Goal: Task Accomplishment & Management: Manage account settings

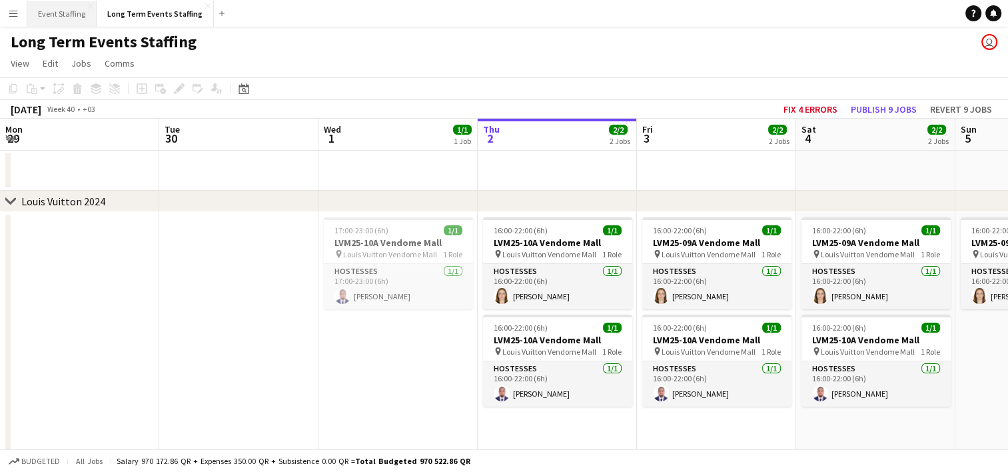
scroll to position [0, 318]
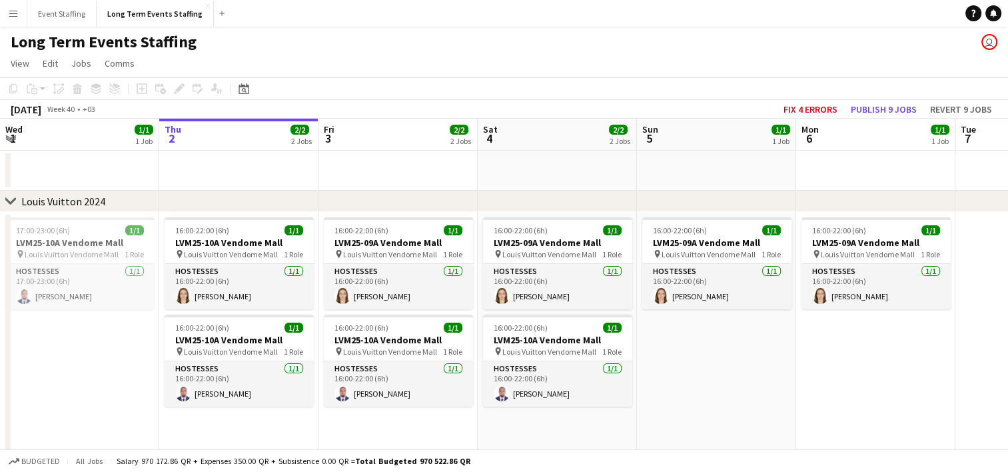
click at [12, 19] on button "Menu" at bounding box center [13, 13] width 27 height 27
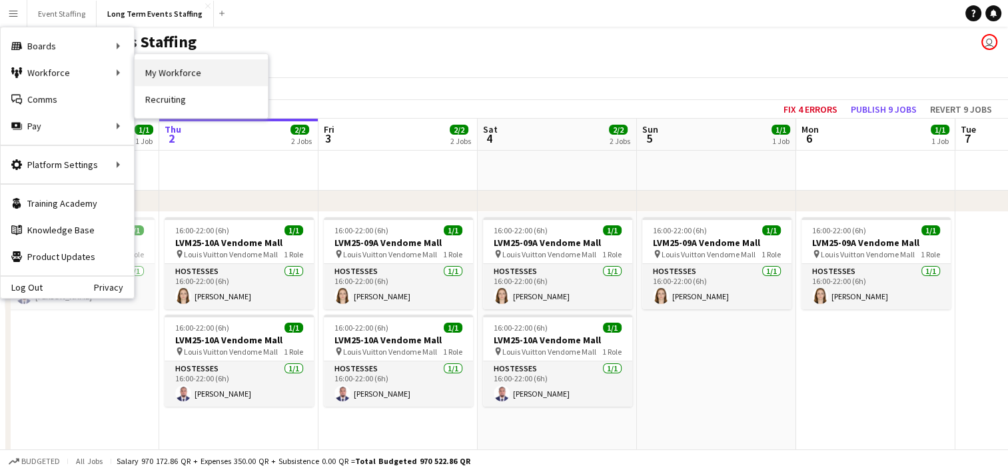
click at [198, 67] on link "My Workforce" at bounding box center [201, 72] width 133 height 27
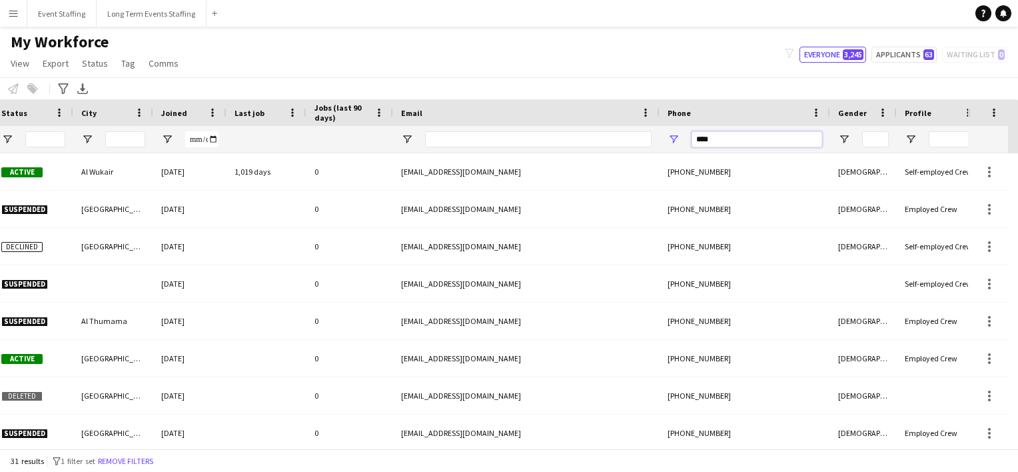
drag, startPoint x: 725, startPoint y: 138, endPoint x: 547, endPoint y: 112, distance: 179.7
click at [547, 112] on div "Workforce Details Workforce ID Rating Status" at bounding box center [432, 126] width 1637 height 54
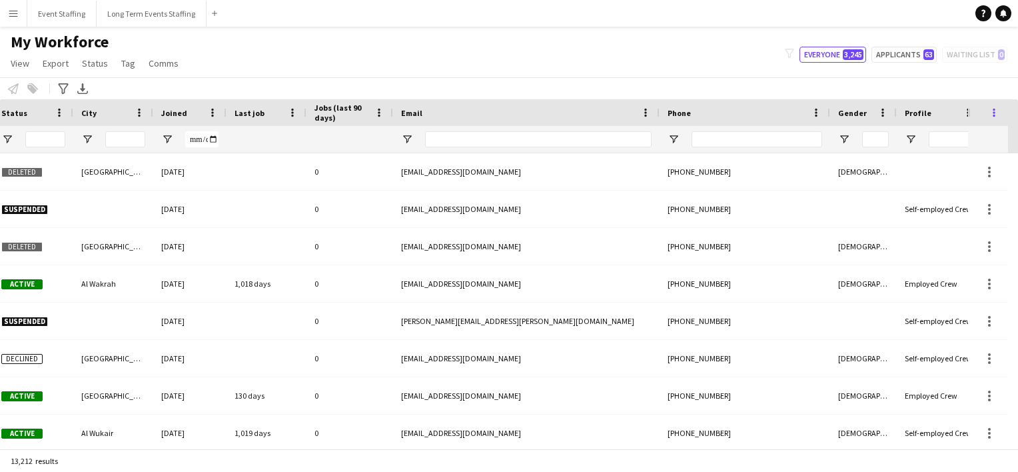
click at [996, 118] on span at bounding box center [994, 113] width 12 height 12
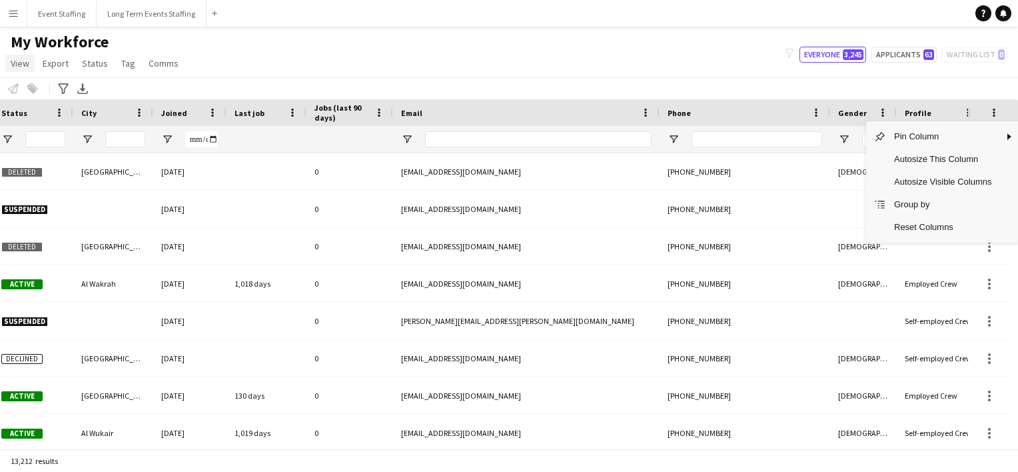
click at [19, 59] on span "View" at bounding box center [20, 63] width 19 height 12
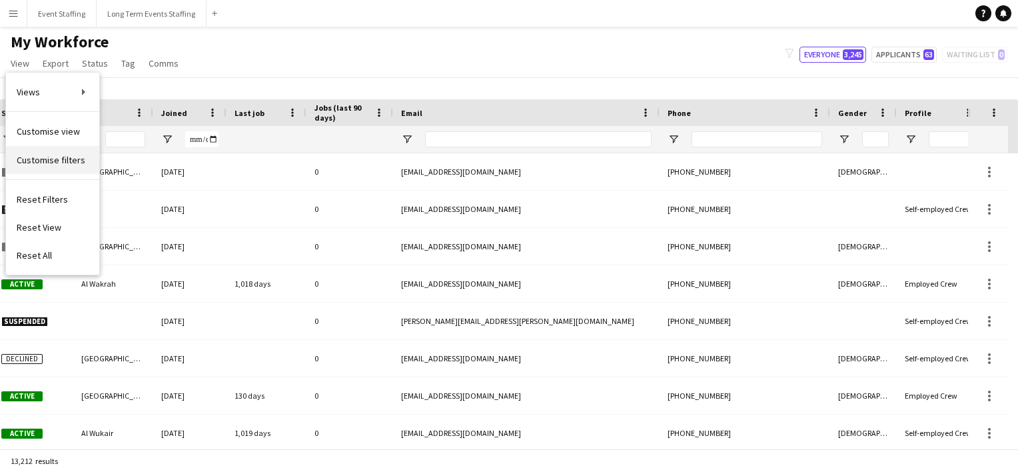
click at [49, 151] on link "Customise filters" at bounding box center [52, 160] width 93 height 28
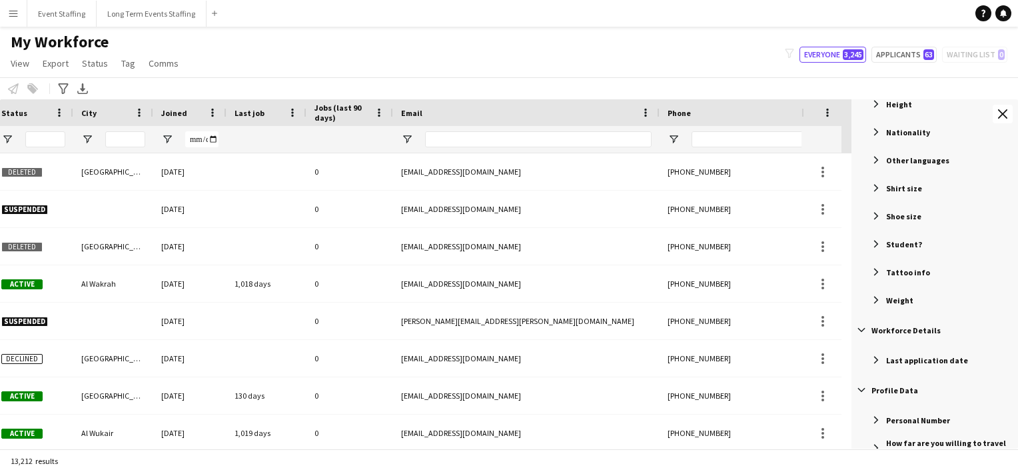
scroll to position [1021, 0]
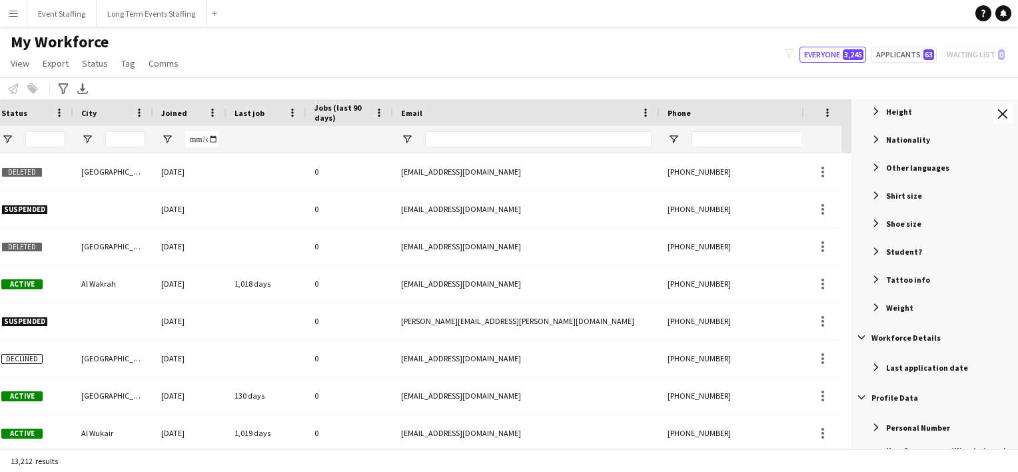
click at [873, 163] on span "Filter List 67 Filters" at bounding box center [876, 167] width 12 height 12
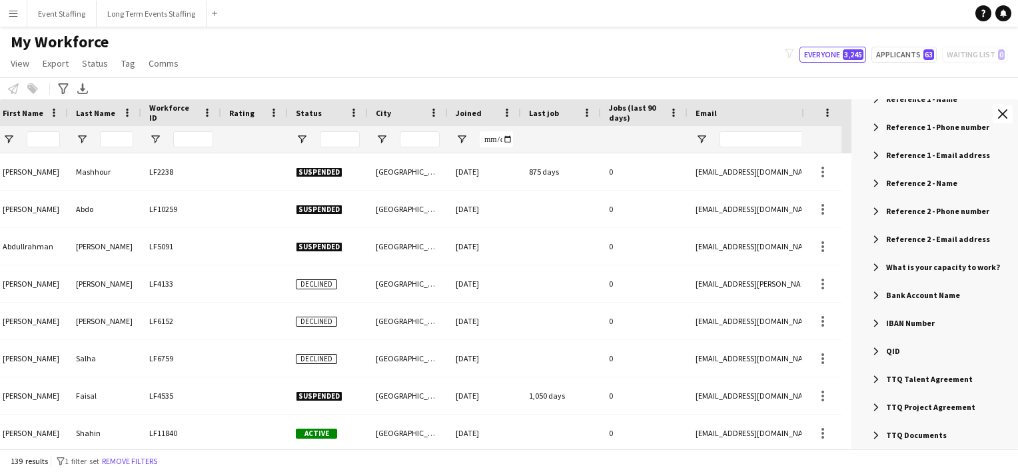
scroll to position [0, 42]
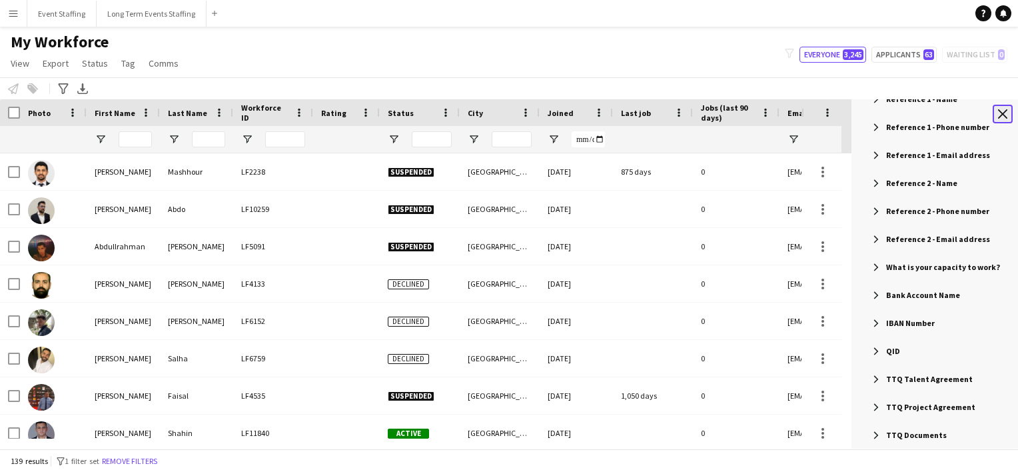
click at [1002, 112] on app-icon "Close tool panel" at bounding box center [1002, 113] width 9 height 9
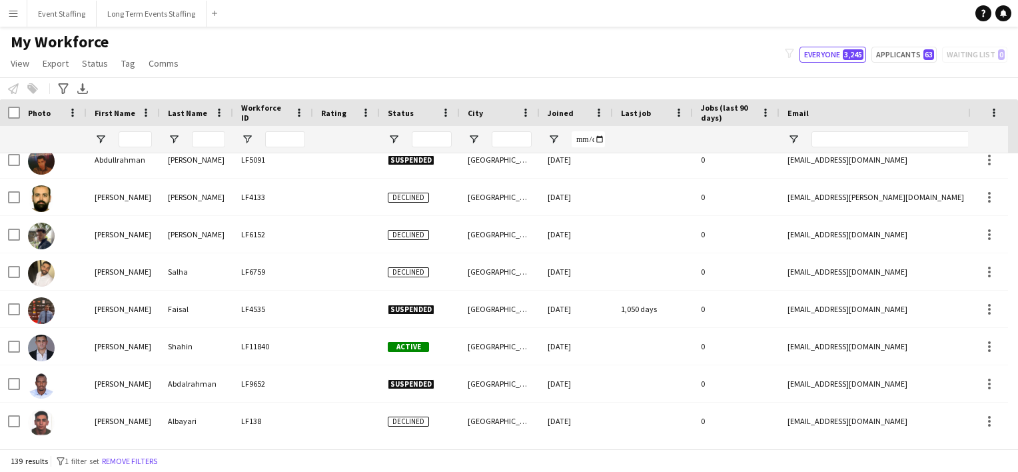
scroll to position [97, 0]
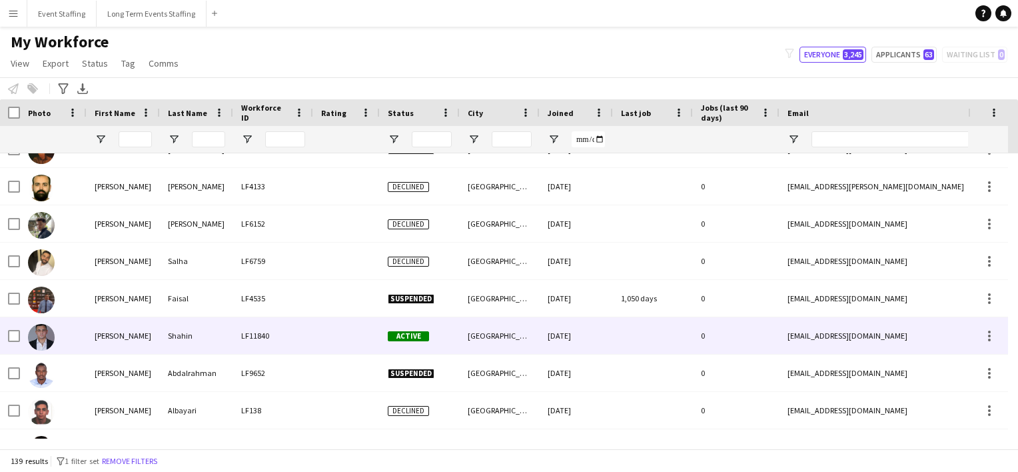
click at [162, 342] on div "Shahin" at bounding box center [196, 335] width 73 height 37
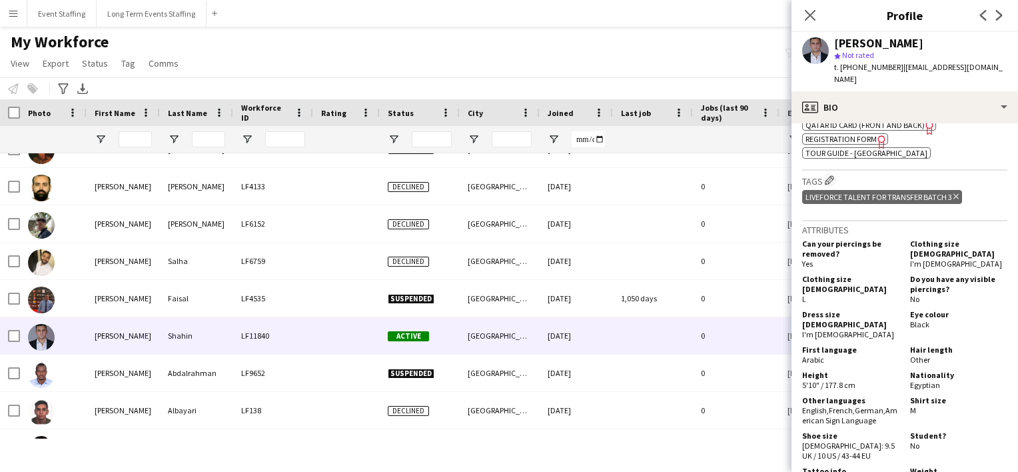
scroll to position [700, 0]
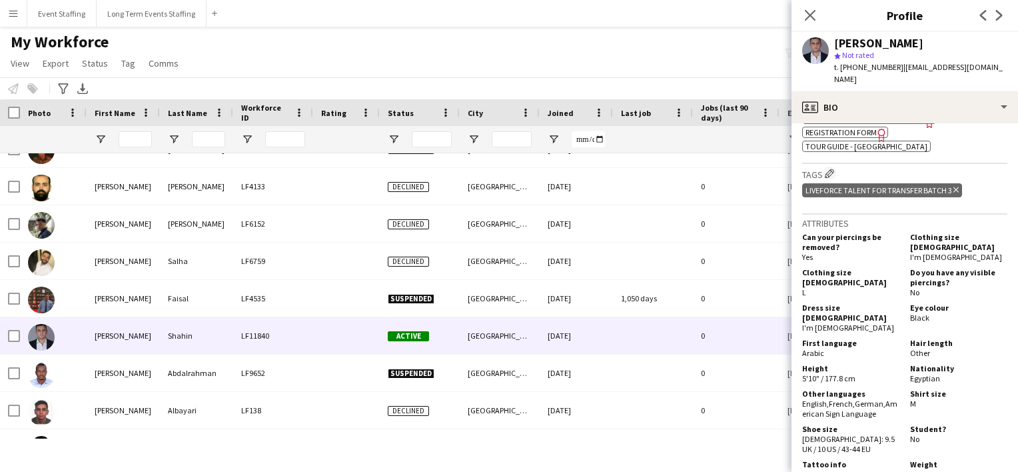
click at [546, 56] on div "My Workforce View Views Default view New view Update view Delete view Edit name…" at bounding box center [509, 54] width 1018 height 45
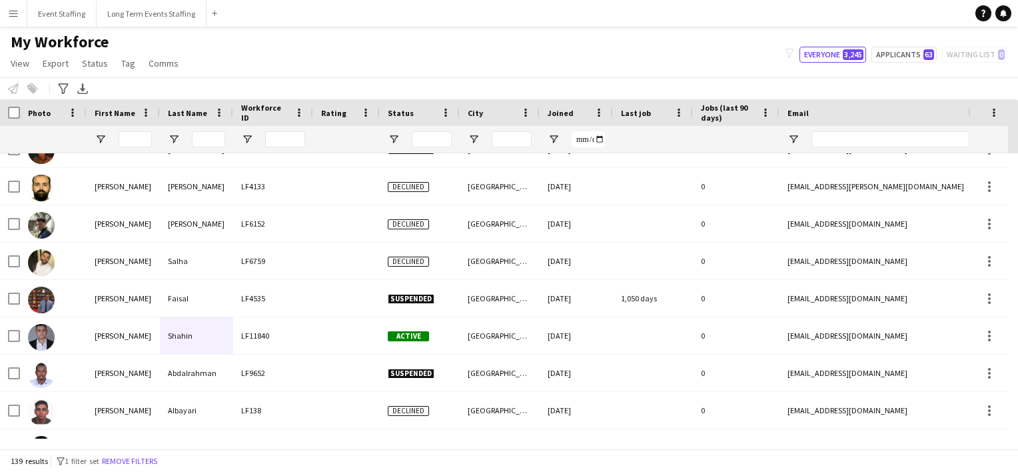
scroll to position [0, 117]
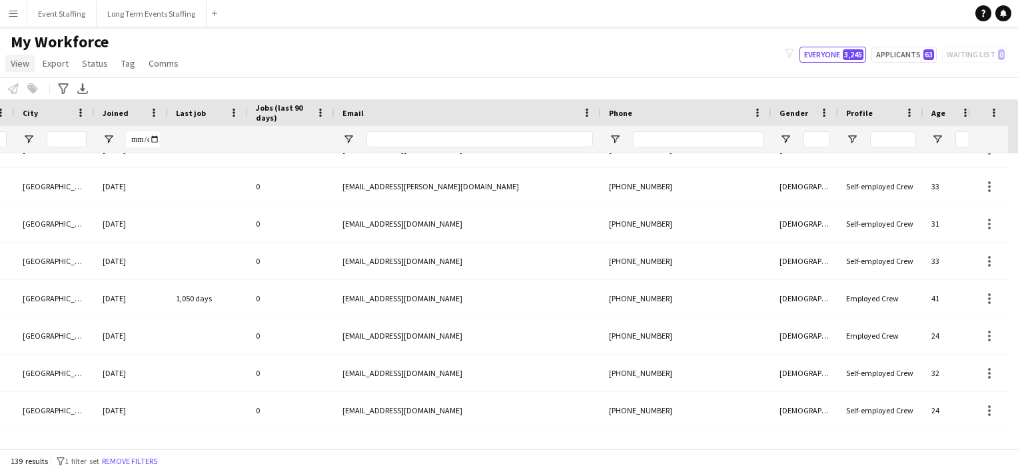
click at [23, 67] on span "View" at bounding box center [20, 63] width 19 height 12
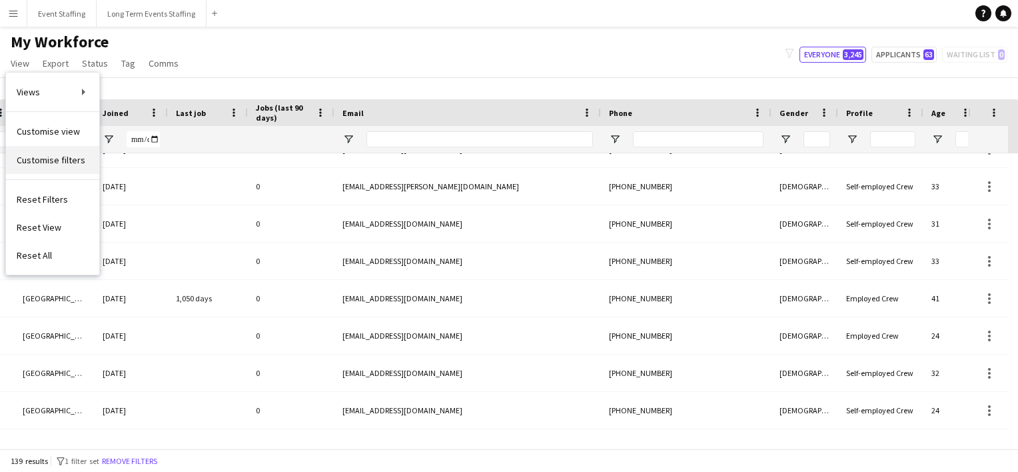
click at [65, 160] on span "Customise filters" at bounding box center [51, 160] width 69 height 12
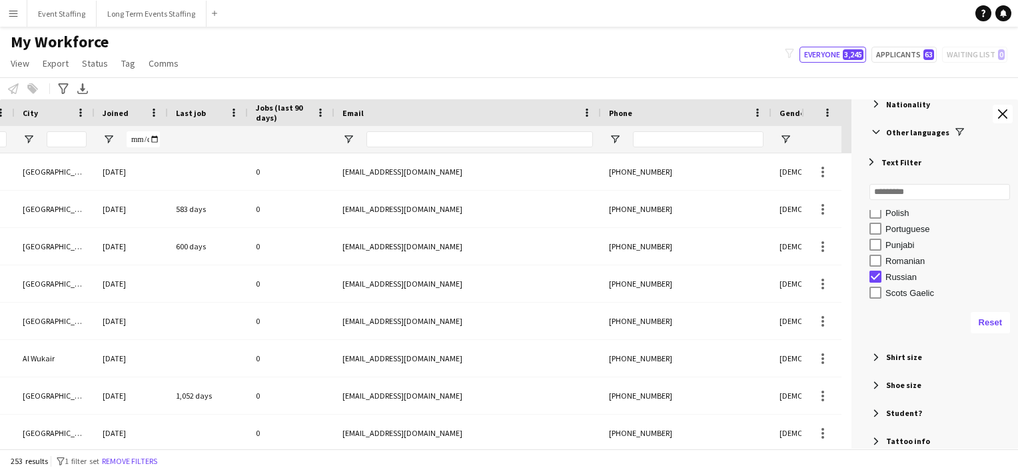
click at [514, 53] on div "My Workforce View Views Default view New view Update view Delete view Edit name…" at bounding box center [509, 54] width 1018 height 45
click at [1002, 111] on app-icon "Close tool panel" at bounding box center [1002, 113] width 9 height 9
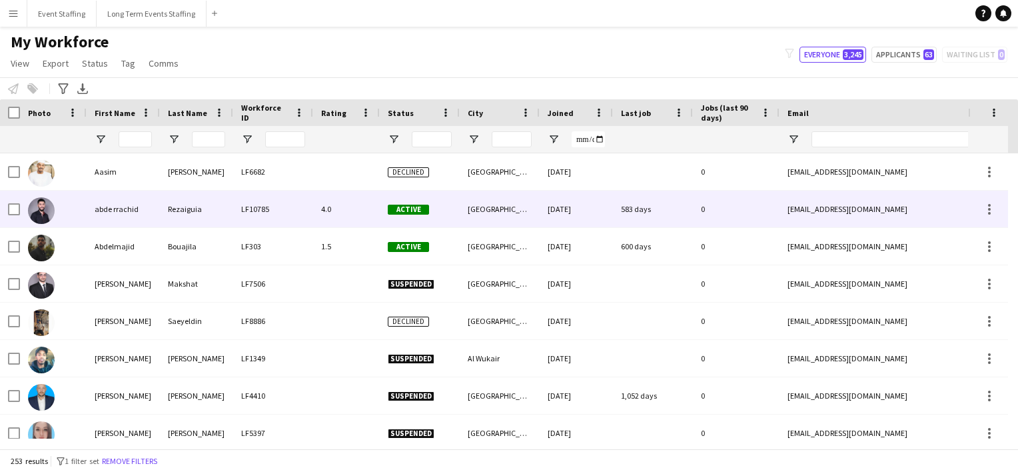
click at [109, 213] on div "abde rrachid" at bounding box center [123, 208] width 73 height 37
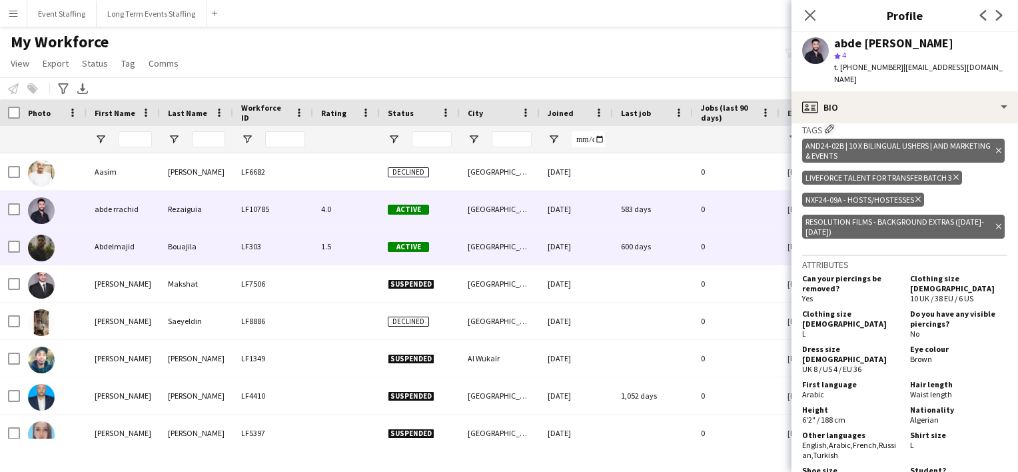
click at [197, 242] on div "Bouajila" at bounding box center [196, 246] width 73 height 37
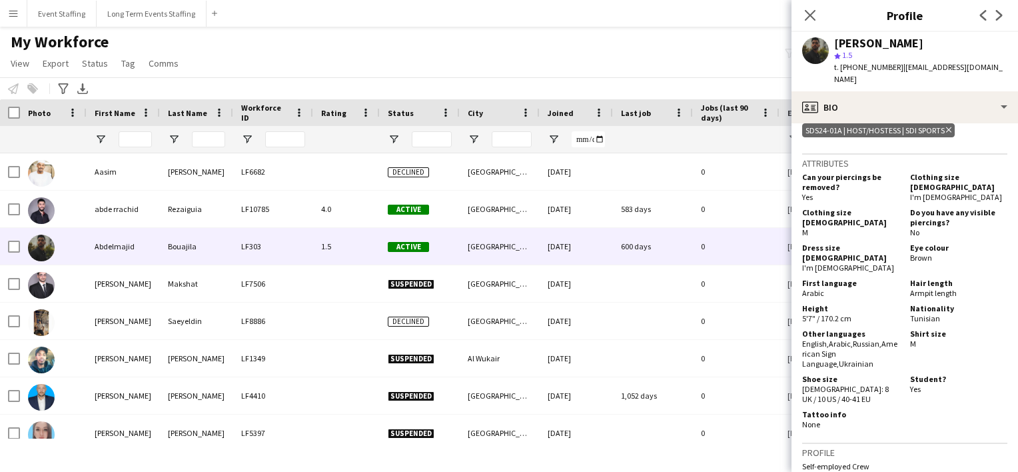
scroll to position [587, 0]
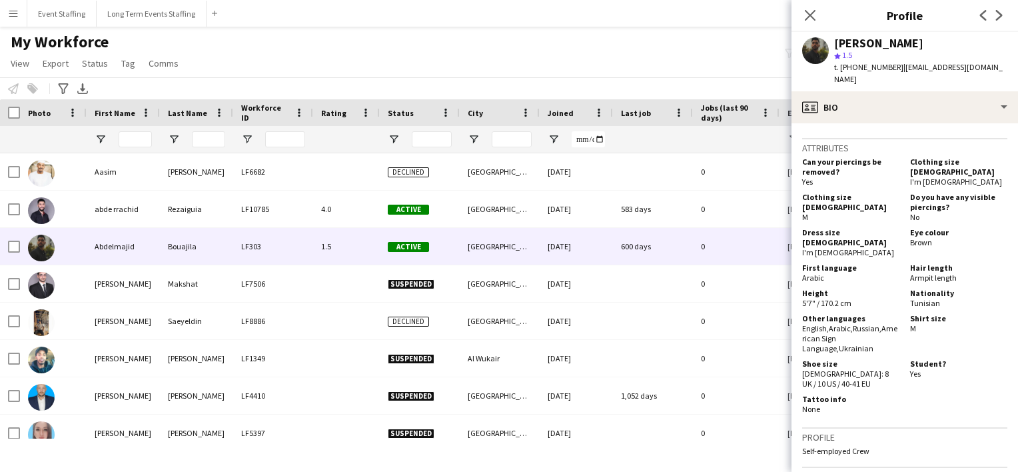
click at [673, 67] on div "My Workforce View Views Default view New view Update view Delete view Edit name…" at bounding box center [509, 54] width 1018 height 45
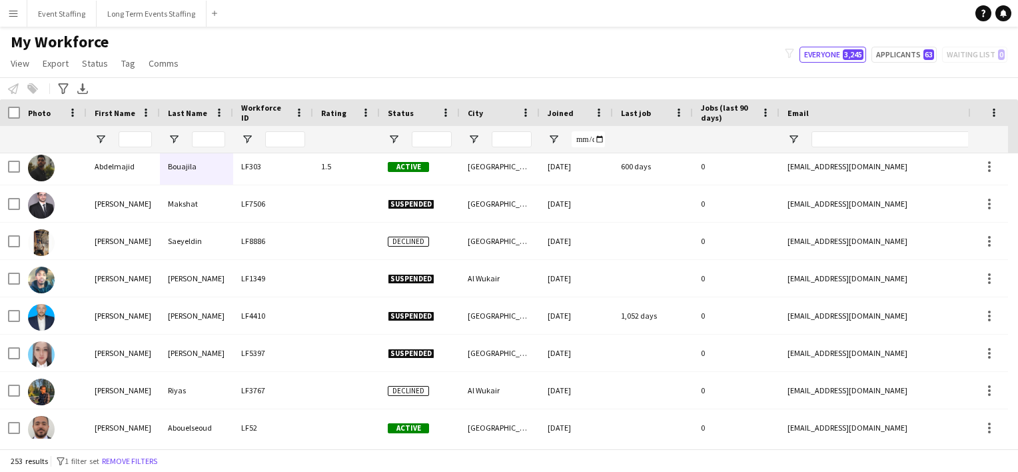
scroll to position [107, 0]
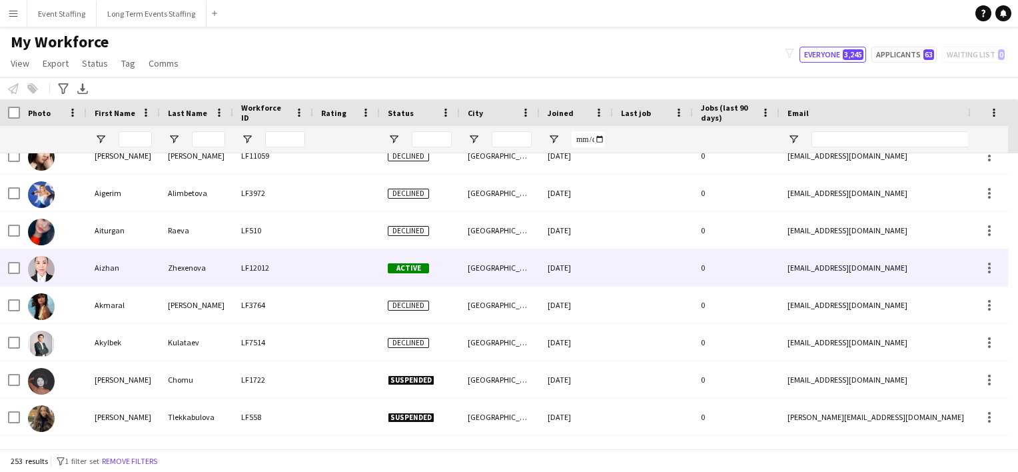
click at [141, 266] on div "Aizhan" at bounding box center [123, 267] width 73 height 37
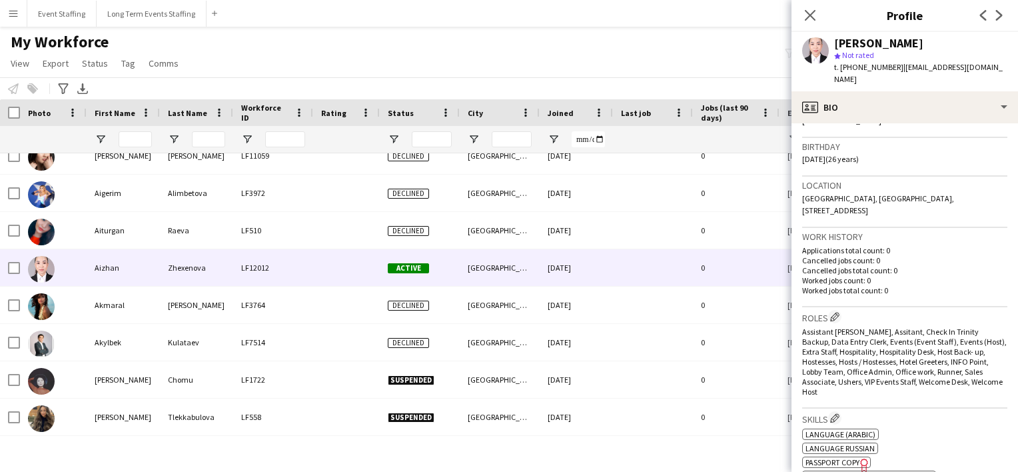
click at [309, 57] on div "My Workforce View Views Default view New view Update view Delete view Edit name…" at bounding box center [509, 54] width 1018 height 45
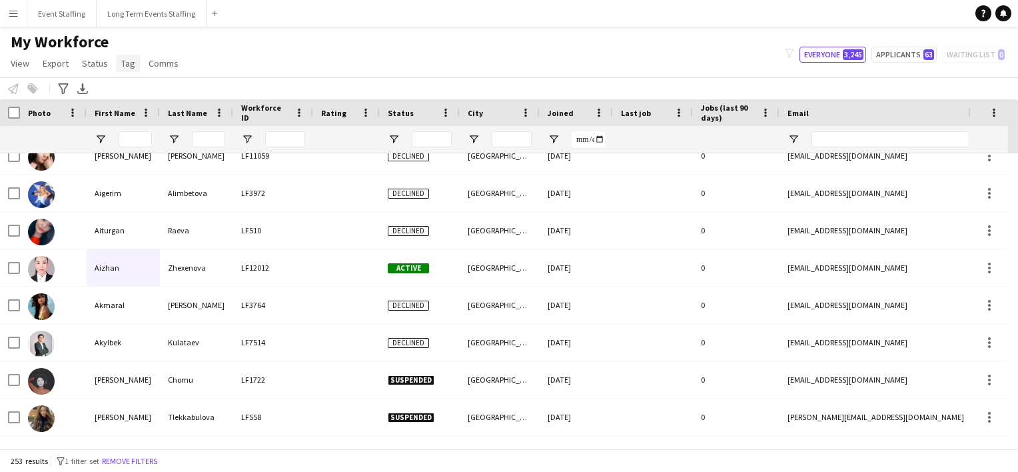
click at [123, 67] on span "Tag" at bounding box center [128, 63] width 14 height 12
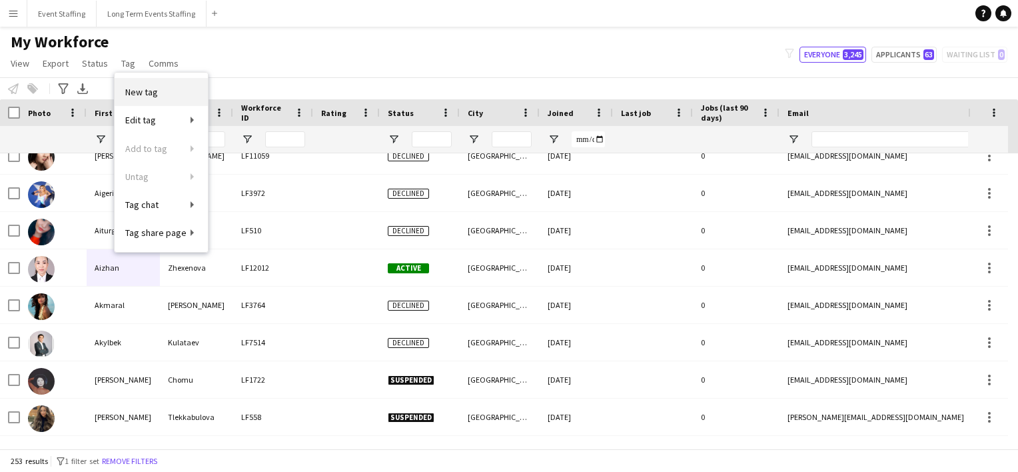
click at [136, 91] on span "New tag" at bounding box center [141, 92] width 33 height 12
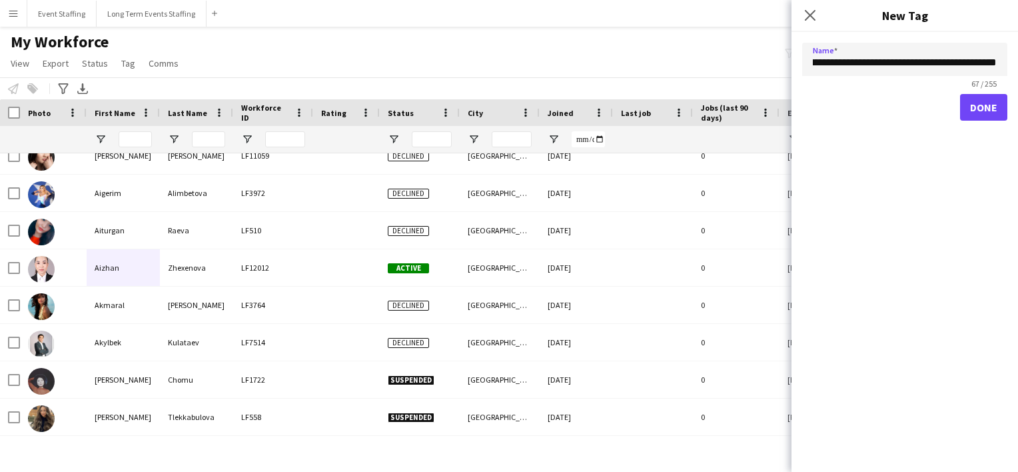
scroll to position [0, 124]
type input "**********"
click at [980, 103] on button "Done" at bounding box center [983, 107] width 47 height 27
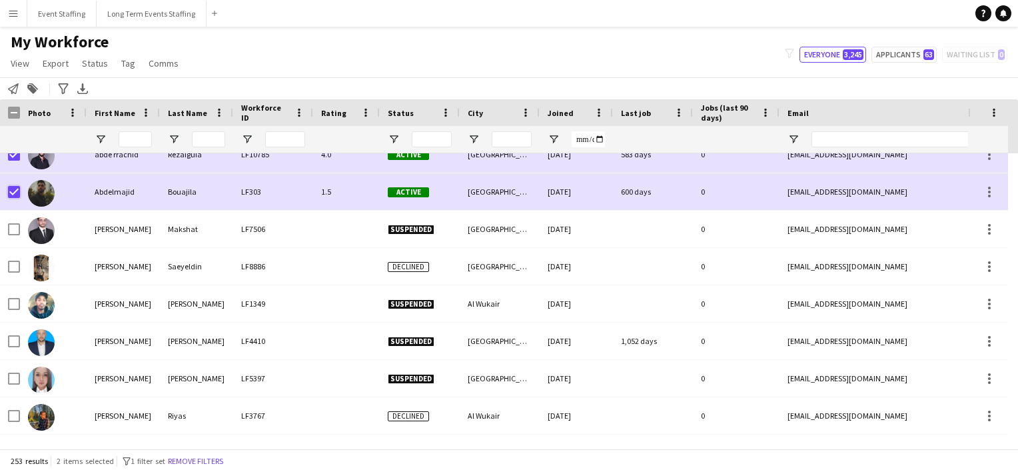
scroll to position [77, 0]
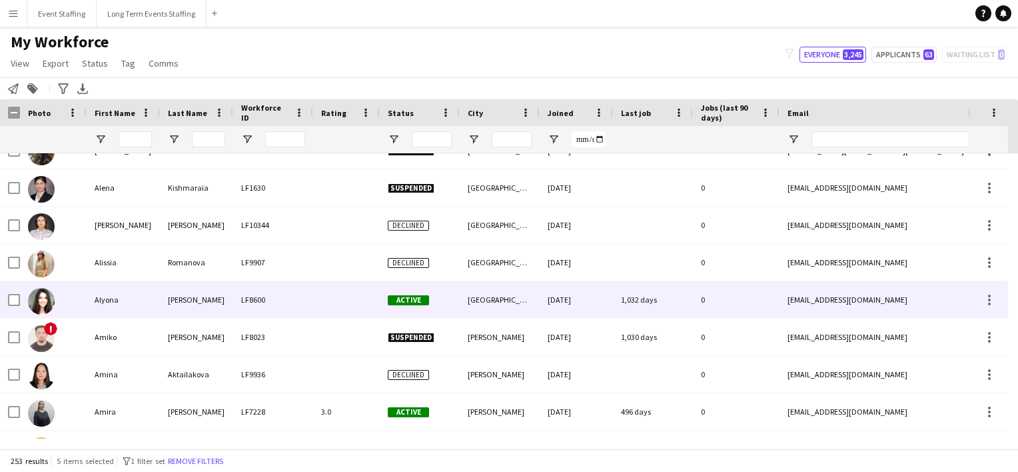
click at [111, 300] on div "Alyona" at bounding box center [123, 299] width 73 height 37
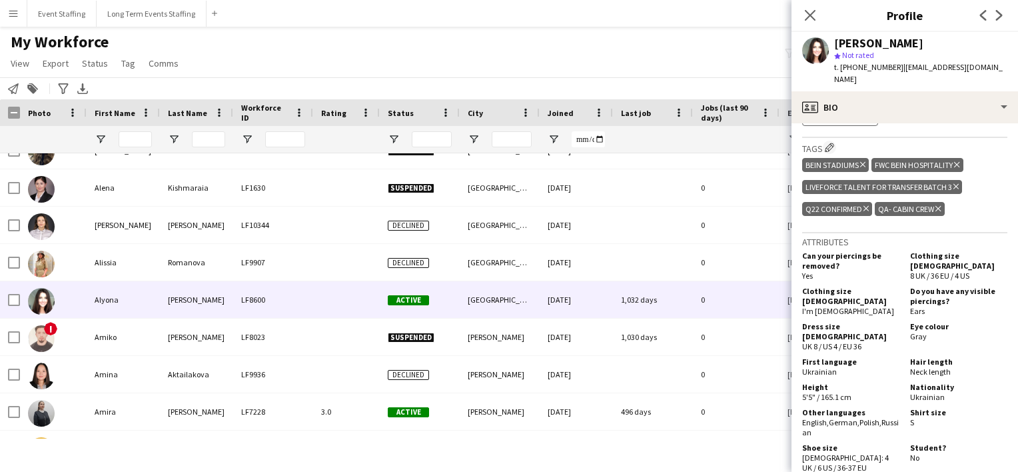
click at [605, 57] on div "My Workforce View Views Default view New view Update view Delete view Edit name…" at bounding box center [509, 54] width 1018 height 45
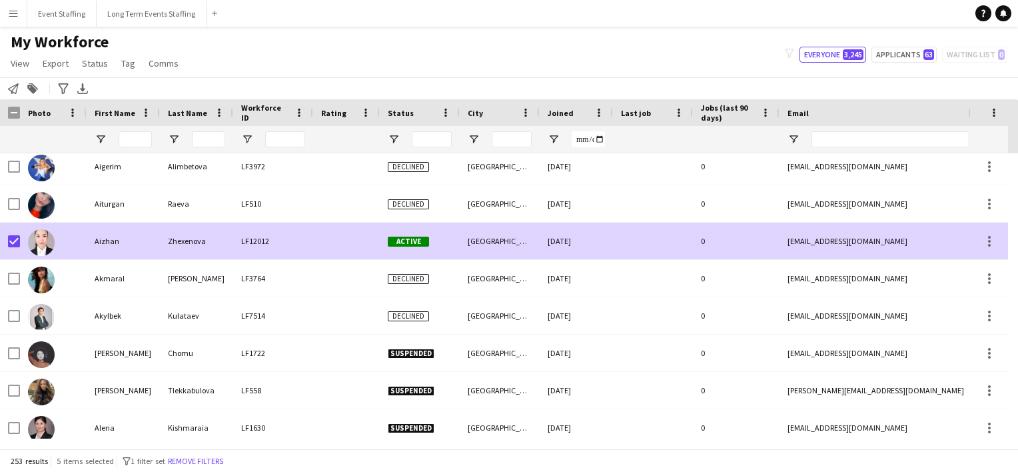
click at [123, 250] on div "Aizhan" at bounding box center [123, 240] width 73 height 37
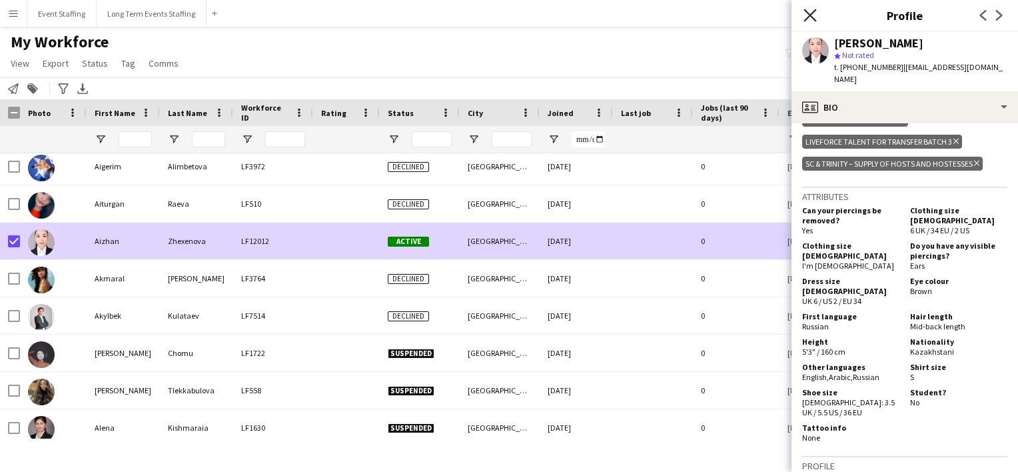
click at [811, 13] on icon at bounding box center [809, 15] width 13 height 13
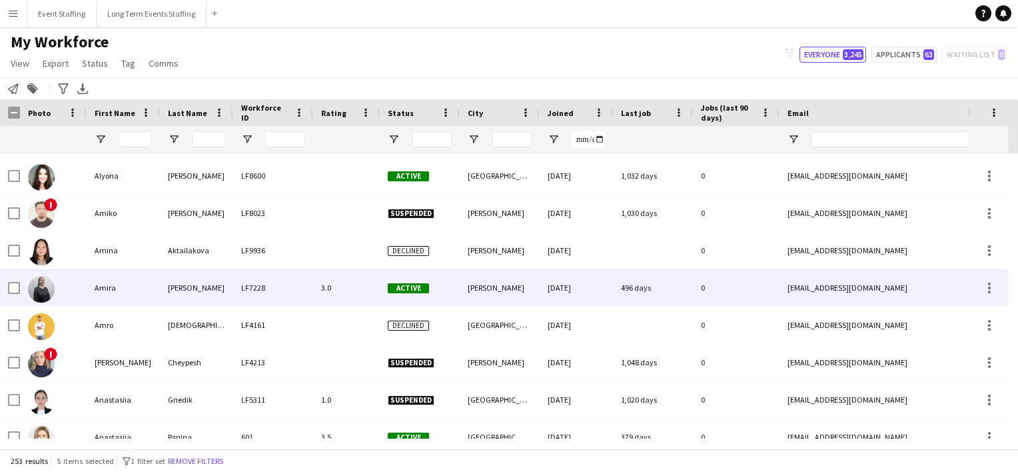
click at [149, 293] on div "Amira" at bounding box center [123, 287] width 73 height 37
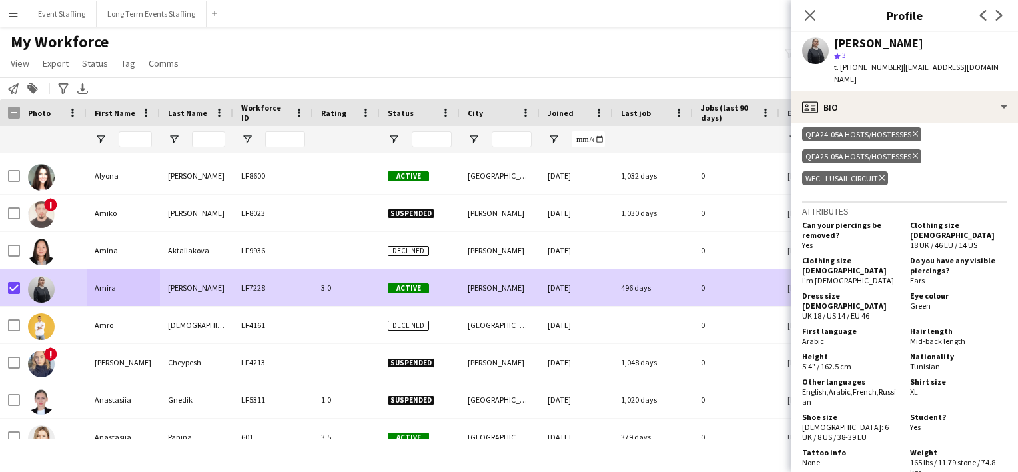
click at [502, 59] on div "My Workforce View Views Default view New view Update view Delete view Edit name…" at bounding box center [509, 54] width 1018 height 45
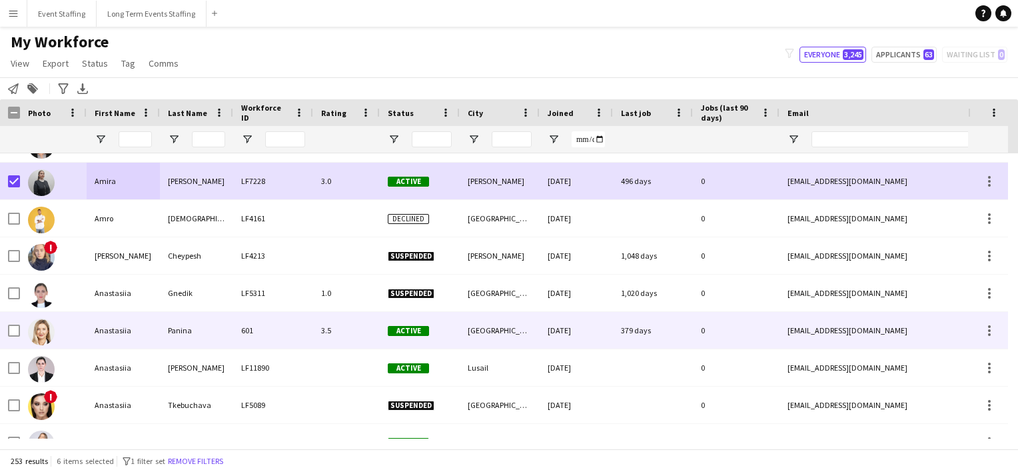
click at [166, 326] on div "Panina" at bounding box center [196, 330] width 73 height 37
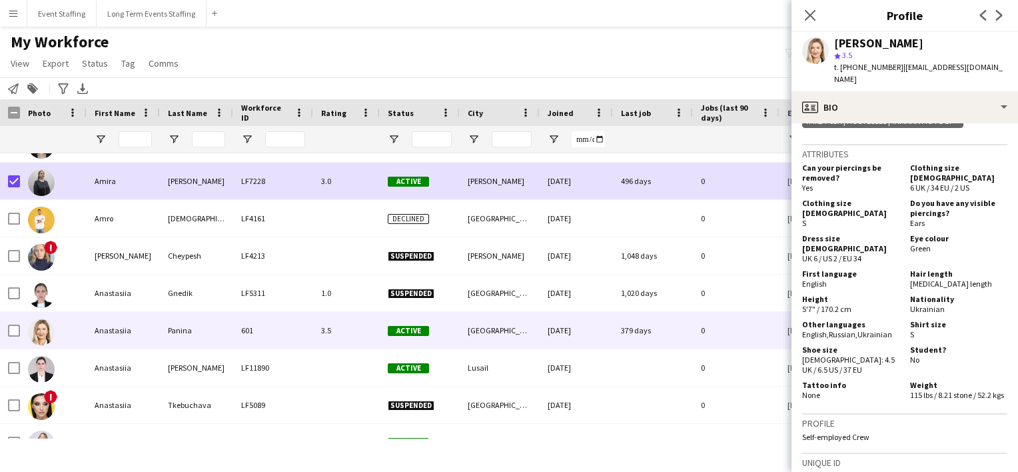
click at [583, 37] on div "My Workforce View Views Default view New view Update view Delete view Edit name…" at bounding box center [509, 54] width 1018 height 45
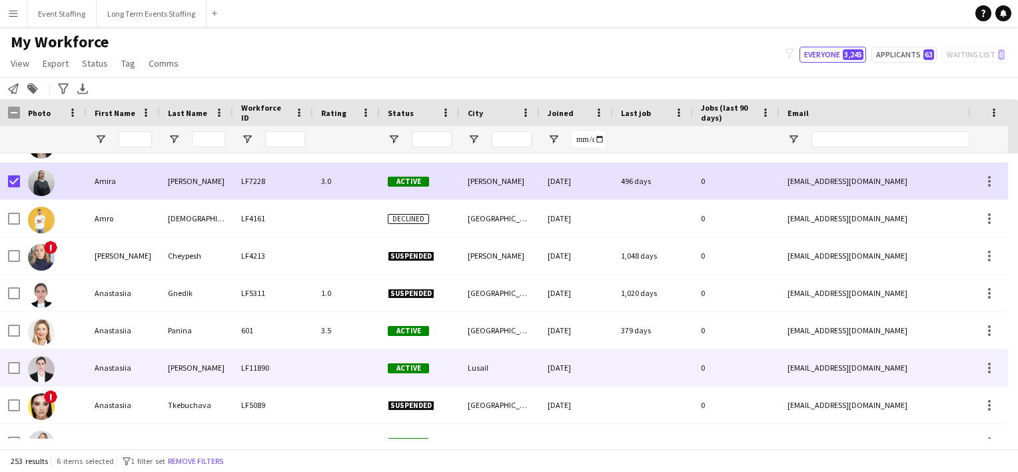
click at [139, 368] on div "Anastasiia" at bounding box center [123, 367] width 73 height 37
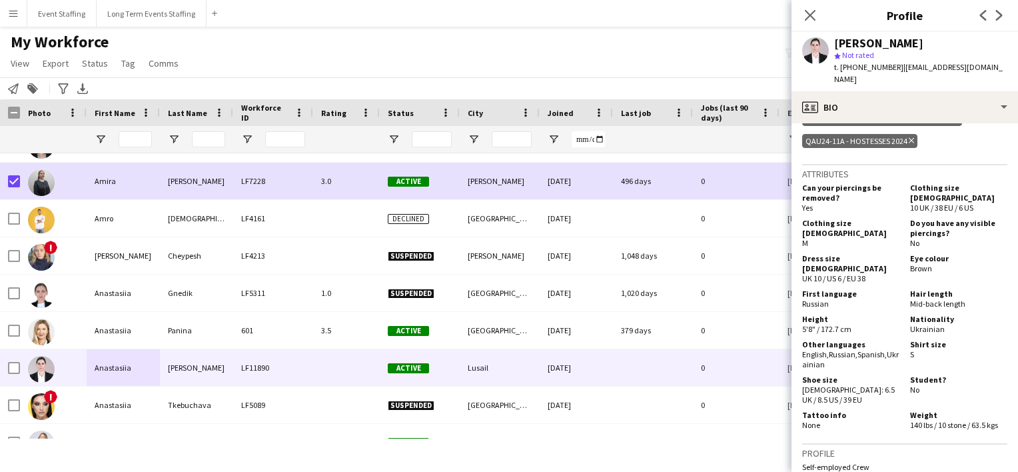
click at [602, 55] on div "My Workforce View Views Default view New view Update view Delete view Edit name…" at bounding box center [509, 54] width 1018 height 45
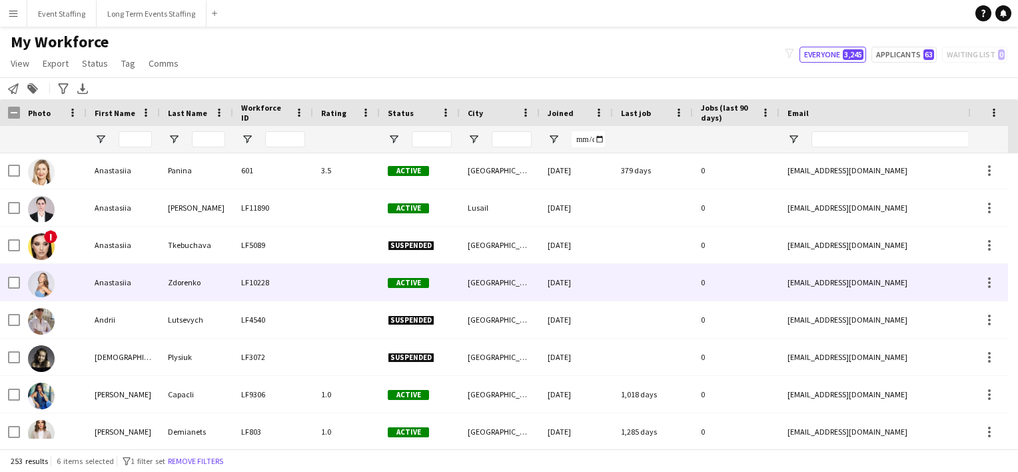
click at [119, 272] on div "Anastasiia" at bounding box center [123, 282] width 73 height 37
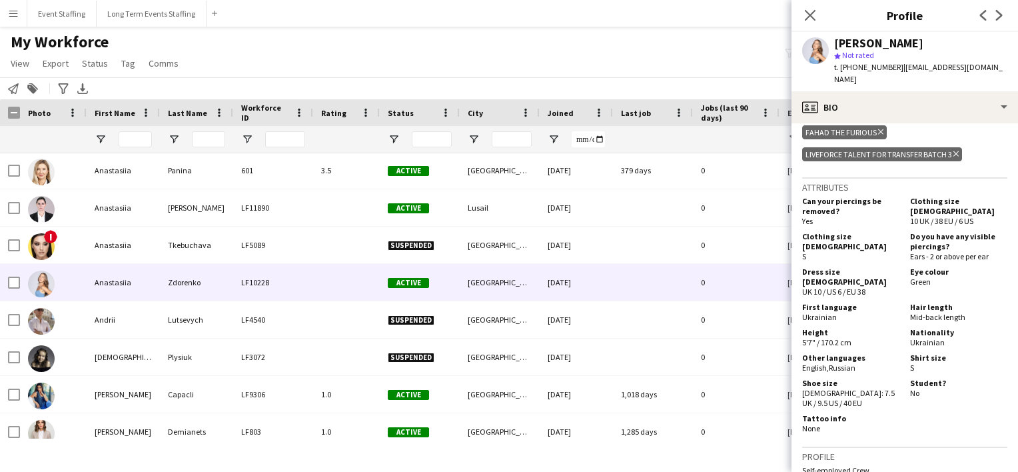
click at [565, 41] on div "My Workforce View Views Default view New view Update view Delete view Edit name…" at bounding box center [509, 54] width 1018 height 45
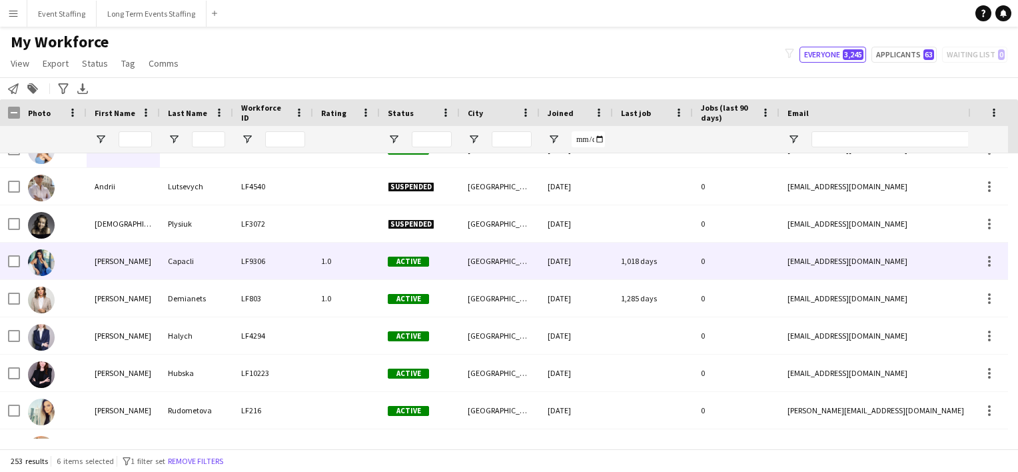
click at [157, 251] on div "[PERSON_NAME]" at bounding box center [123, 260] width 73 height 37
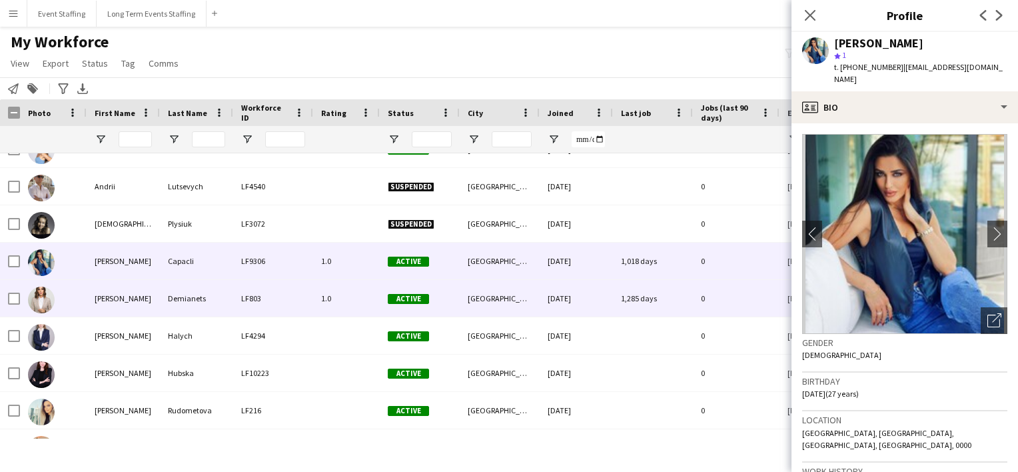
click at [157, 286] on div "[PERSON_NAME]" at bounding box center [123, 298] width 73 height 37
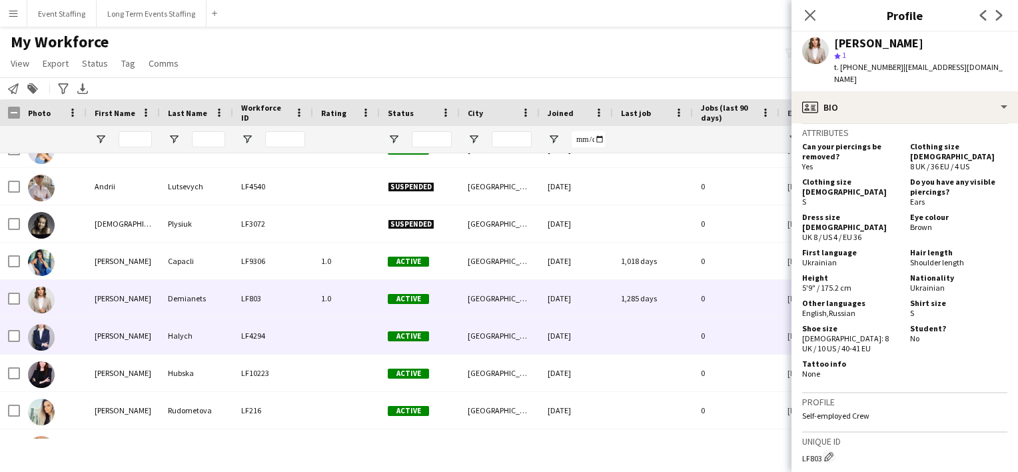
click at [153, 335] on div "[PERSON_NAME]" at bounding box center [123, 335] width 73 height 37
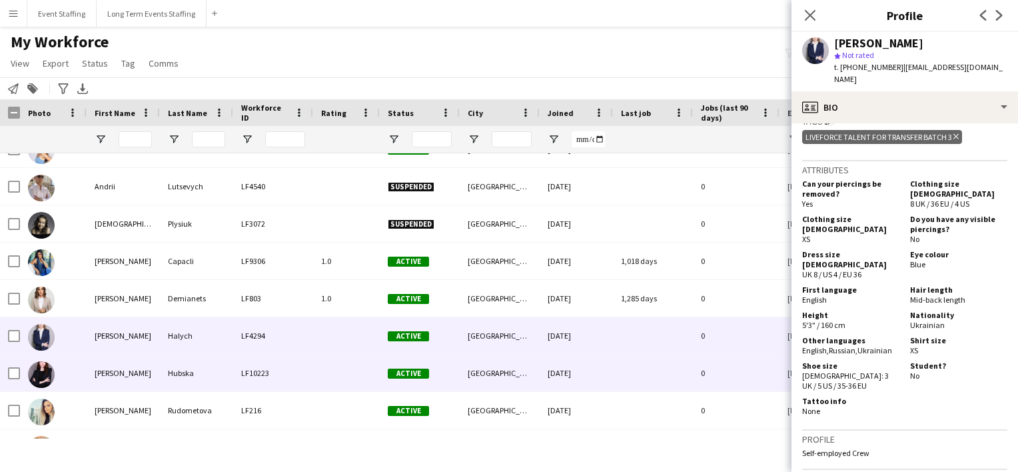
click at [119, 364] on div "[PERSON_NAME]" at bounding box center [123, 372] width 73 height 37
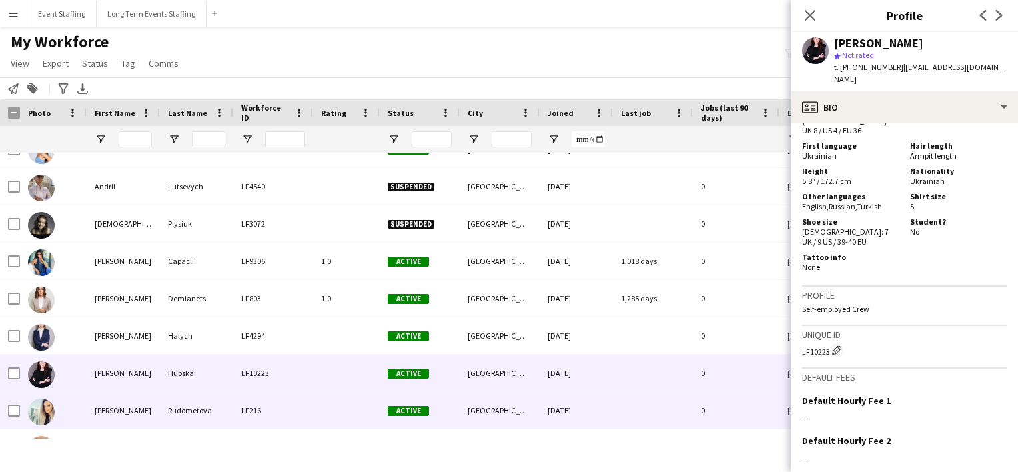
click at [168, 392] on div "Rudometova" at bounding box center [196, 410] width 73 height 37
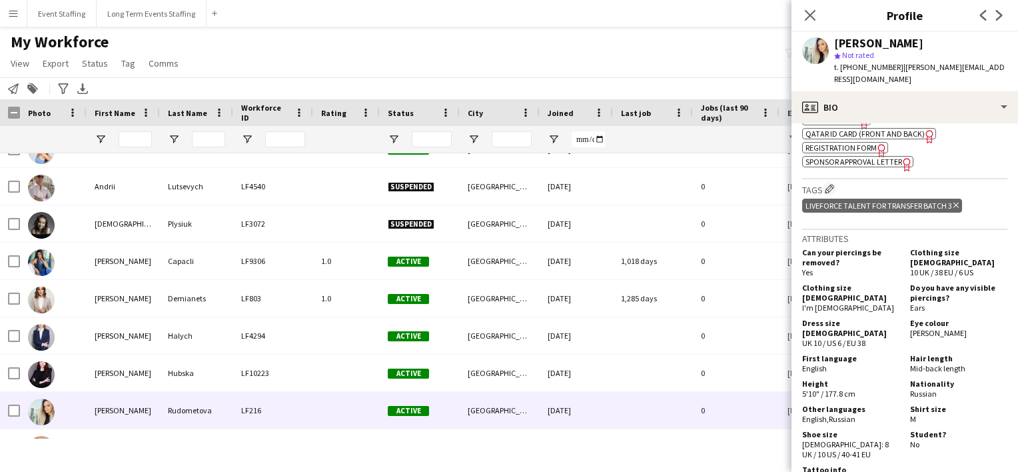
click at [599, 57] on div "My Workforce View Views Default view New view Update view Delete view Edit name…" at bounding box center [509, 54] width 1018 height 45
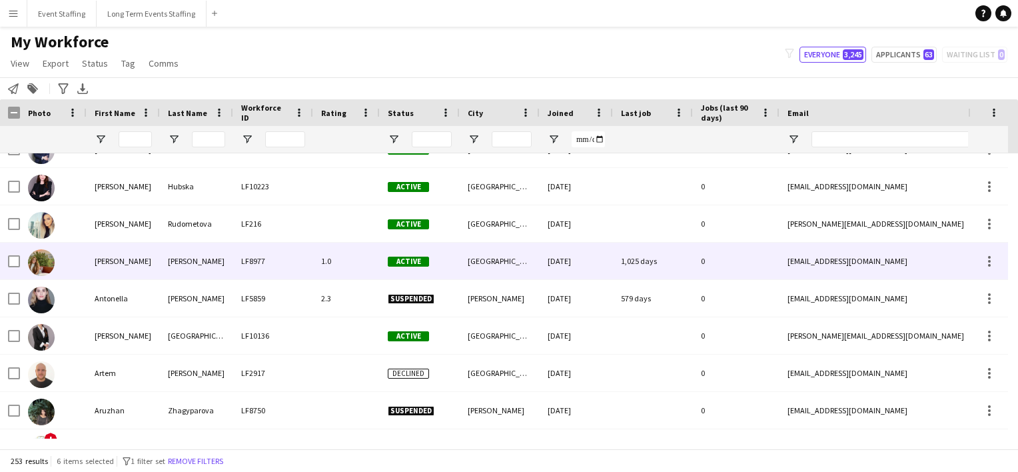
click at [53, 258] on img at bounding box center [41, 262] width 27 height 27
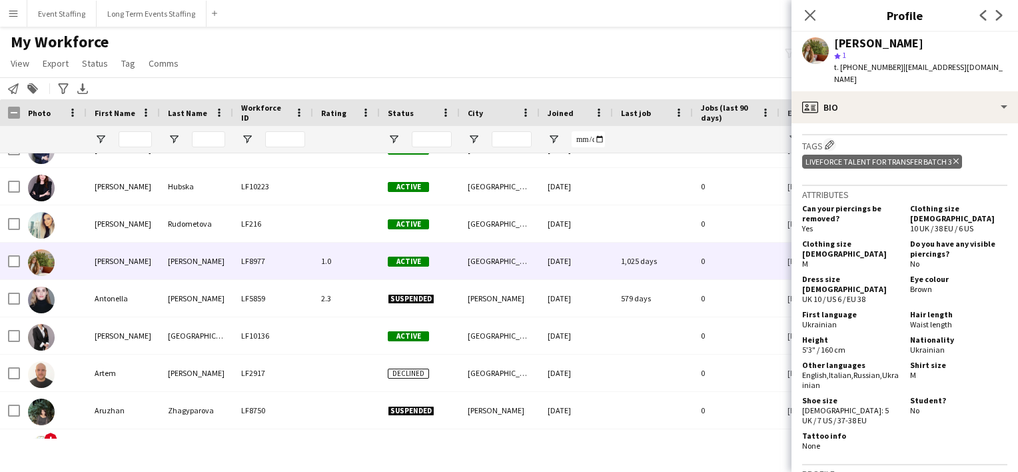
click at [446, 80] on div "Notify workforce Add to tag Search tags magnifier Add tag Advanced filters Adva…" at bounding box center [509, 88] width 1018 height 22
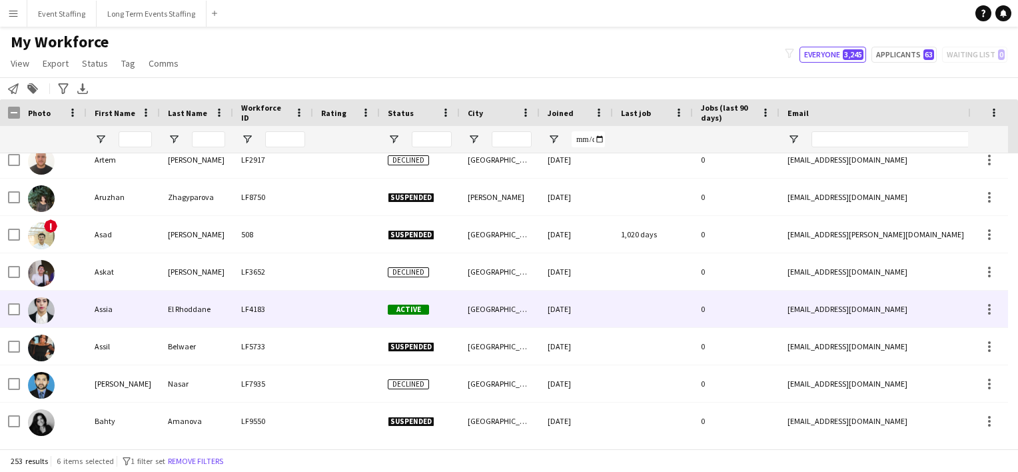
click at [208, 301] on div "El Rhoddane" at bounding box center [196, 308] width 73 height 37
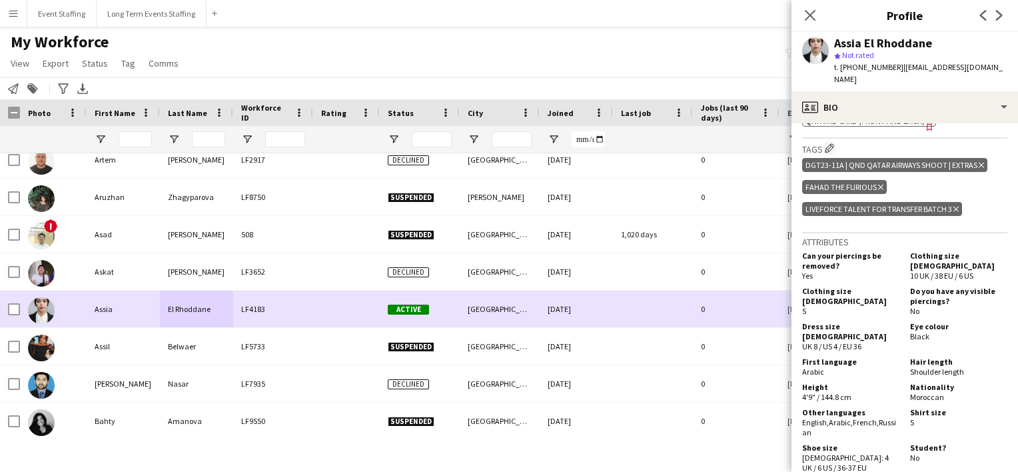
click at [13, 301] on div at bounding box center [14, 308] width 12 height 37
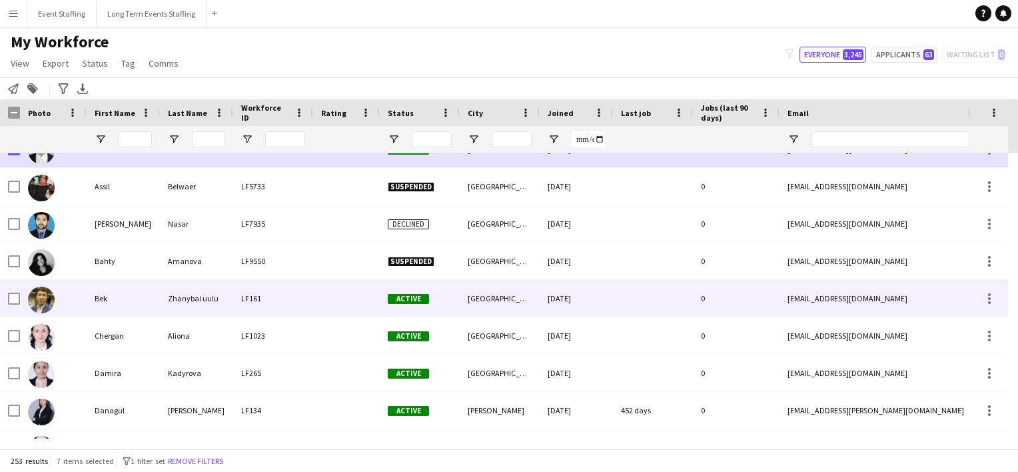
click at [163, 301] on div "Zhanybai uulu" at bounding box center [196, 298] width 73 height 37
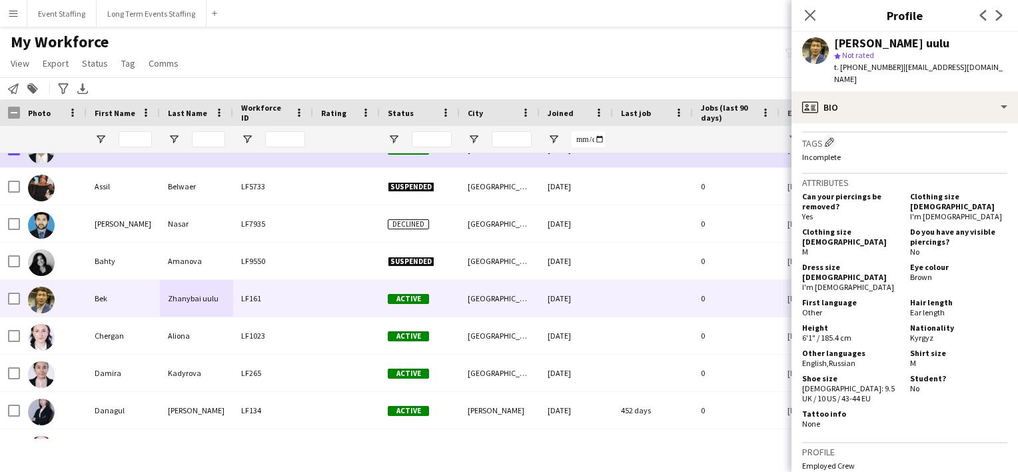
click at [534, 37] on div "My Workforce View Views Default view New view Update view Delete view Edit name…" at bounding box center [509, 54] width 1018 height 45
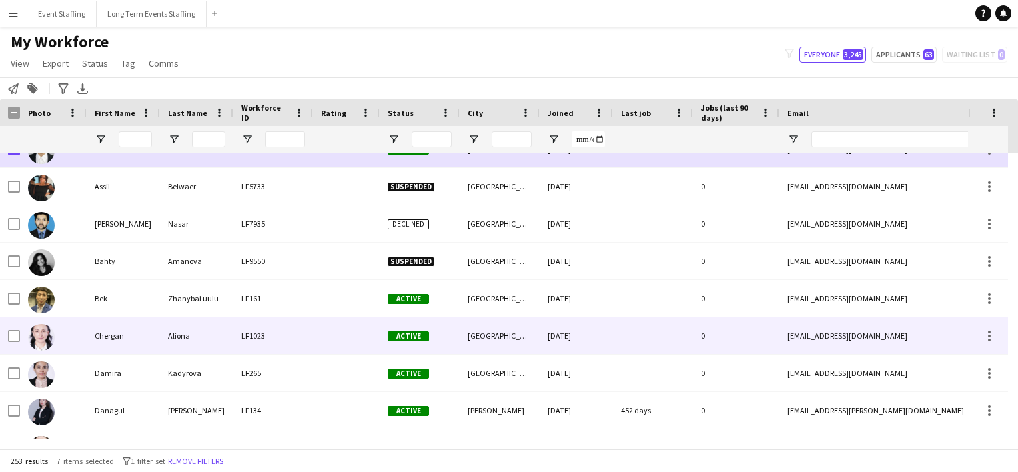
click at [115, 340] on div "Chergan" at bounding box center [123, 335] width 73 height 37
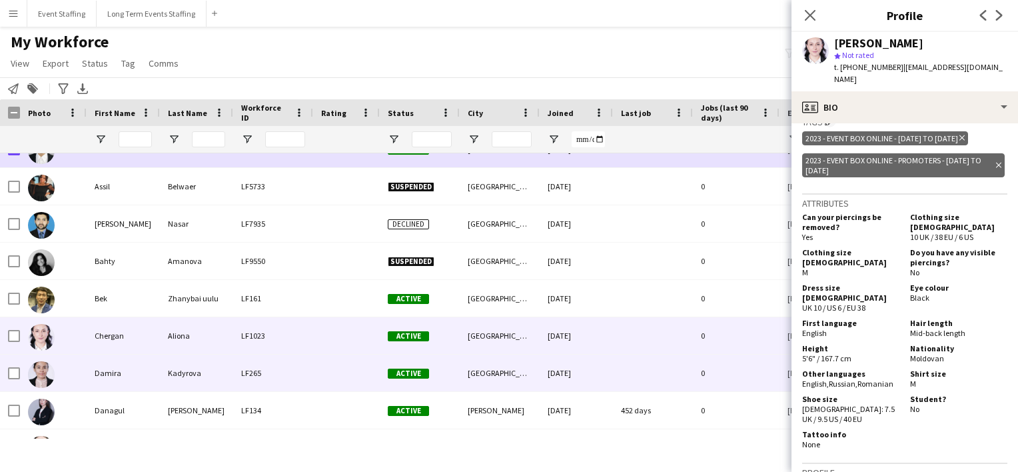
click at [119, 373] on div "Damira" at bounding box center [123, 372] width 73 height 37
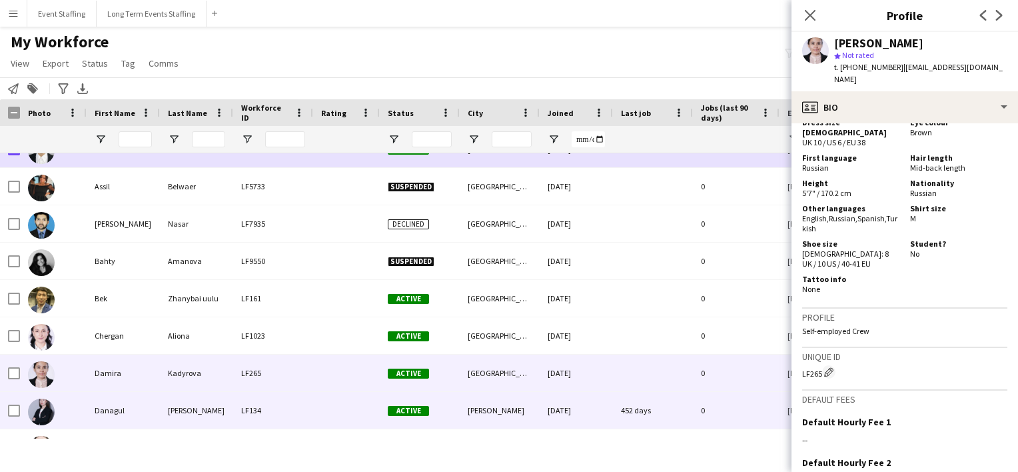
click at [222, 404] on div "[PERSON_NAME]" at bounding box center [196, 410] width 73 height 37
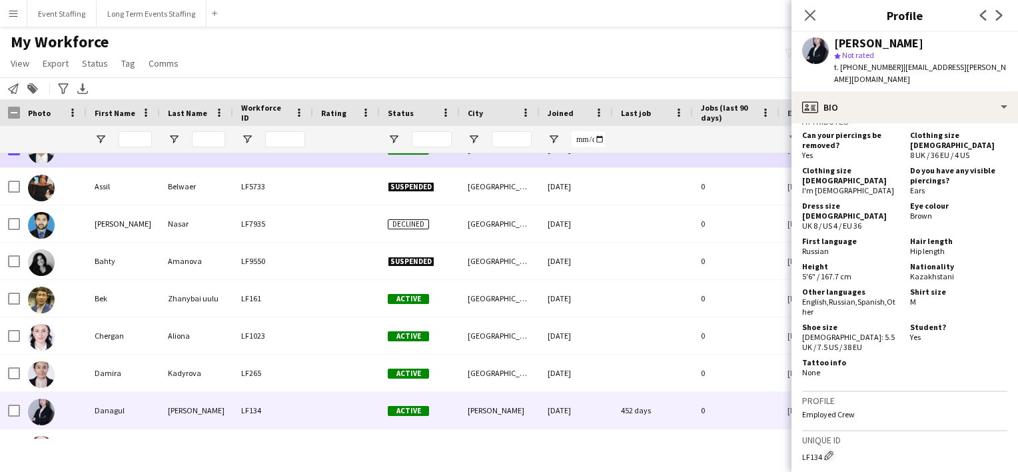
click at [590, 64] on div "My Workforce View Views Default view New view Update view Delete view Edit name…" at bounding box center [509, 54] width 1018 height 45
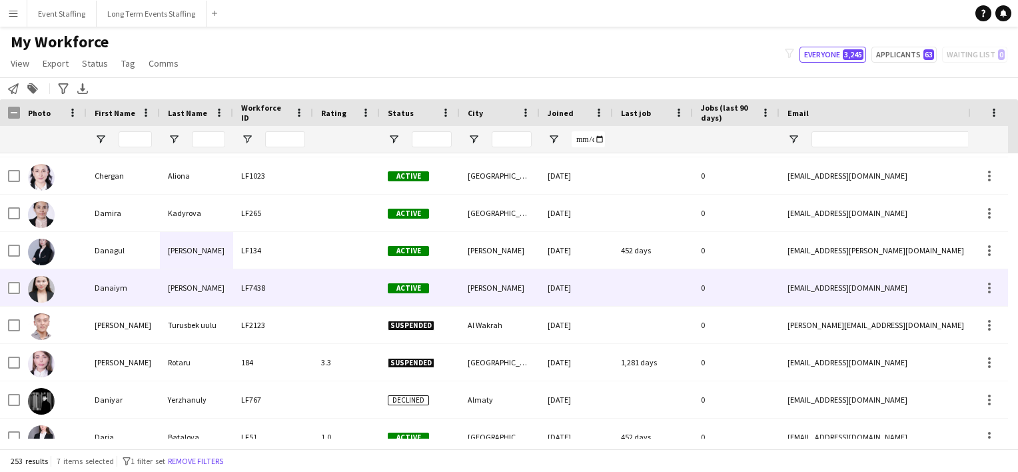
click at [114, 282] on div "Danaiym" at bounding box center [123, 287] width 73 height 37
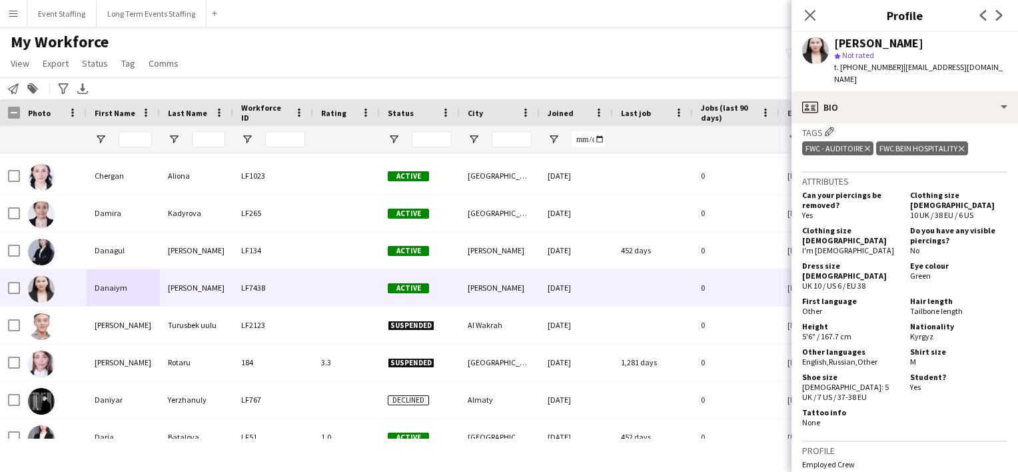
click at [626, 76] on div "My Workforce View Views Default view New view Update view Delete view Edit name…" at bounding box center [509, 54] width 1018 height 45
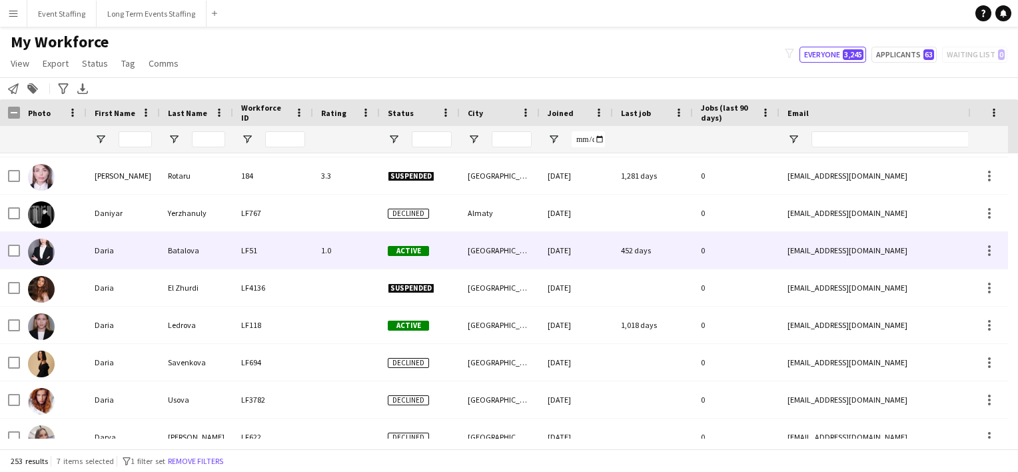
click at [129, 237] on div "Daria" at bounding box center [123, 250] width 73 height 37
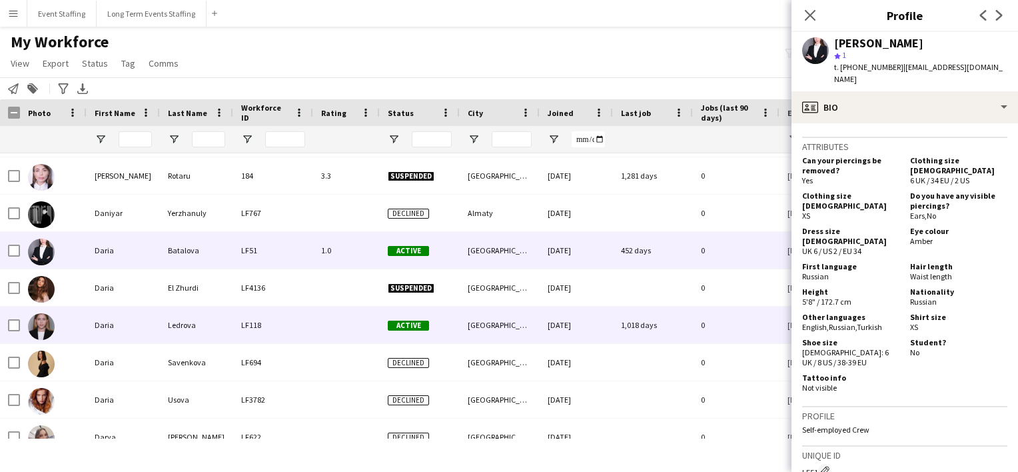
click at [102, 328] on div "Daria" at bounding box center [123, 324] width 73 height 37
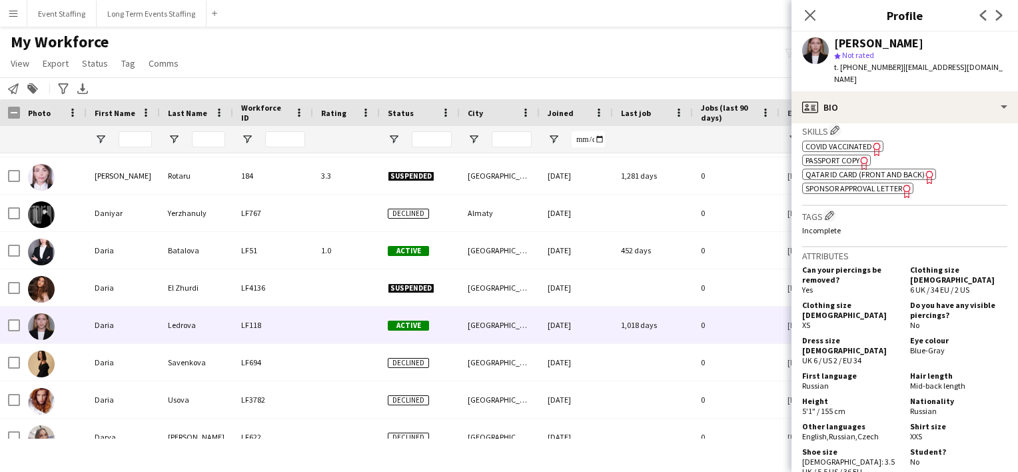
click at [639, 45] on div "My Workforce View Views Default view New view Update view Delete view Edit name…" at bounding box center [509, 54] width 1018 height 45
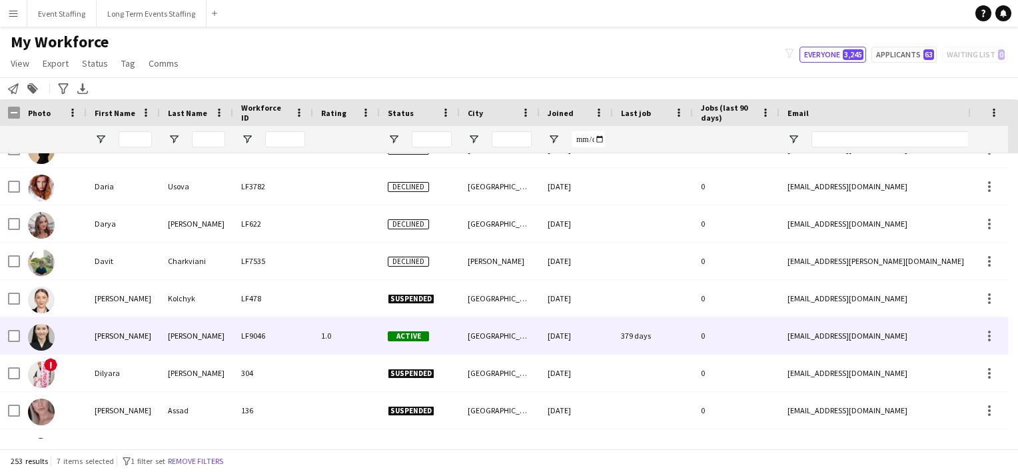
click at [214, 338] on div "[PERSON_NAME]" at bounding box center [196, 335] width 73 height 37
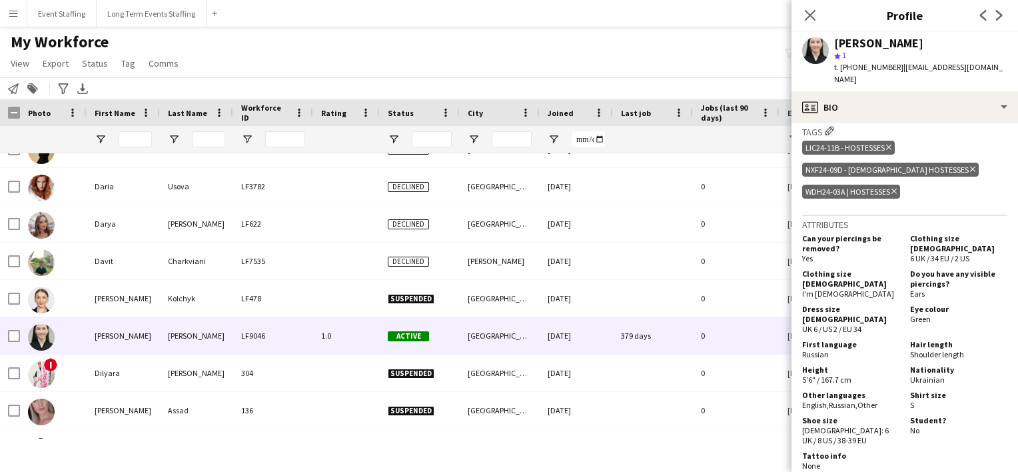
click at [466, 40] on div "My Workforce View Views Default view New view Update view Delete view Edit name…" at bounding box center [509, 54] width 1018 height 45
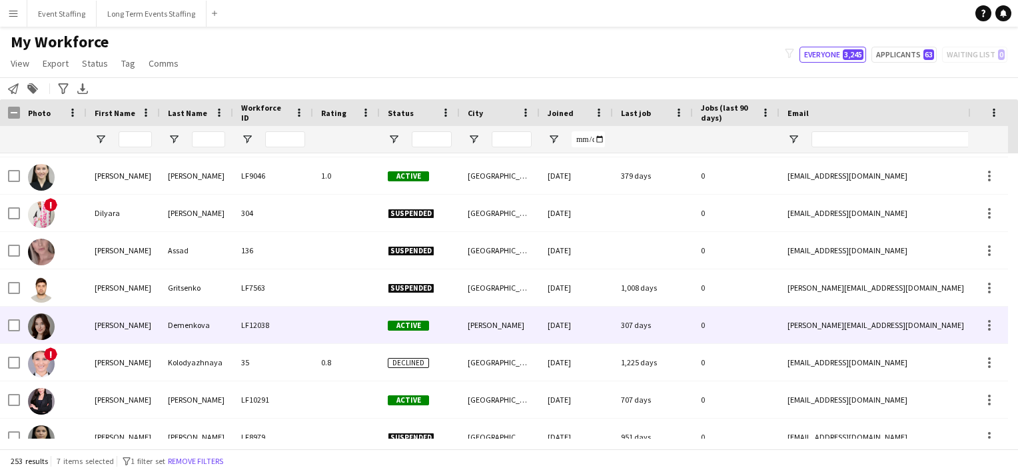
click at [158, 321] on div "[PERSON_NAME]" at bounding box center [123, 324] width 73 height 37
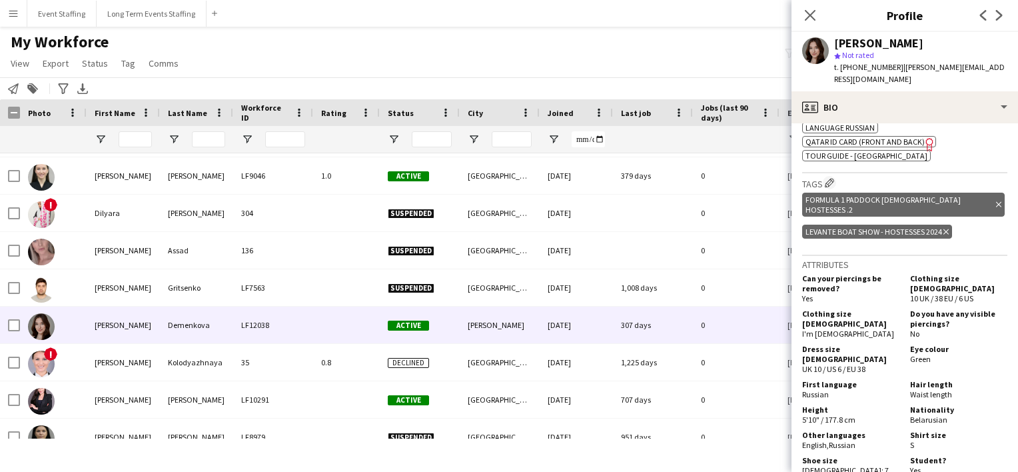
click at [675, 56] on div "My Workforce View Views Default view New view Update view Delete view Edit name…" at bounding box center [509, 54] width 1018 height 45
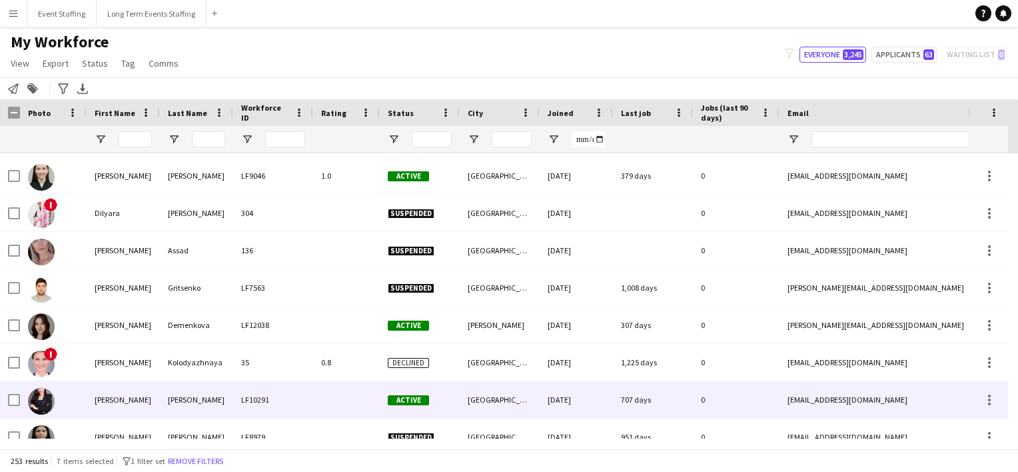
click at [113, 394] on div "[PERSON_NAME]" at bounding box center [123, 399] width 73 height 37
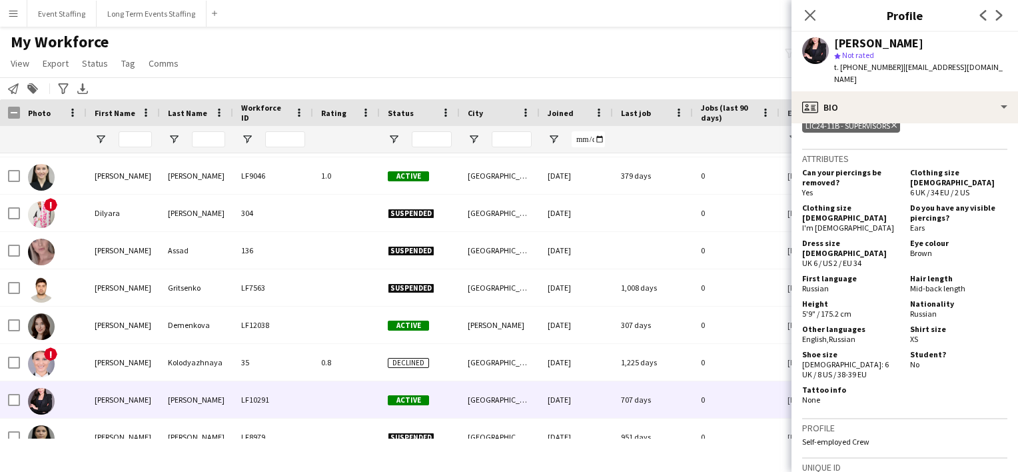
click at [653, 63] on div "My Workforce View Views Default view New view Update view Delete view Edit name…" at bounding box center [509, 54] width 1018 height 45
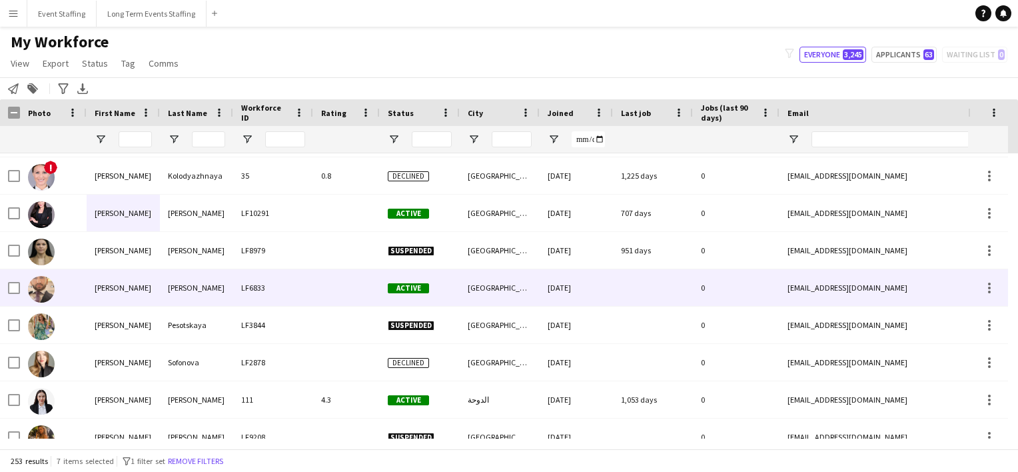
click at [160, 282] on div "[PERSON_NAME]" at bounding box center [196, 287] width 73 height 37
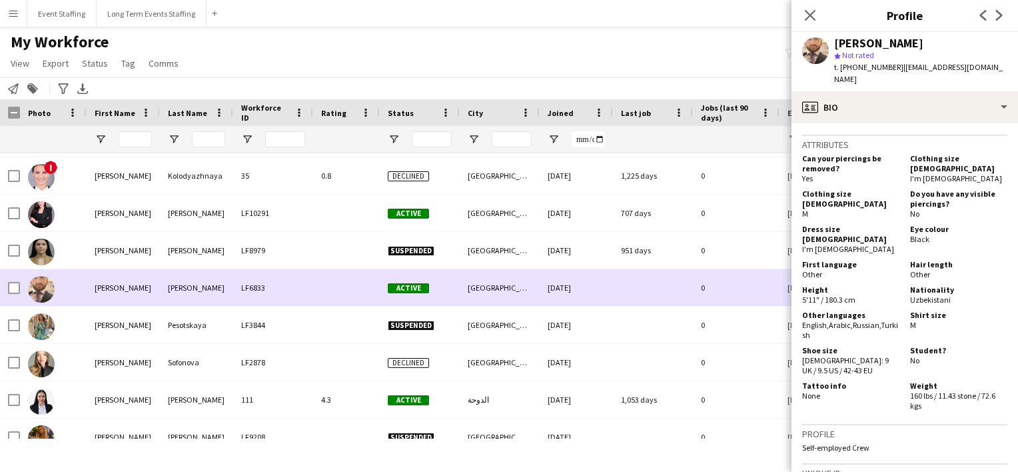
click at [5, 287] on div at bounding box center [10, 287] width 20 height 37
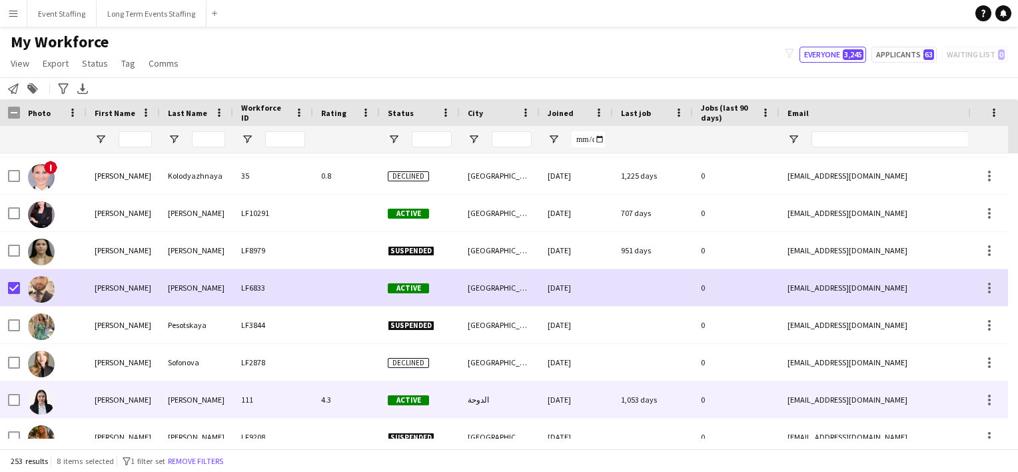
click at [139, 402] on div "[PERSON_NAME]" at bounding box center [123, 399] width 73 height 37
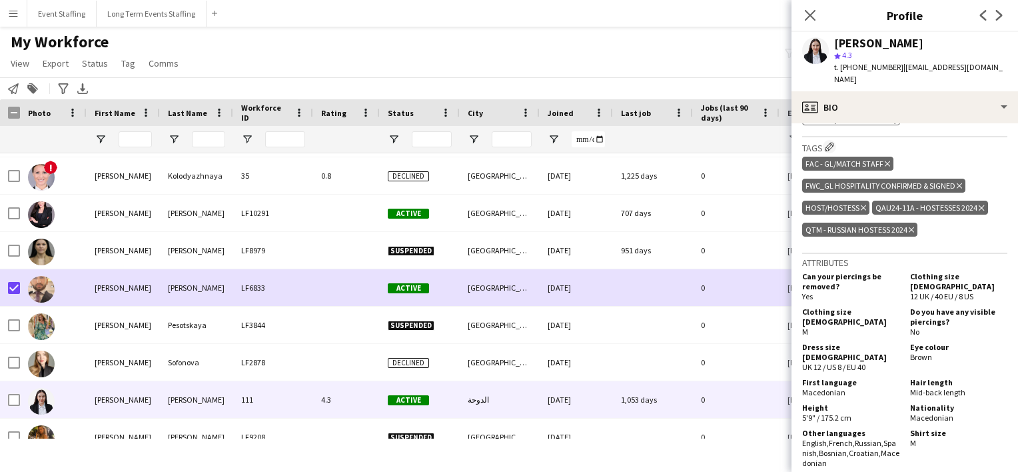
click at [658, 72] on div "My Workforce View Views Default view New view Update view Delete view Edit name…" at bounding box center [509, 54] width 1018 height 45
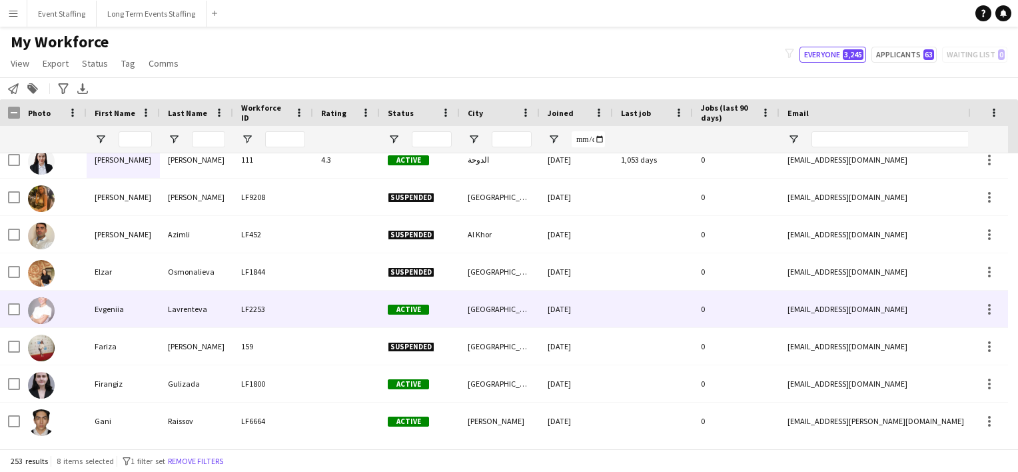
click at [141, 306] on div "Evgeniia" at bounding box center [123, 308] width 73 height 37
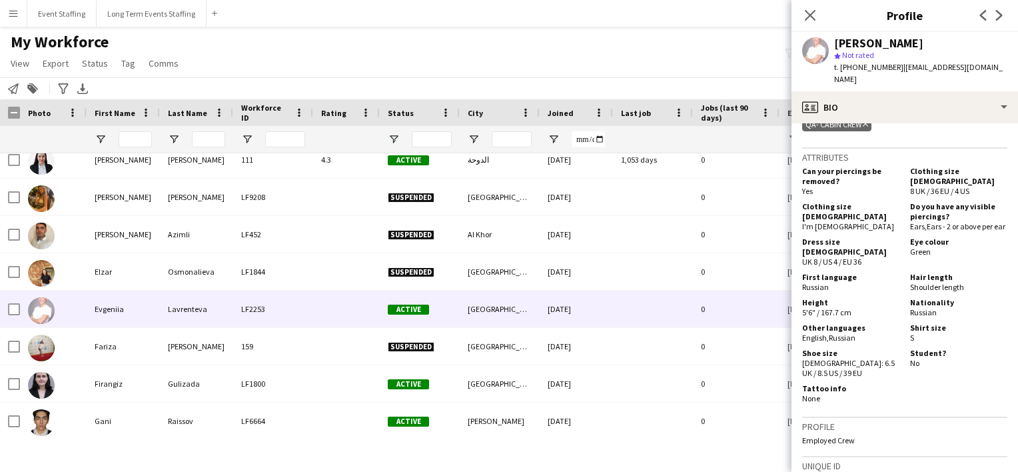
click at [530, 53] on div "My Workforce View Views Default view New view Update view Delete view Edit name…" at bounding box center [509, 54] width 1018 height 45
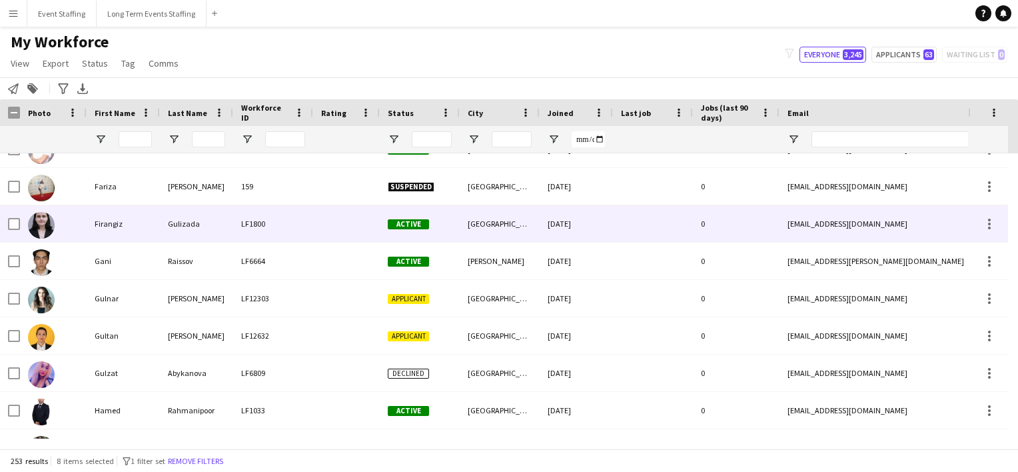
click at [173, 224] on div "Gulizada" at bounding box center [196, 223] width 73 height 37
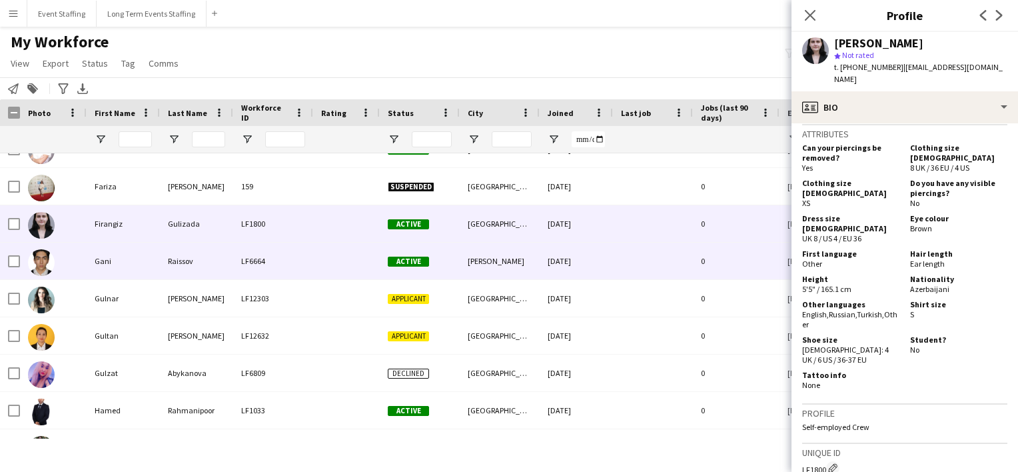
click at [73, 254] on div at bounding box center [53, 260] width 67 height 37
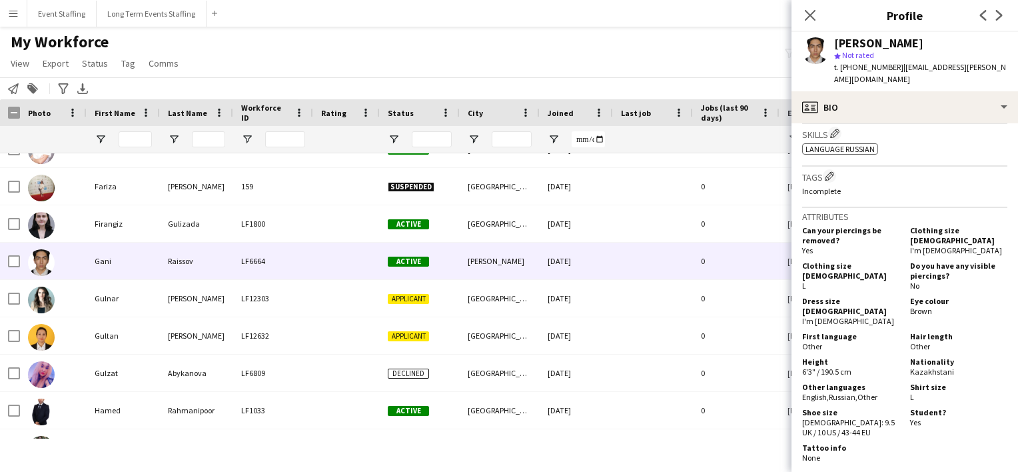
click at [562, 64] on div "My Workforce View Views Default view New view Update view Delete view Edit name…" at bounding box center [509, 54] width 1018 height 45
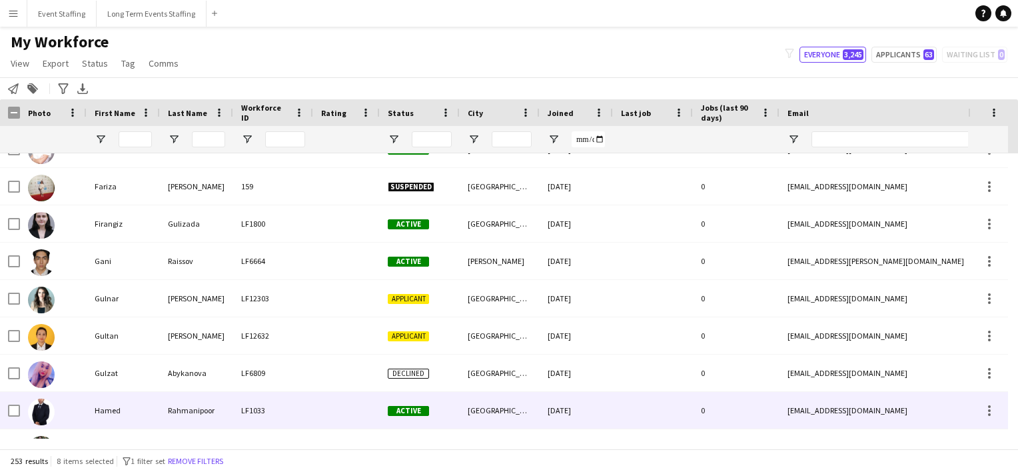
click at [168, 413] on div "Rahmanipoor" at bounding box center [196, 410] width 73 height 37
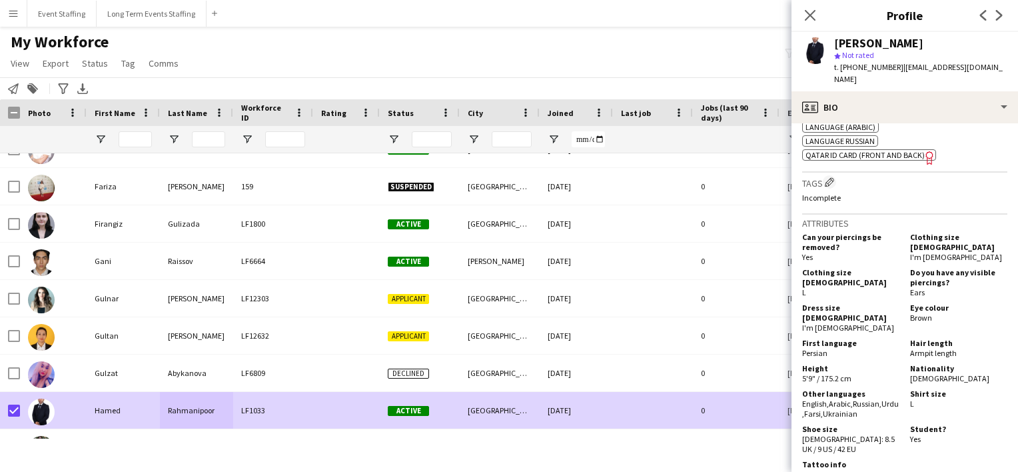
click at [378, 67] on div "My Workforce View Views Default view New view Update view Delete view Edit name…" at bounding box center [509, 54] width 1018 height 45
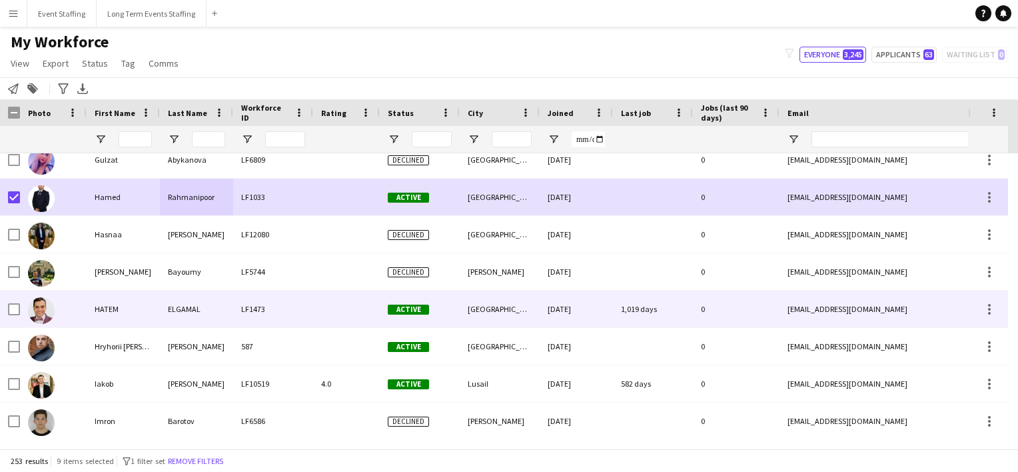
click at [250, 308] on div "LF1473" at bounding box center [273, 308] width 80 height 37
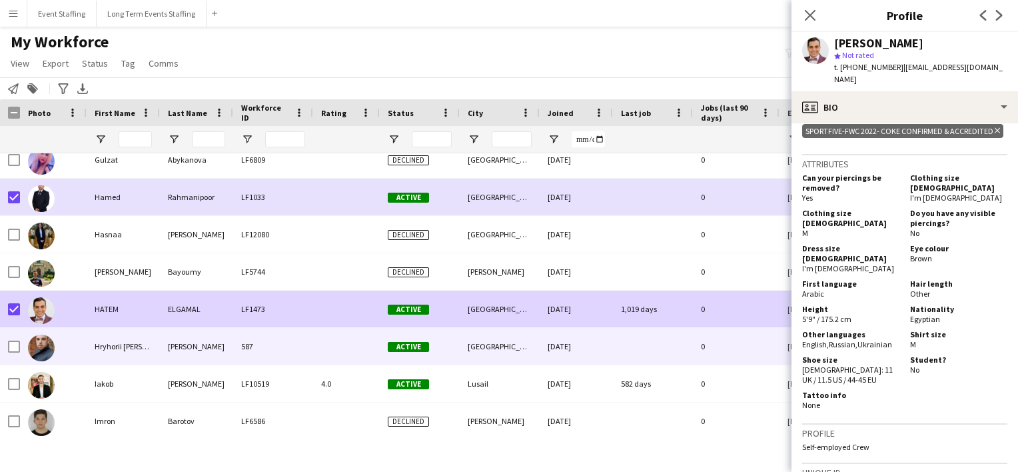
click at [93, 351] on div "Hryhorii [PERSON_NAME]" at bounding box center [123, 346] width 73 height 37
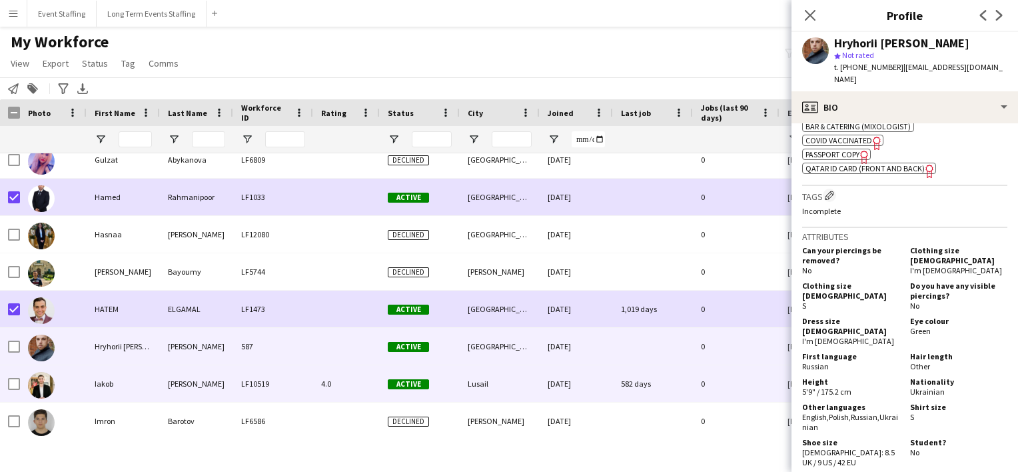
click at [370, 380] on div "4.0" at bounding box center [346, 383] width 67 height 37
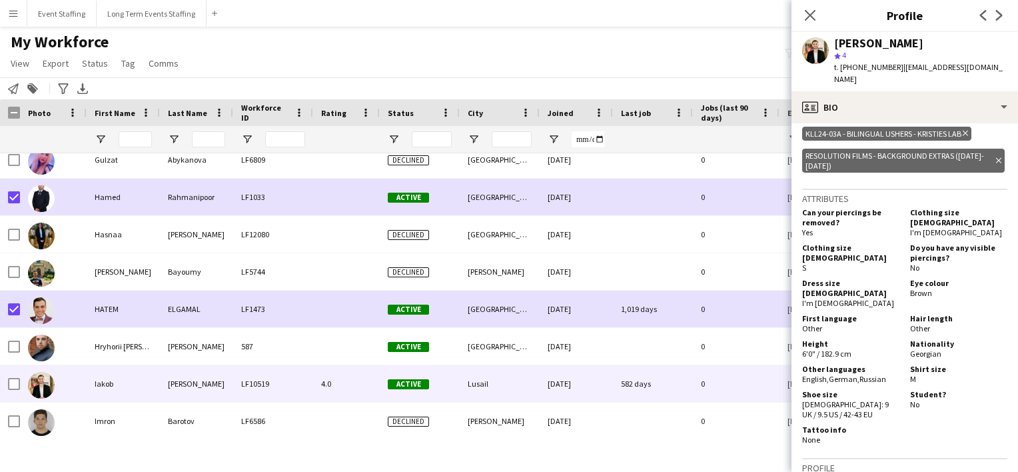
click at [625, 51] on div "My Workforce View Views Default view New view Update view Delete view Edit name…" at bounding box center [509, 54] width 1018 height 45
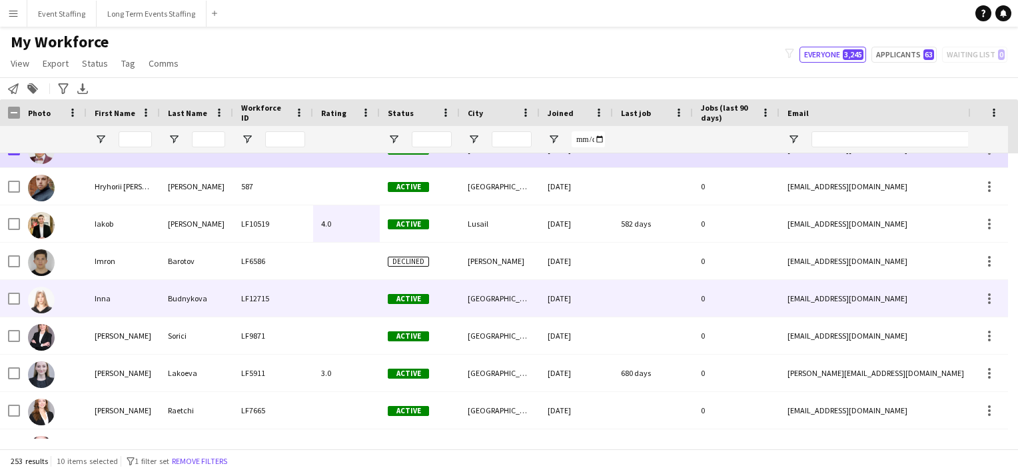
click at [250, 292] on div "LF12715" at bounding box center [273, 298] width 80 height 37
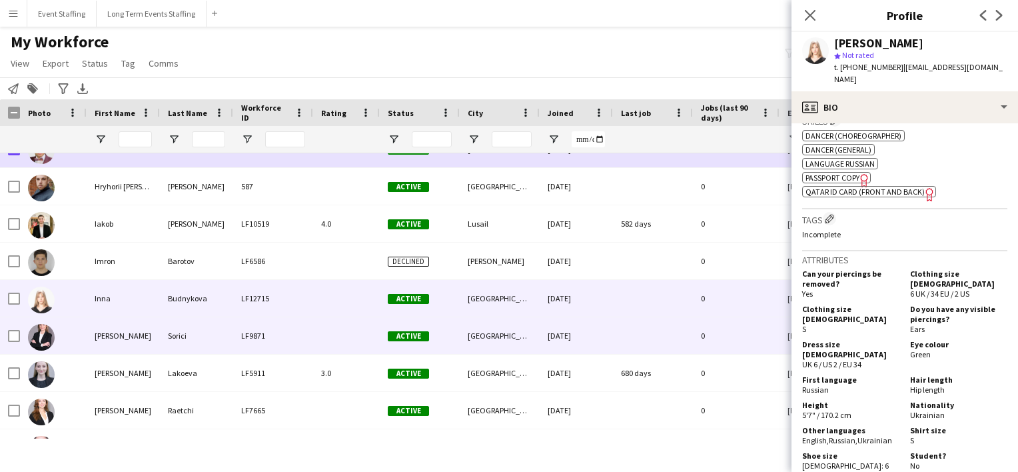
click at [245, 341] on div "LF9871" at bounding box center [273, 335] width 80 height 37
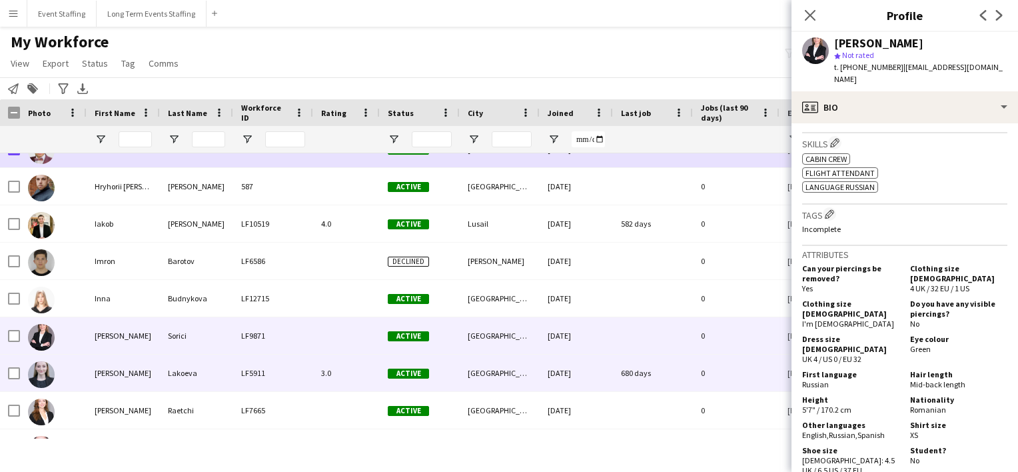
click at [343, 380] on div "3.0" at bounding box center [346, 372] width 67 height 37
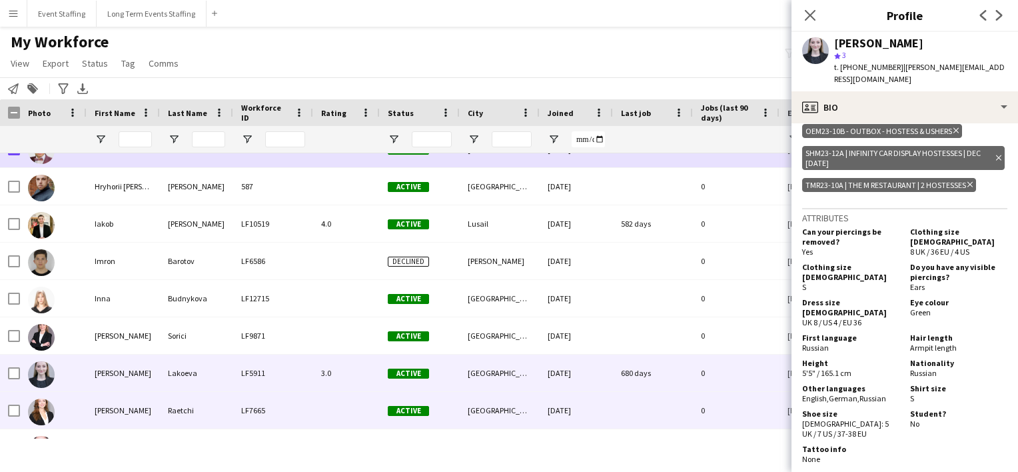
click at [320, 408] on div at bounding box center [346, 410] width 67 height 37
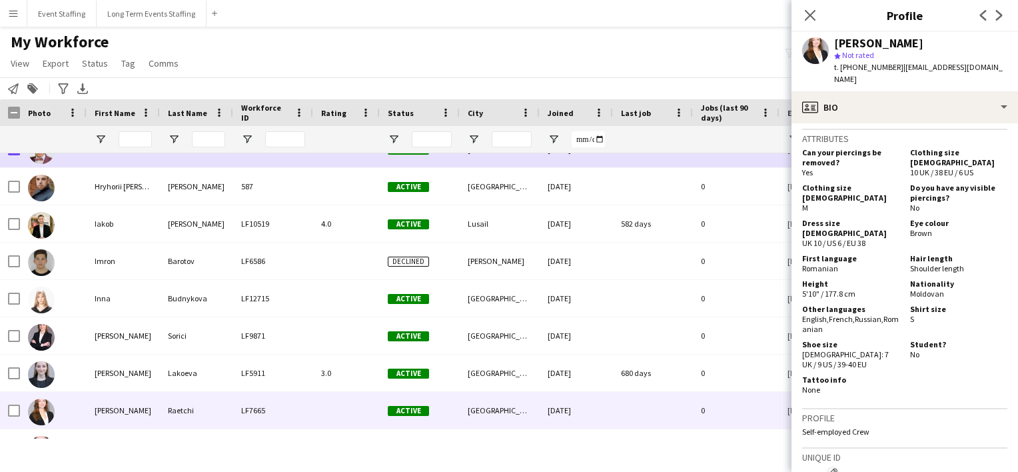
click at [558, 45] on div "My Workforce View Views Default view New view Update view Delete view Edit name…" at bounding box center [509, 54] width 1018 height 45
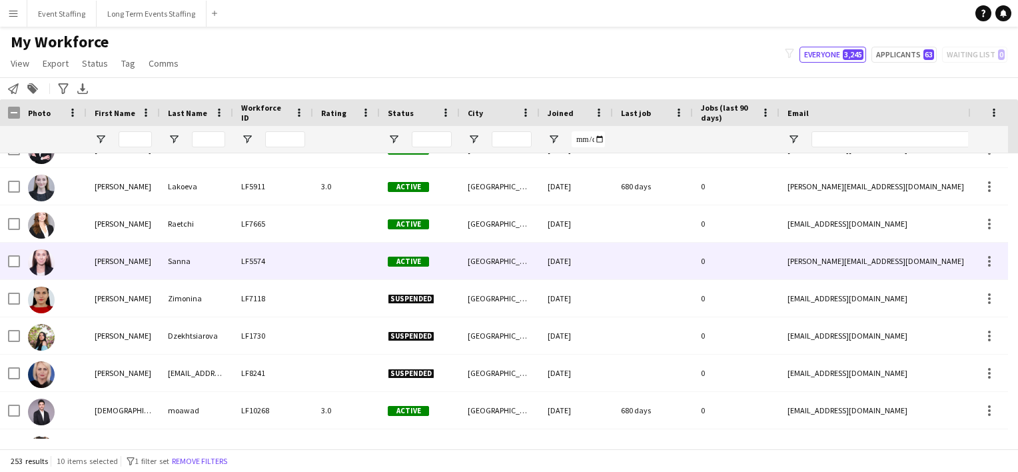
click at [261, 258] on div "LF5574" at bounding box center [273, 260] width 80 height 37
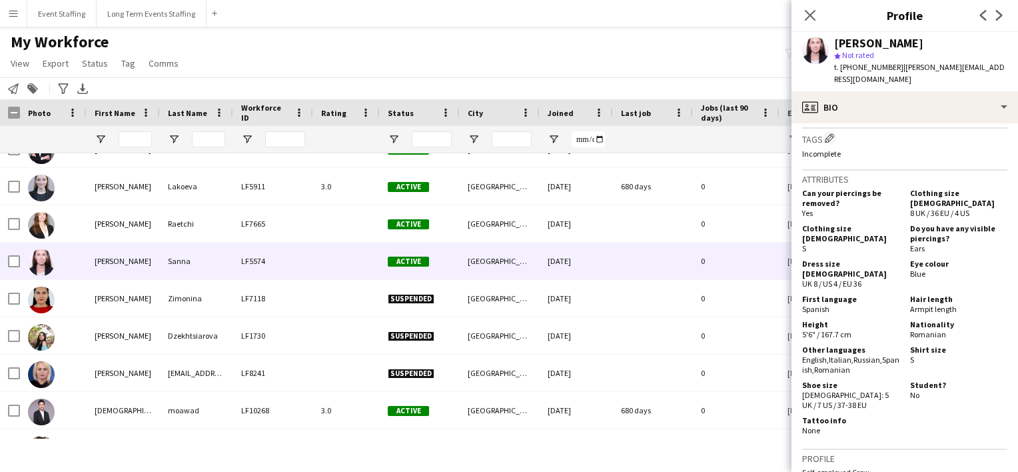
click at [597, 43] on div "My Workforce View Views Default view New view Update view Delete view Edit name…" at bounding box center [509, 54] width 1018 height 45
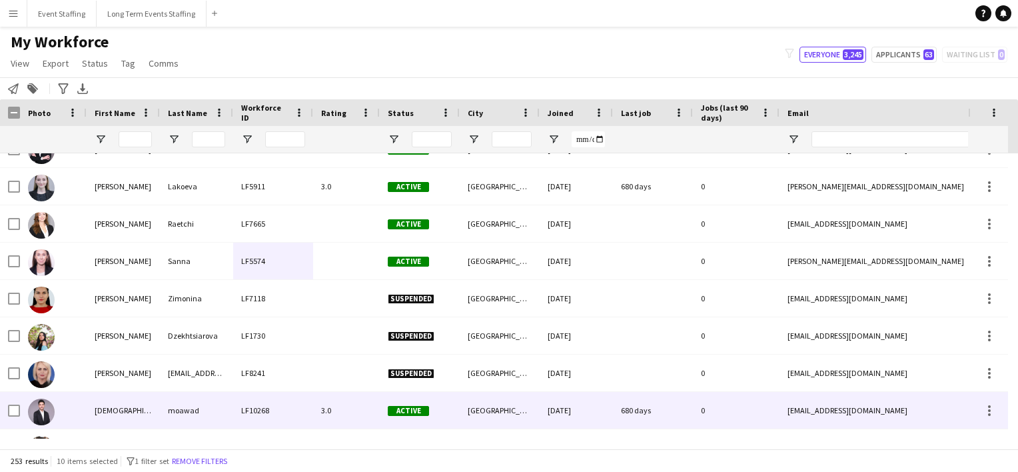
click at [298, 420] on div "LF10268" at bounding box center [273, 410] width 80 height 37
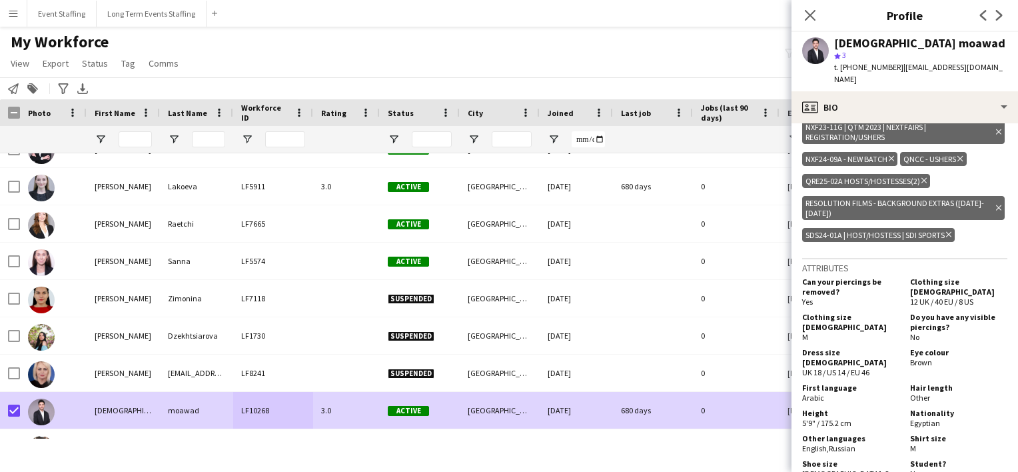
click at [458, 72] on div "My Workforce View Views Default view New view Update view Delete view Edit name…" at bounding box center [509, 54] width 1018 height 45
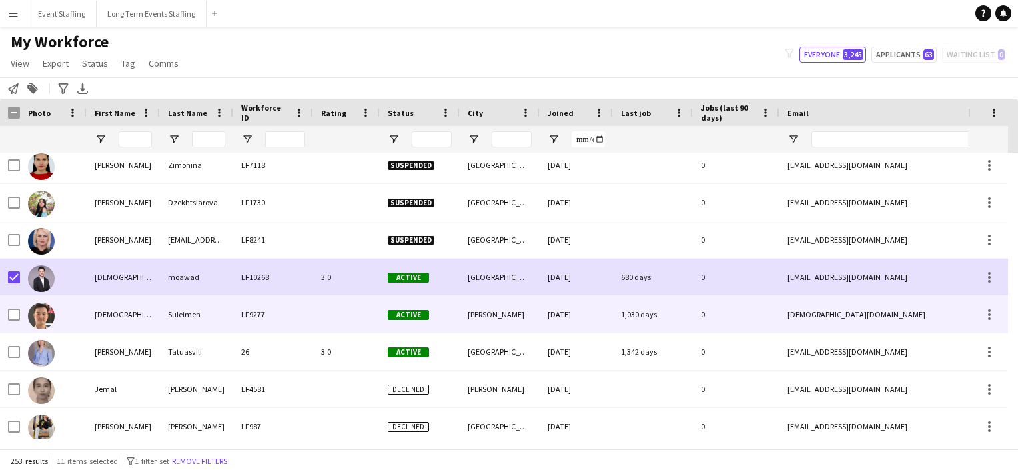
click at [237, 304] on div "LF9277" at bounding box center [273, 314] width 80 height 37
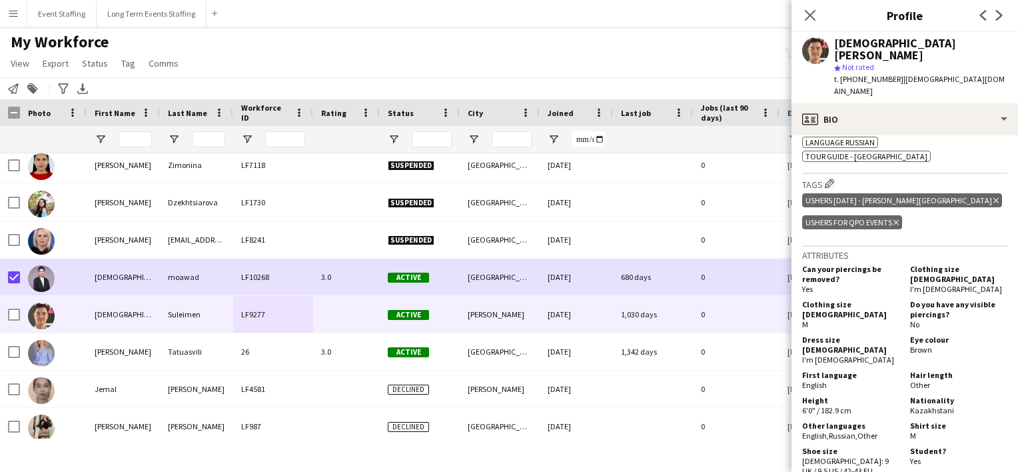
click at [589, 47] on div "My Workforce View Views Default view New view Update view Delete view Edit name…" at bounding box center [509, 54] width 1018 height 45
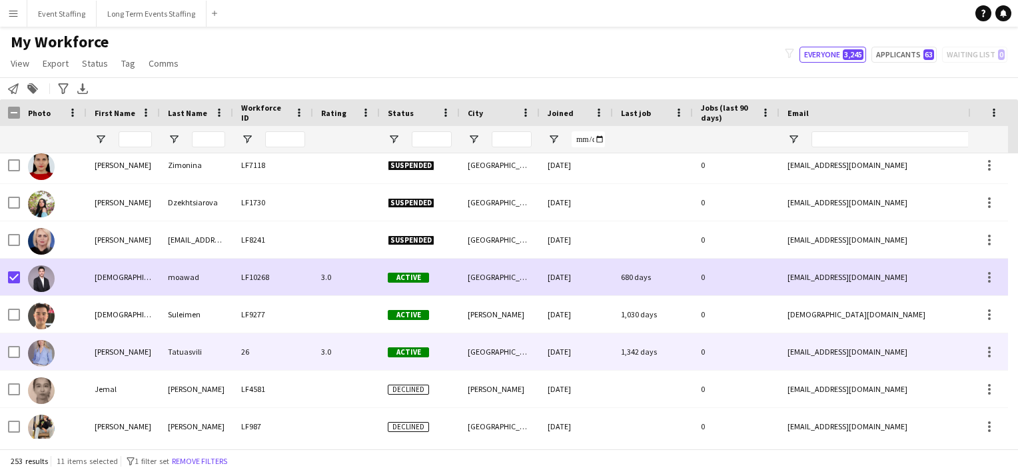
click at [121, 347] on div "[PERSON_NAME]" at bounding box center [123, 351] width 73 height 37
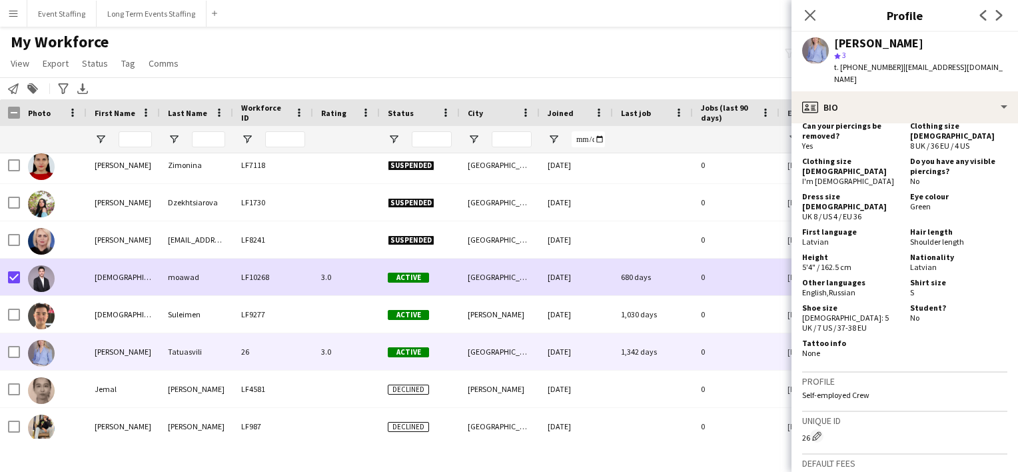
click at [544, 48] on div "My Workforce View Views Default view New view Update view Delete view Edit name…" at bounding box center [509, 54] width 1018 height 45
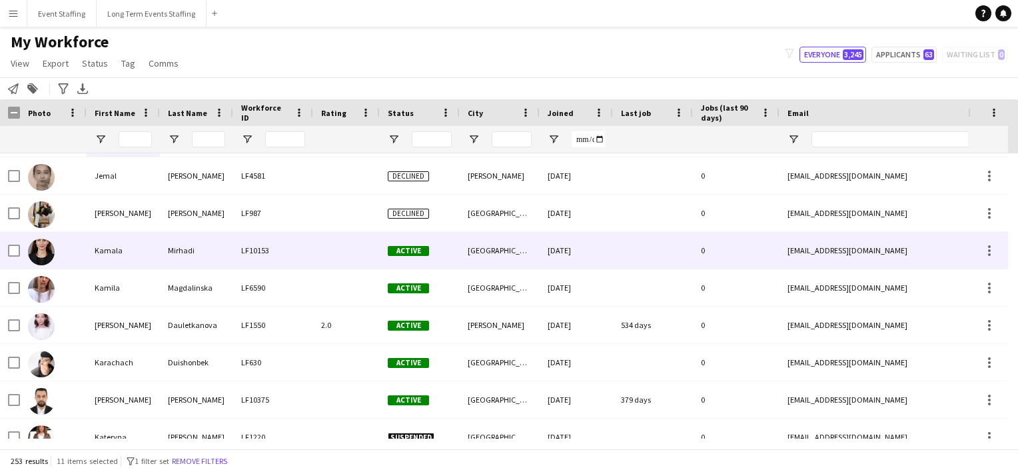
click at [214, 241] on div "Mirhadi" at bounding box center [196, 250] width 73 height 37
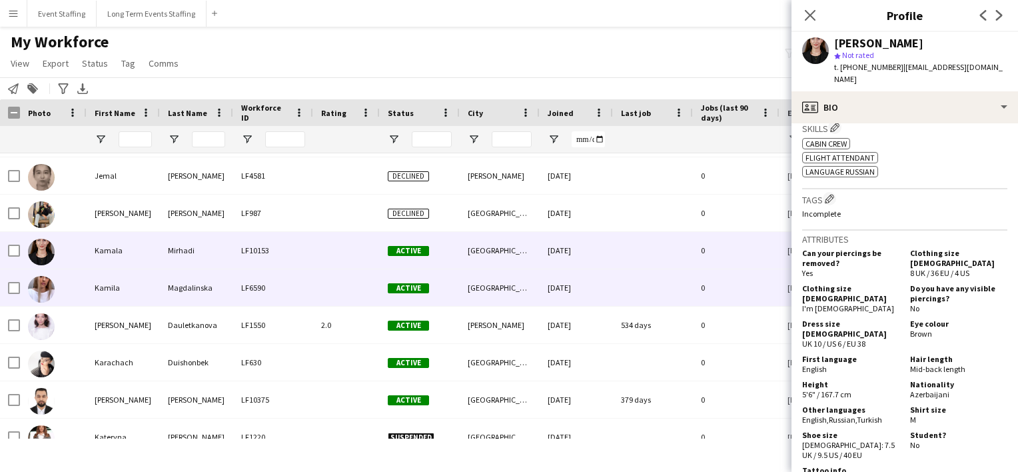
click at [165, 285] on div "Magdalinska" at bounding box center [196, 287] width 73 height 37
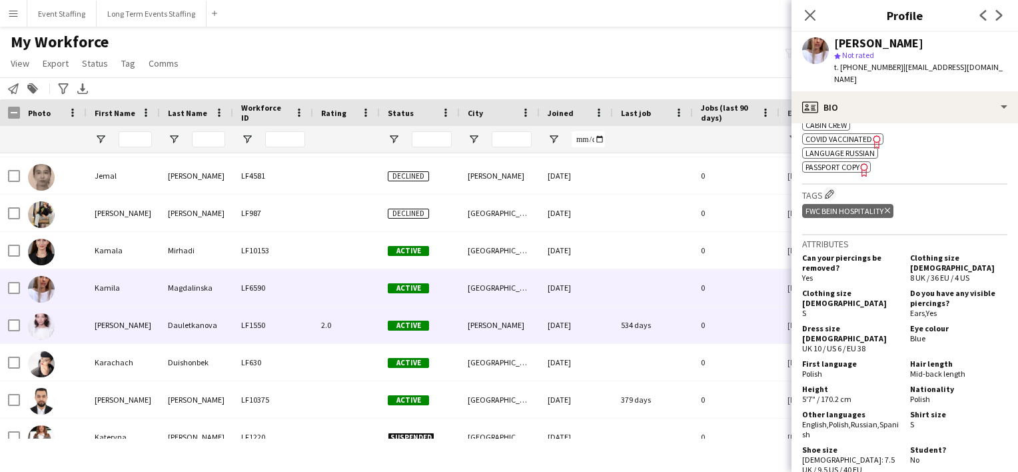
click at [264, 331] on div "LF1550" at bounding box center [273, 324] width 80 height 37
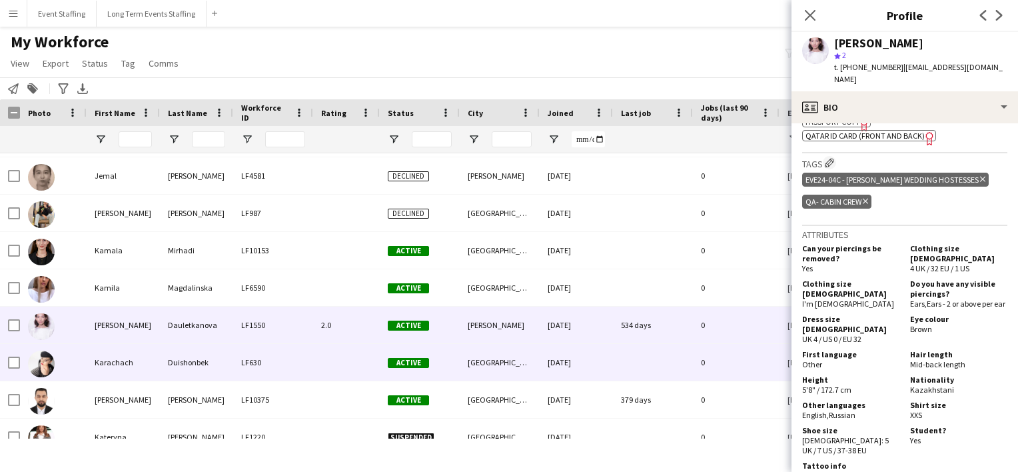
click at [261, 370] on div "LF630" at bounding box center [273, 362] width 80 height 37
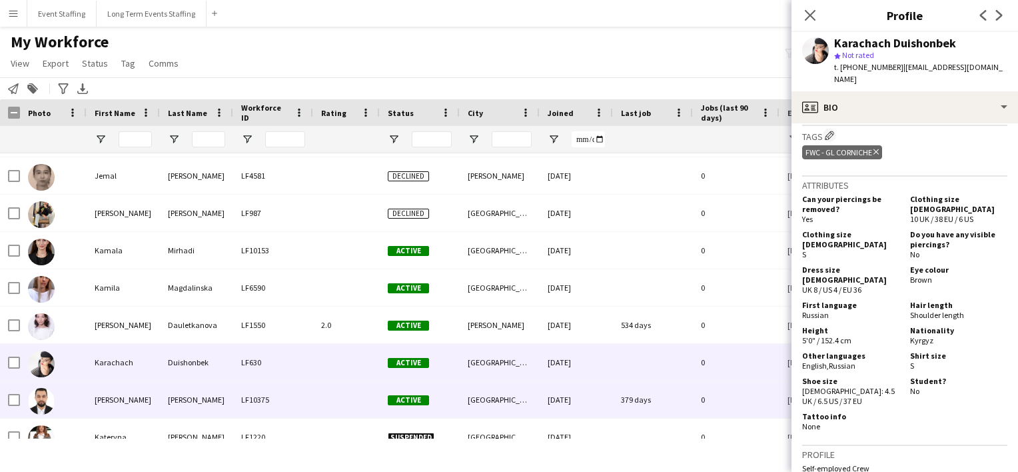
click at [266, 395] on div "LF10375" at bounding box center [273, 399] width 80 height 37
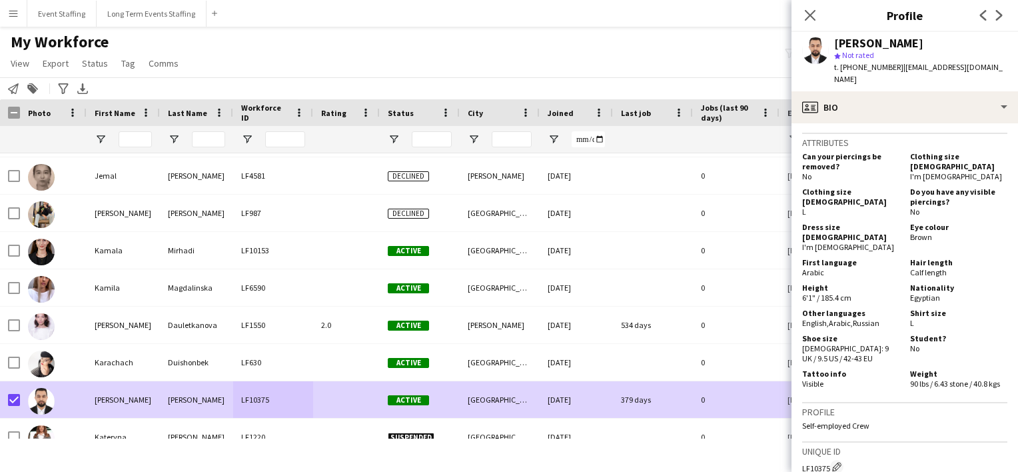
click at [283, 78] on div "Notify workforce Add to tag Search tags magnifier Add tag Advanced filters Adva…" at bounding box center [509, 88] width 1018 height 22
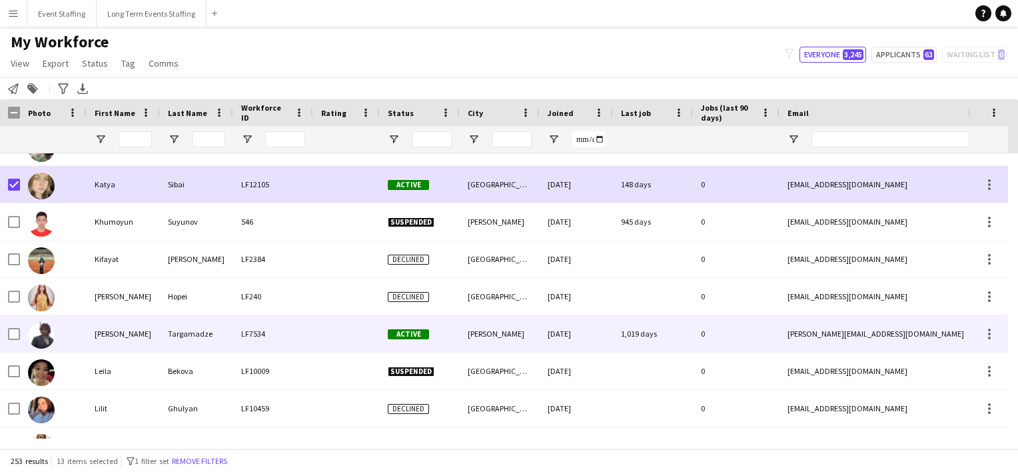
click at [175, 320] on div "Targamadze" at bounding box center [196, 333] width 73 height 37
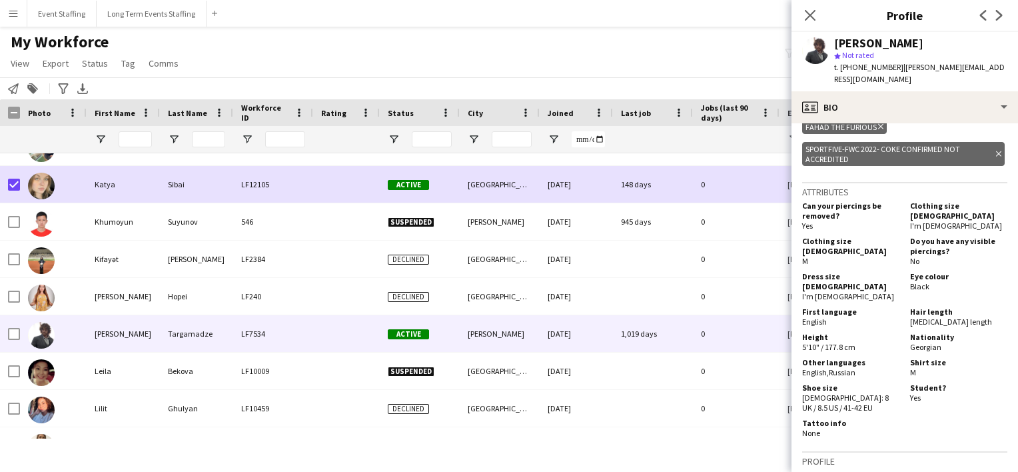
click at [460, 59] on div "My Workforce View Views Default view New view Update view Delete view Edit name…" at bounding box center [509, 54] width 1018 height 45
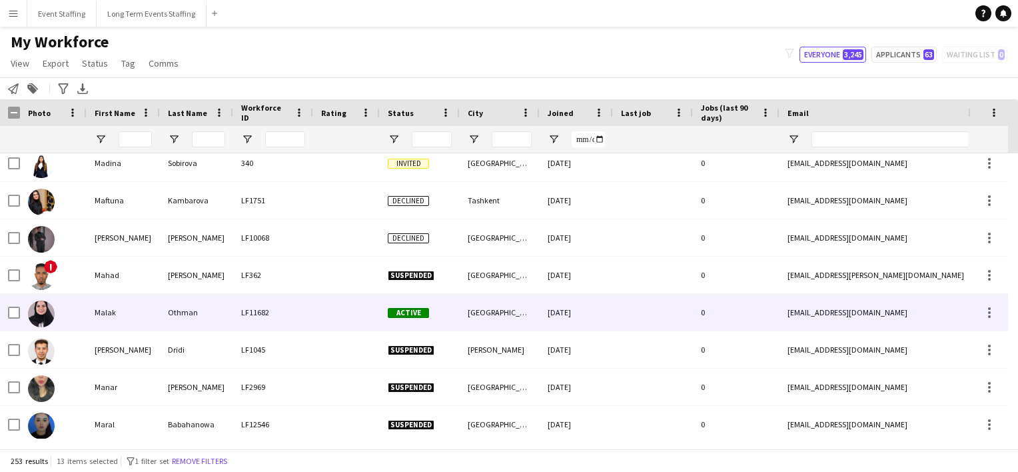
click at [270, 314] on div "LF11682" at bounding box center [273, 312] width 80 height 37
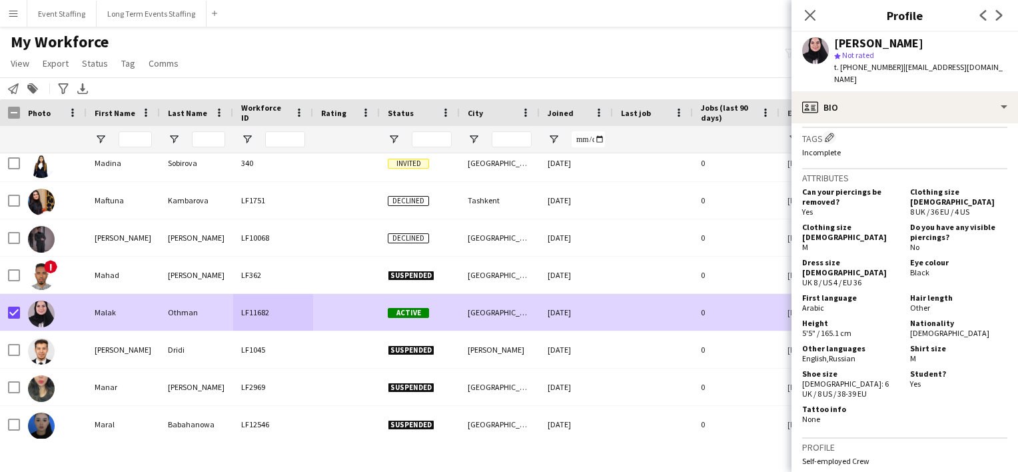
click at [366, 43] on div "My Workforce View Views Default view New view Update view Delete view Edit name…" at bounding box center [509, 54] width 1018 height 45
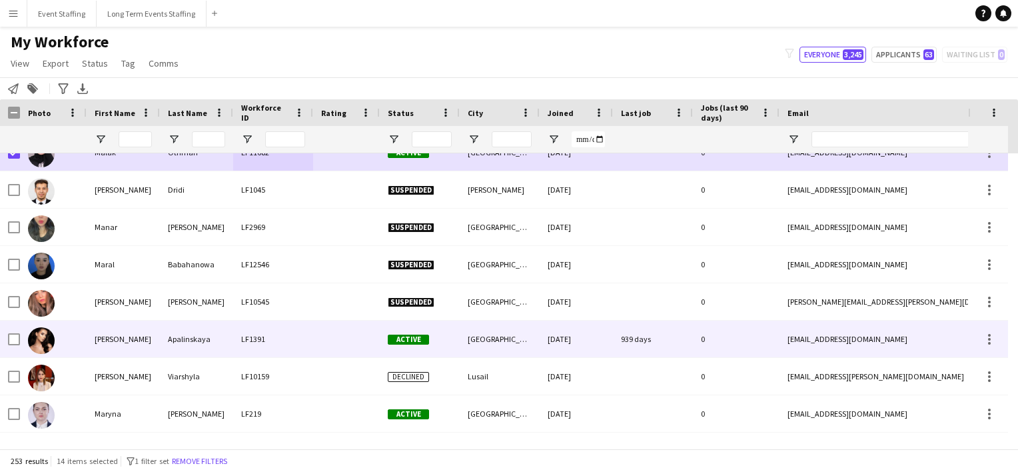
click at [183, 346] on div "Apalinskaya" at bounding box center [196, 338] width 73 height 37
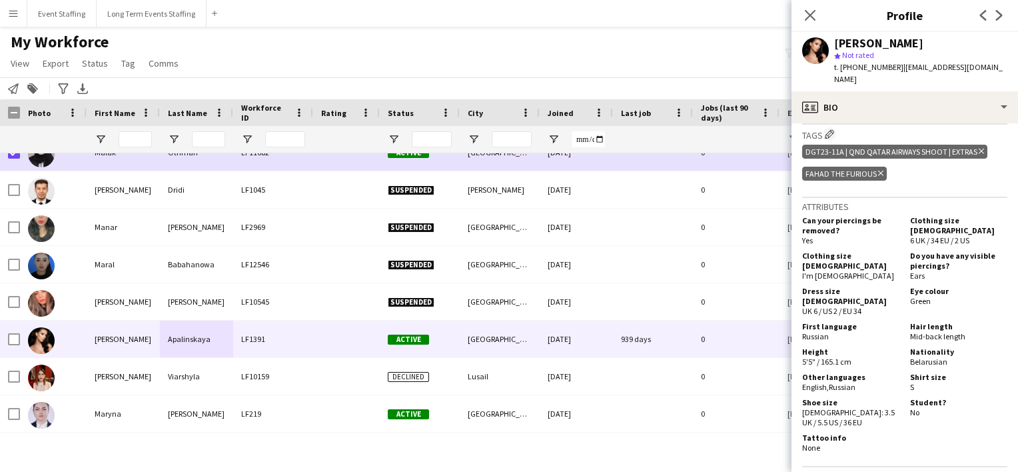
click at [552, 41] on div "My Workforce View Views Default view New view Update view Delete view Edit name…" at bounding box center [509, 54] width 1018 height 45
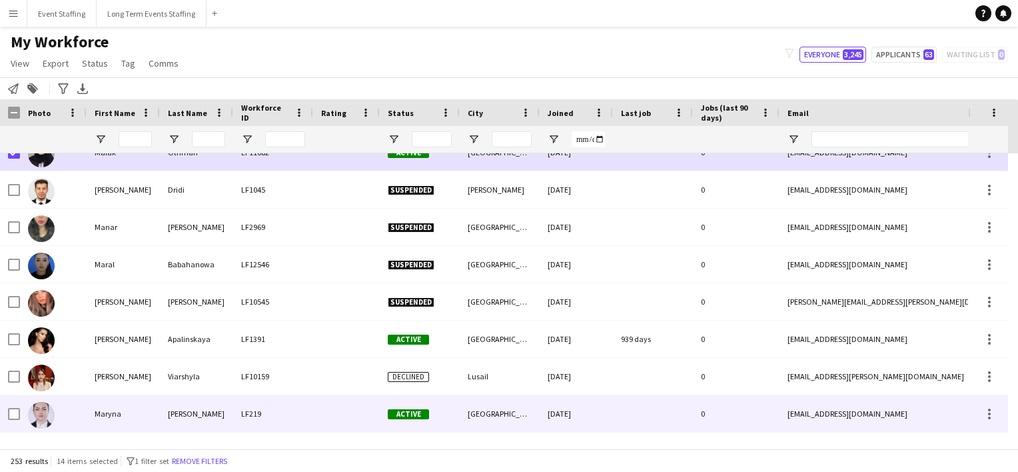
click at [303, 405] on div "LF219" at bounding box center [273, 413] width 80 height 37
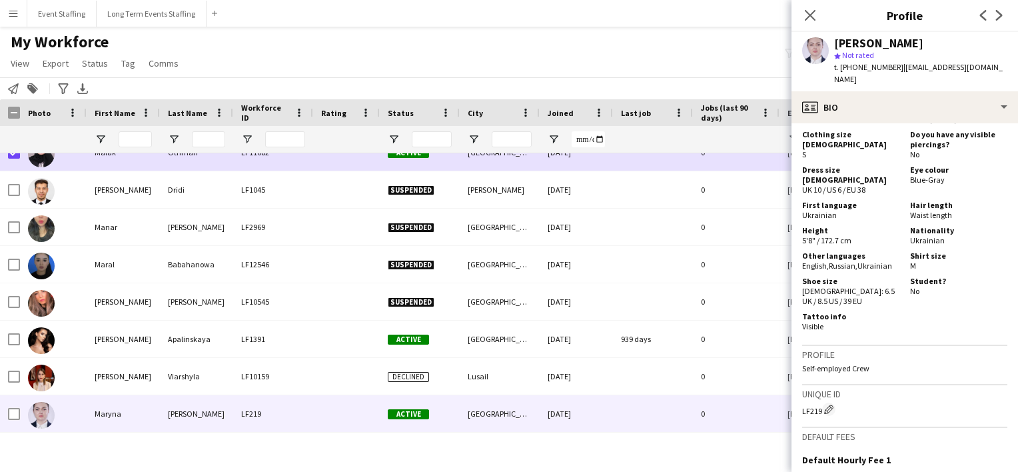
click at [541, 46] on div "My Workforce View Views Default view New view Update view Delete view Edit name…" at bounding box center [509, 54] width 1018 height 45
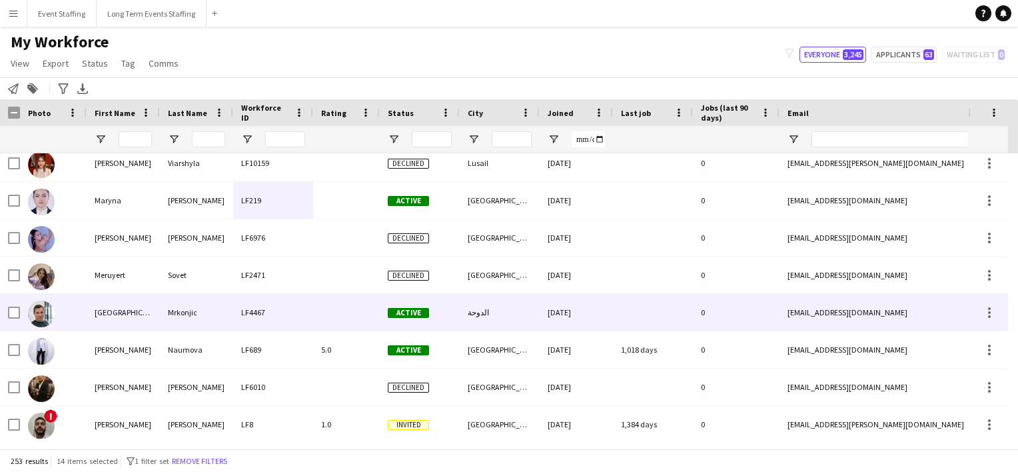
click at [306, 310] on div "LF4467" at bounding box center [273, 312] width 80 height 37
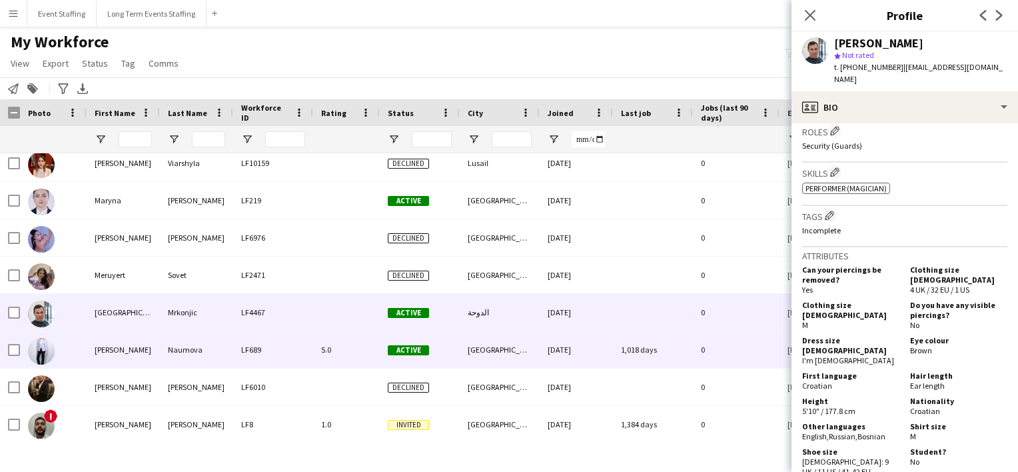
click at [189, 345] on div "Naumova" at bounding box center [196, 349] width 73 height 37
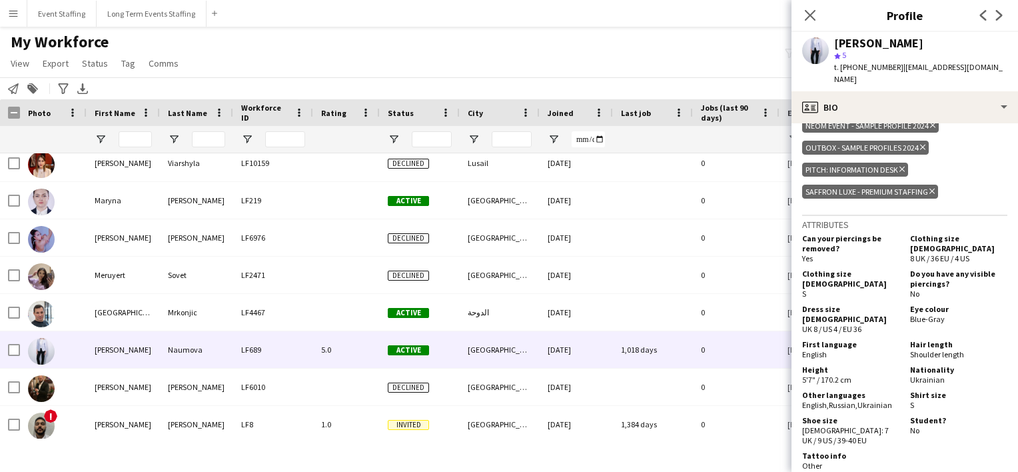
click at [613, 73] on div "My Workforce View Views Default view New view Update view Delete view Edit name…" at bounding box center [509, 54] width 1018 height 45
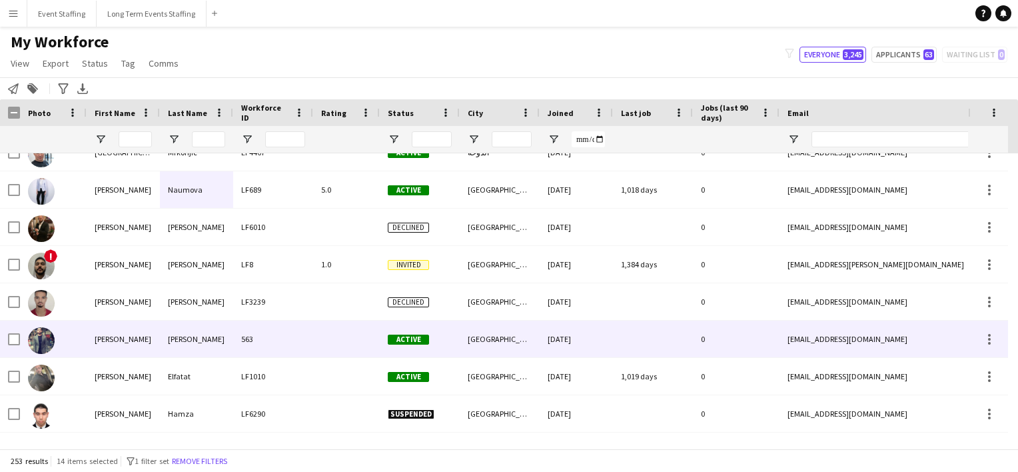
click at [189, 330] on div "[PERSON_NAME]" at bounding box center [196, 338] width 73 height 37
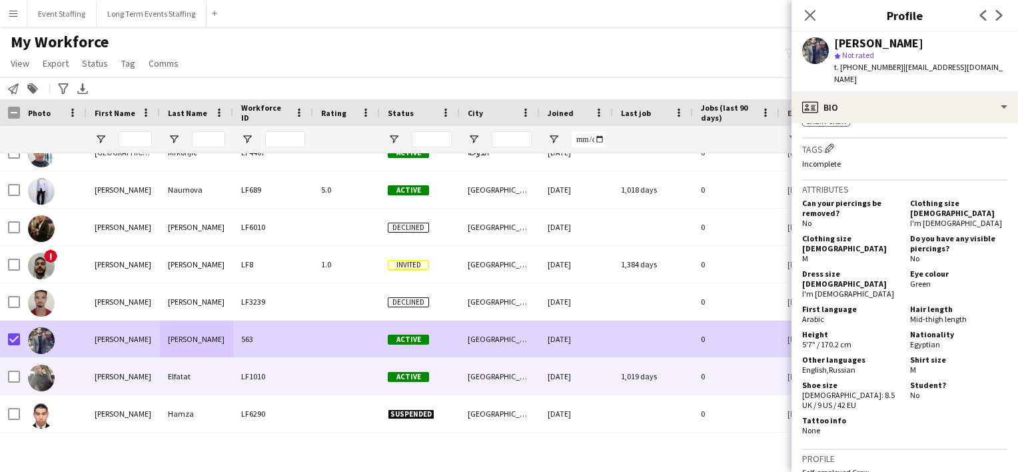
click at [79, 370] on div at bounding box center [53, 376] width 67 height 37
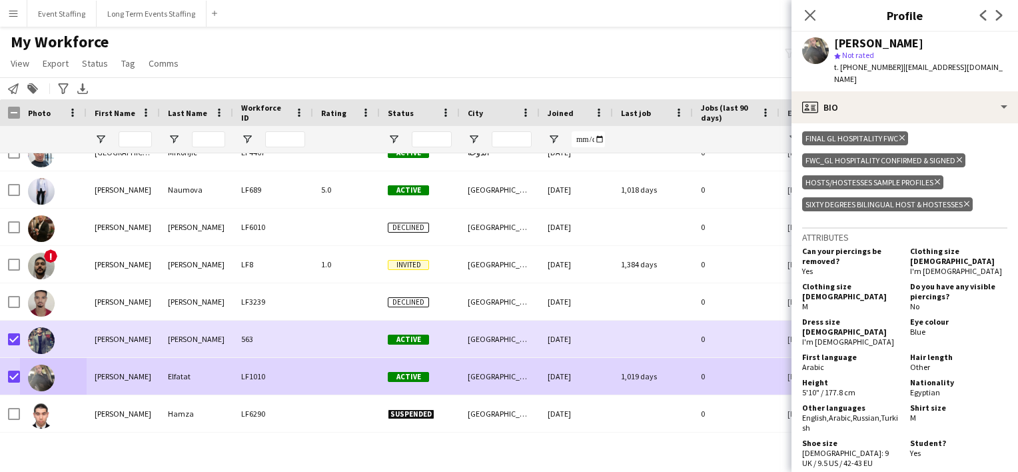
click at [312, 62] on div "My Workforce View Views Default view New view Update view Delete view Edit name…" at bounding box center [509, 54] width 1018 height 45
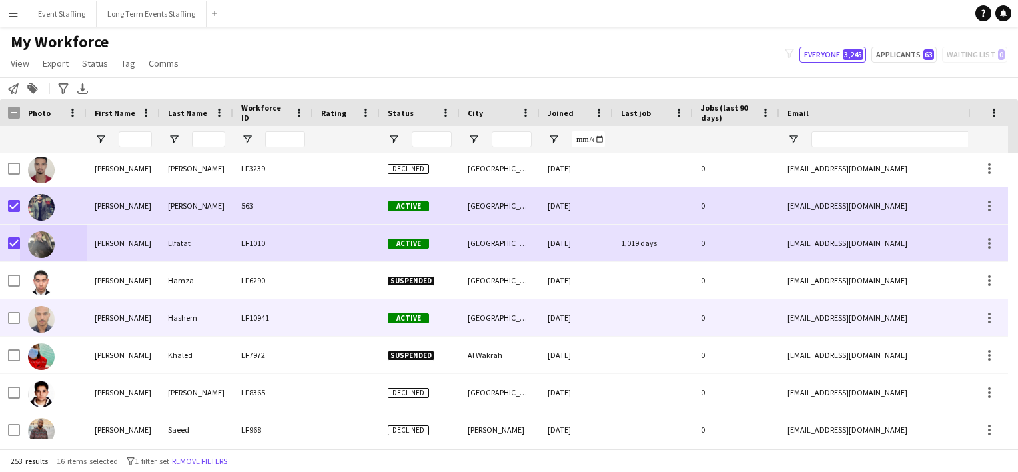
click at [95, 324] on div "[PERSON_NAME]" at bounding box center [123, 317] width 73 height 37
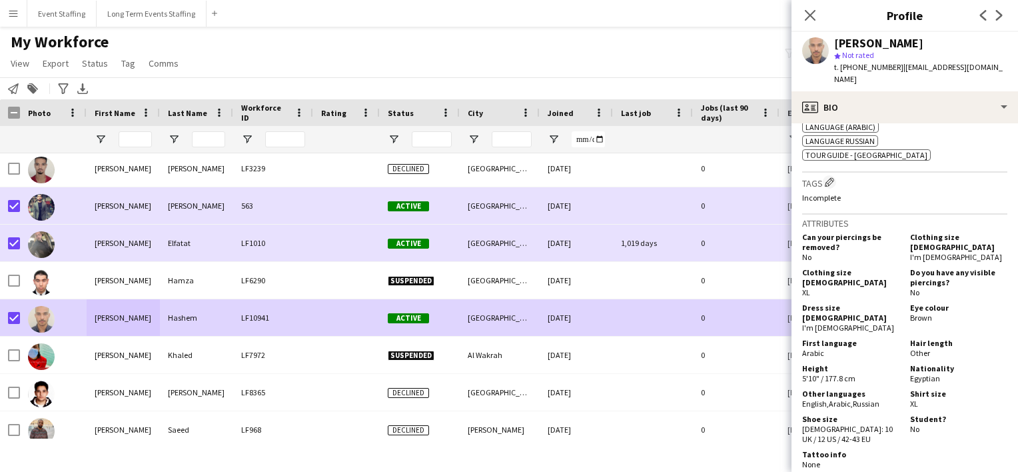
click at [234, 69] on div "My Workforce View Views Default view New view Update view Delete view Edit name…" at bounding box center [509, 54] width 1018 height 45
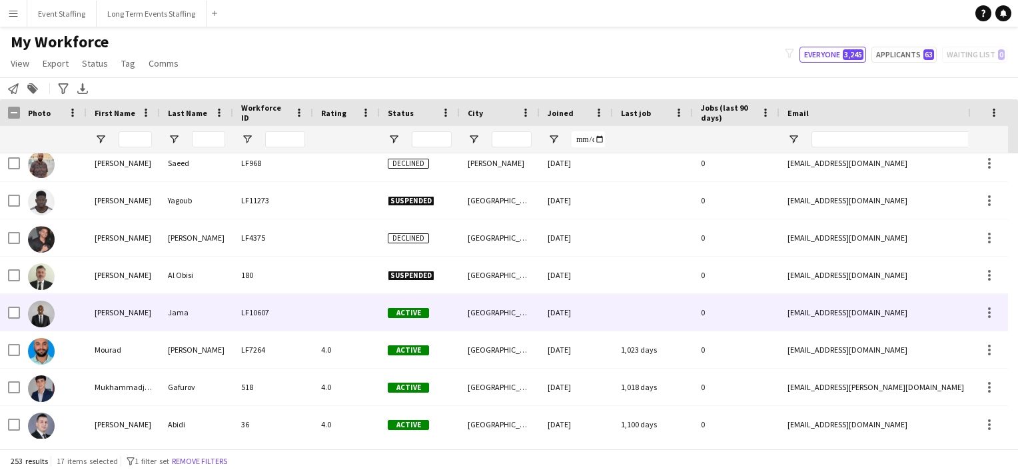
click at [238, 320] on div "LF10607" at bounding box center [273, 312] width 80 height 37
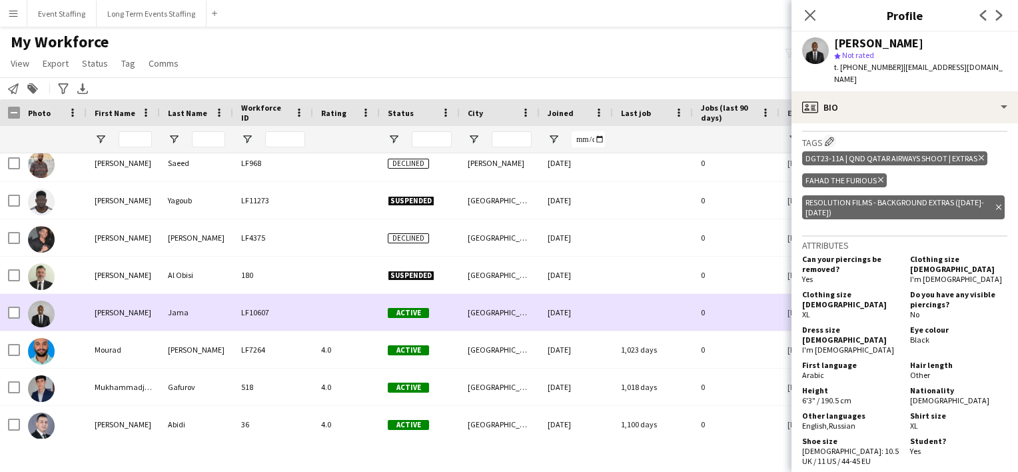
click at [7, 309] on div at bounding box center [10, 312] width 20 height 37
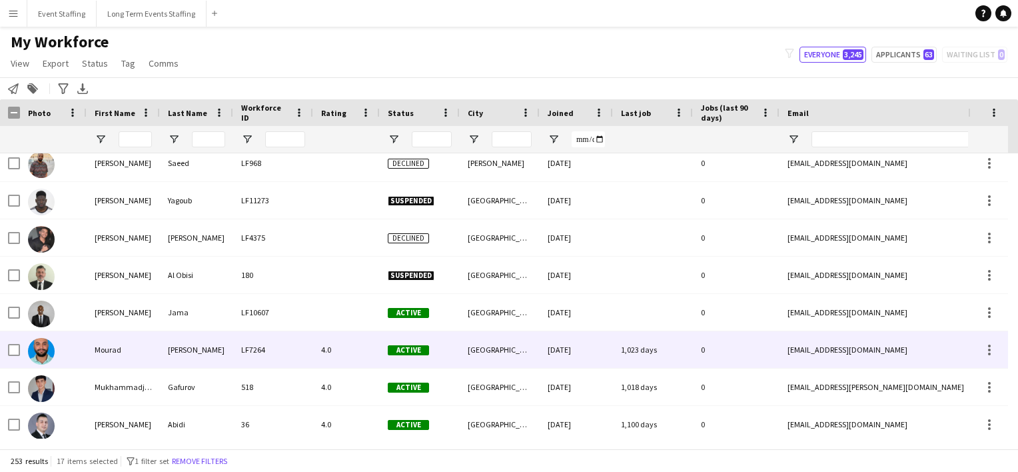
click at [99, 347] on div "Mourad" at bounding box center [123, 349] width 73 height 37
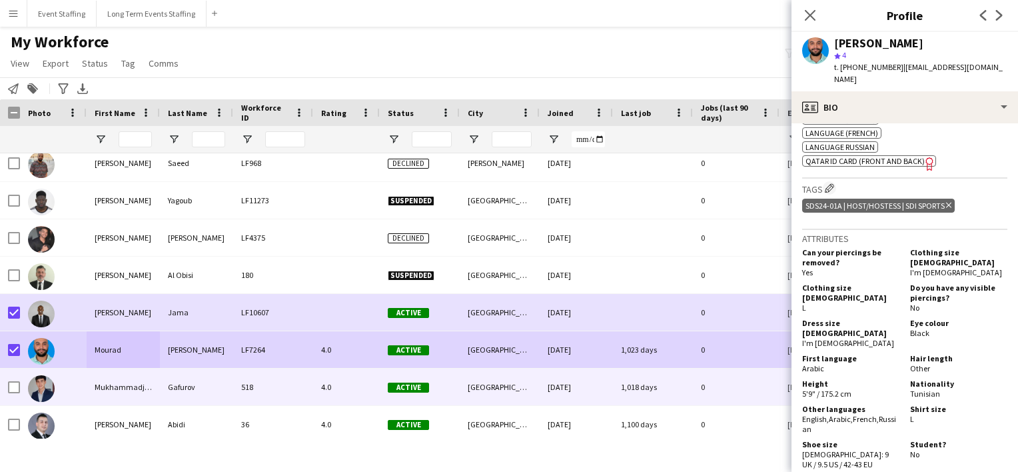
click at [202, 384] on div "Gafurov" at bounding box center [196, 386] width 73 height 37
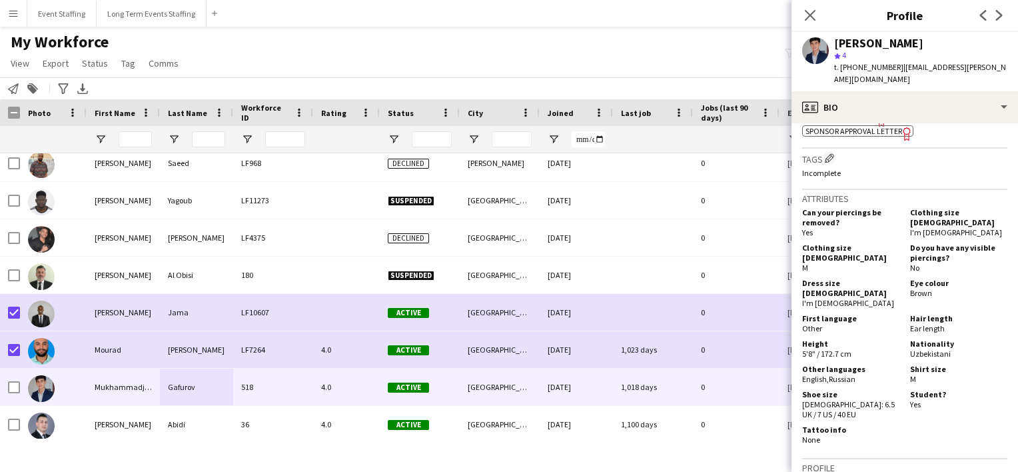
click at [643, 53] on div "My Workforce View Views Default view New view Update view Delete view Edit name…" at bounding box center [509, 54] width 1018 height 45
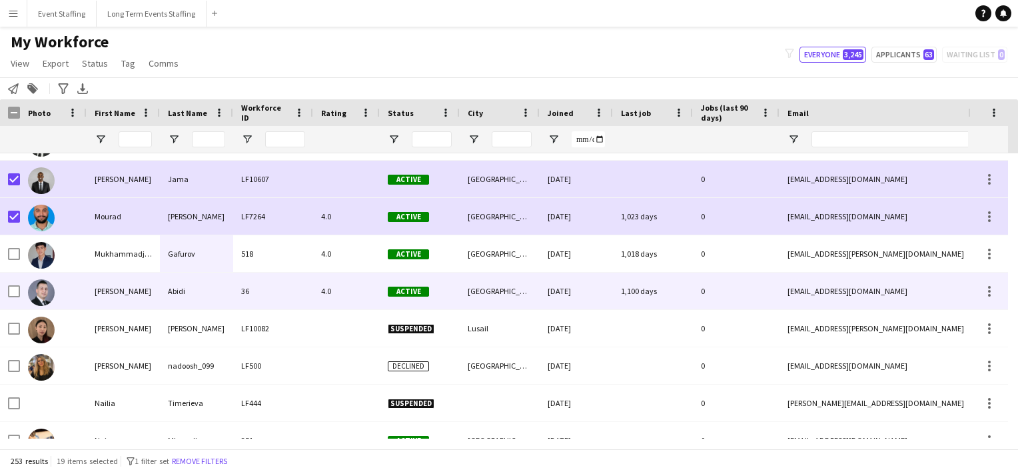
click at [264, 294] on div "36" at bounding box center [273, 290] width 80 height 37
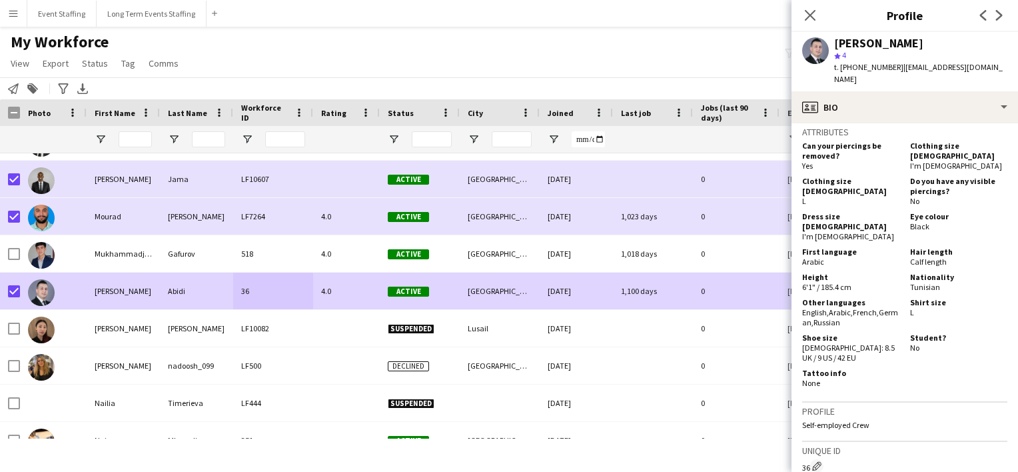
click at [418, 52] on div "My Workforce View Views Default view New view Update view Delete view Edit name…" at bounding box center [509, 54] width 1018 height 45
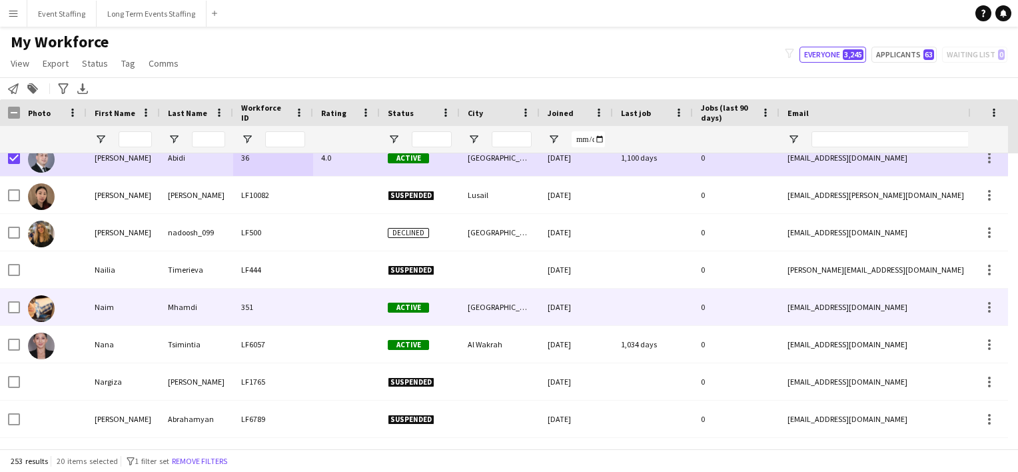
click at [270, 312] on div "351" at bounding box center [273, 306] width 80 height 37
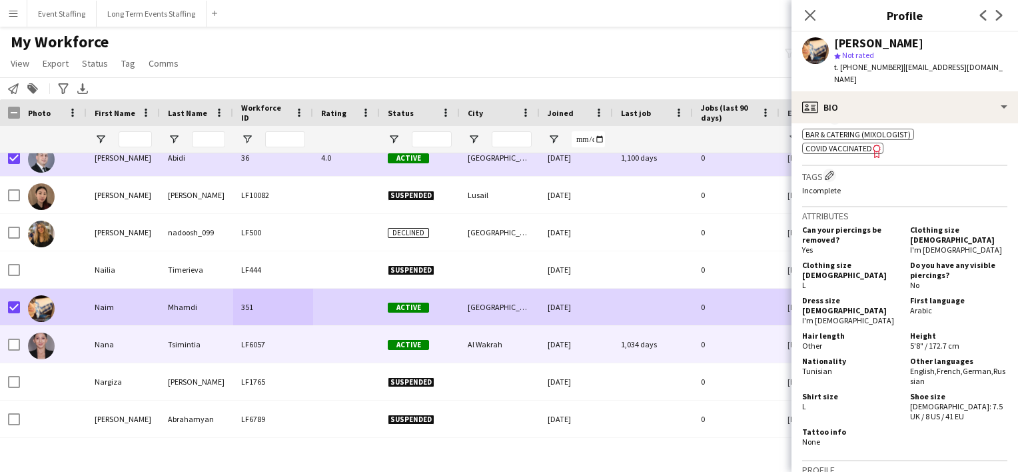
click at [77, 340] on div at bounding box center [53, 344] width 67 height 37
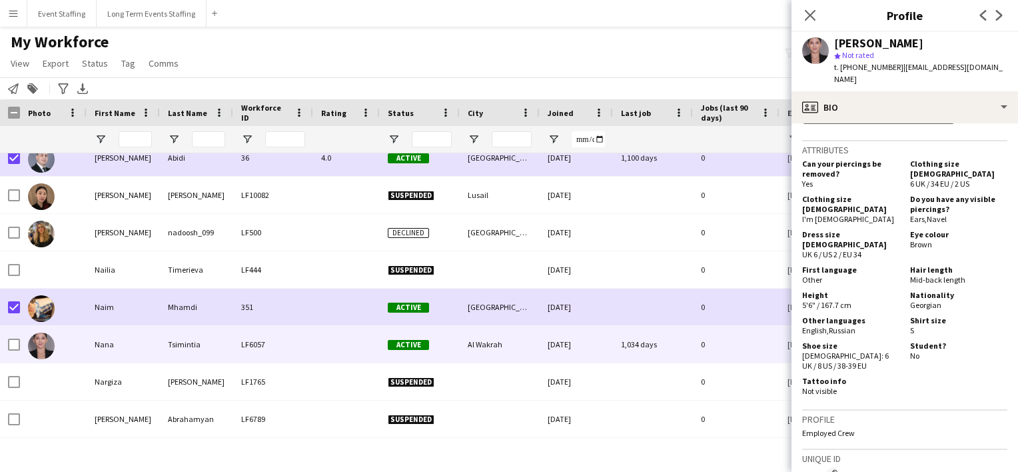
click at [589, 40] on div "My Workforce View Views Default view New view Update view Delete view Edit name…" at bounding box center [509, 54] width 1018 height 45
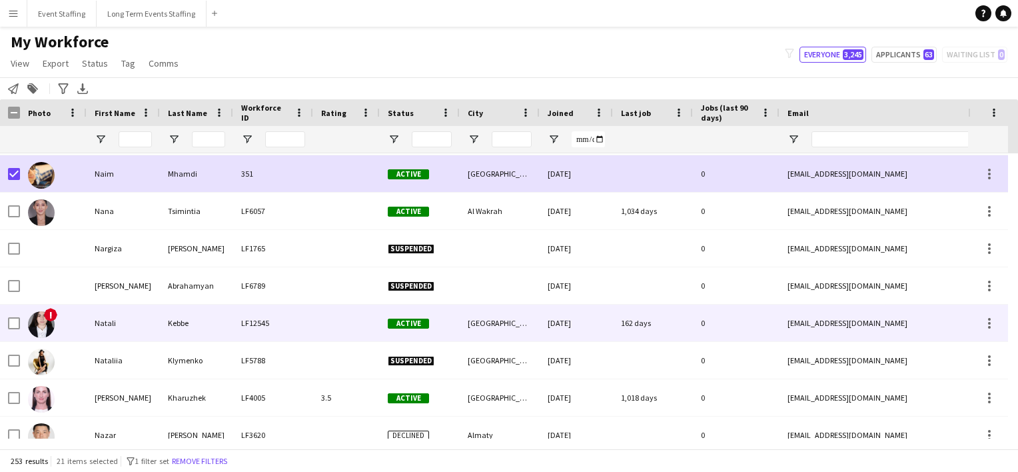
click at [143, 322] on div "Natali" at bounding box center [123, 322] width 73 height 37
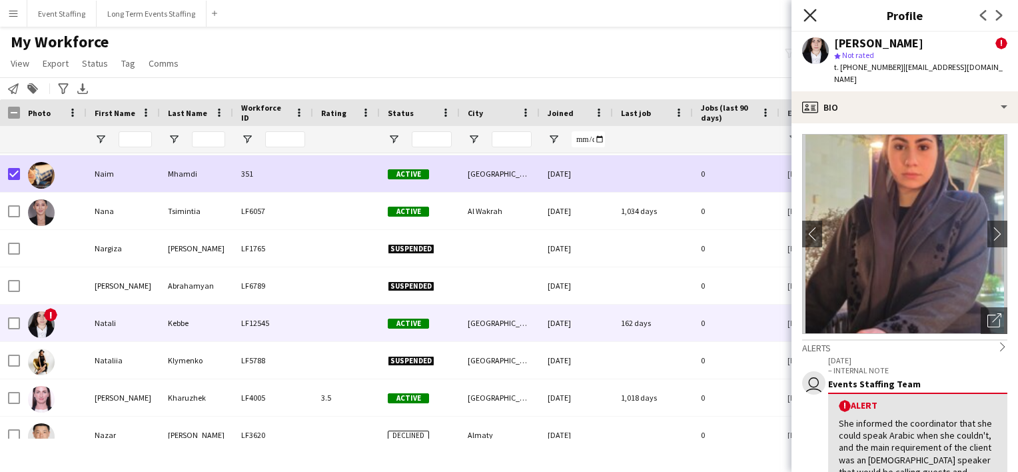
click at [806, 20] on icon at bounding box center [809, 15] width 13 height 13
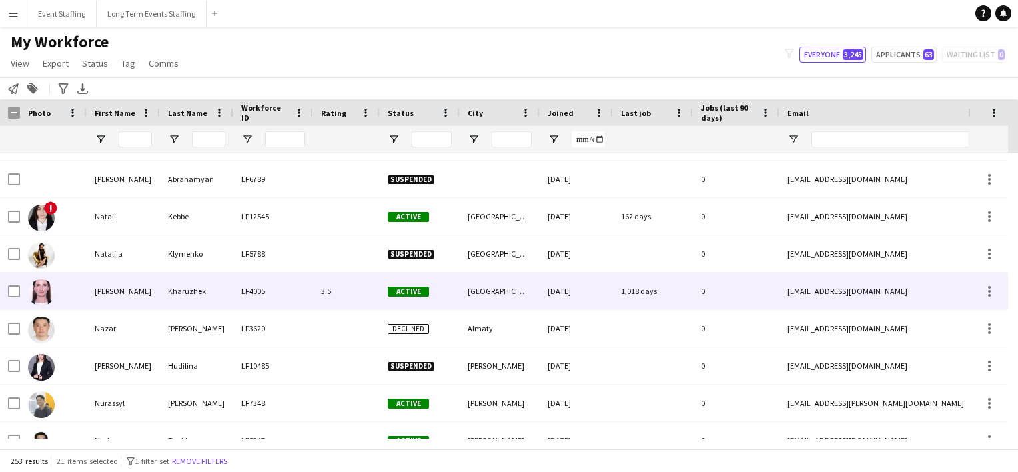
click at [169, 280] on div "Kharuzhek" at bounding box center [196, 290] width 73 height 37
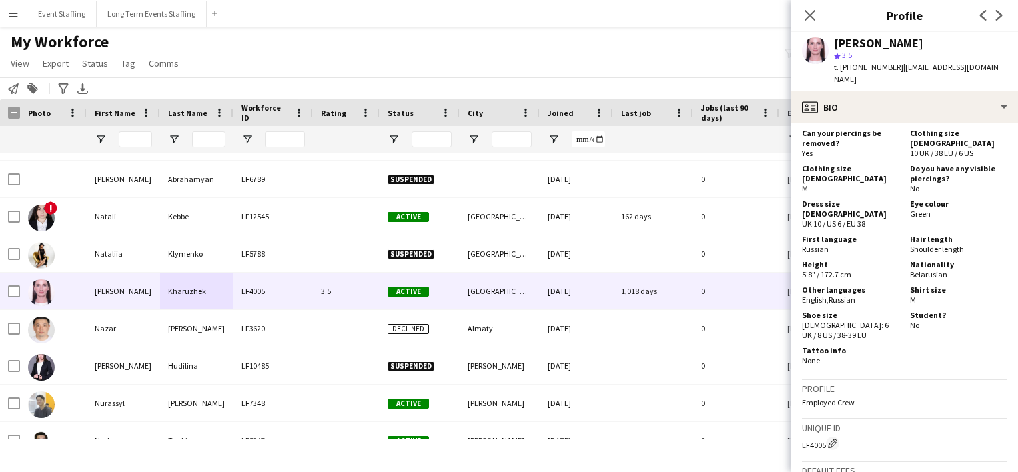
click at [452, 58] on div "My Workforce View Views Default view New view Update view Delete view Edit name…" at bounding box center [509, 54] width 1018 height 45
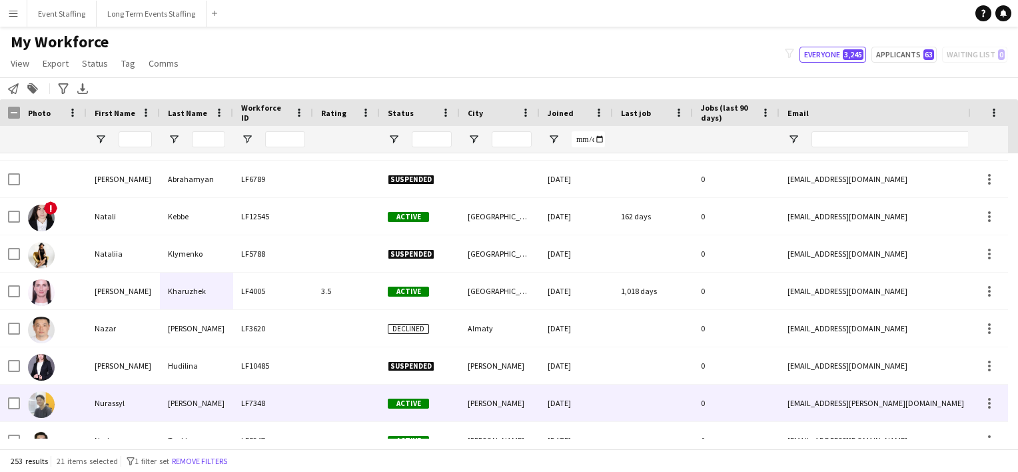
click at [394, 390] on div "Active" at bounding box center [420, 402] width 80 height 37
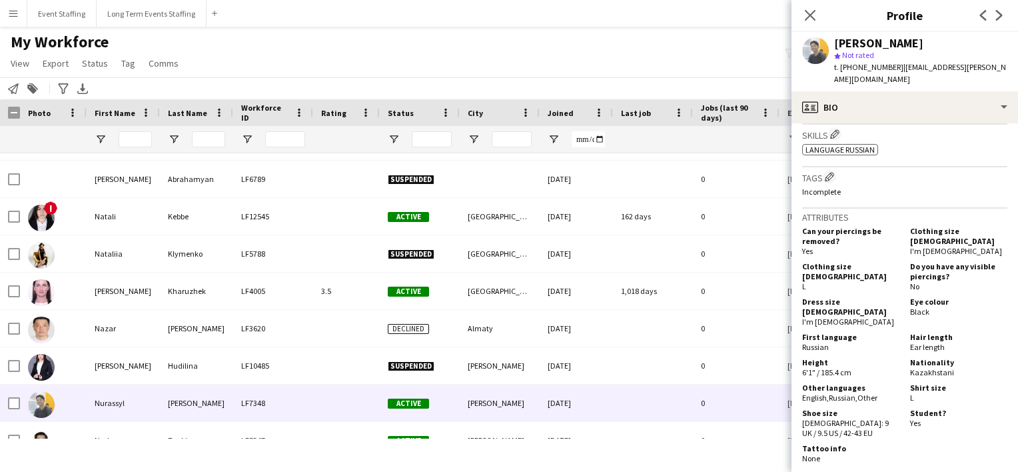
click at [562, 48] on div "My Workforce View Views Default view New view Update view Delete view Edit name…" at bounding box center [509, 54] width 1018 height 45
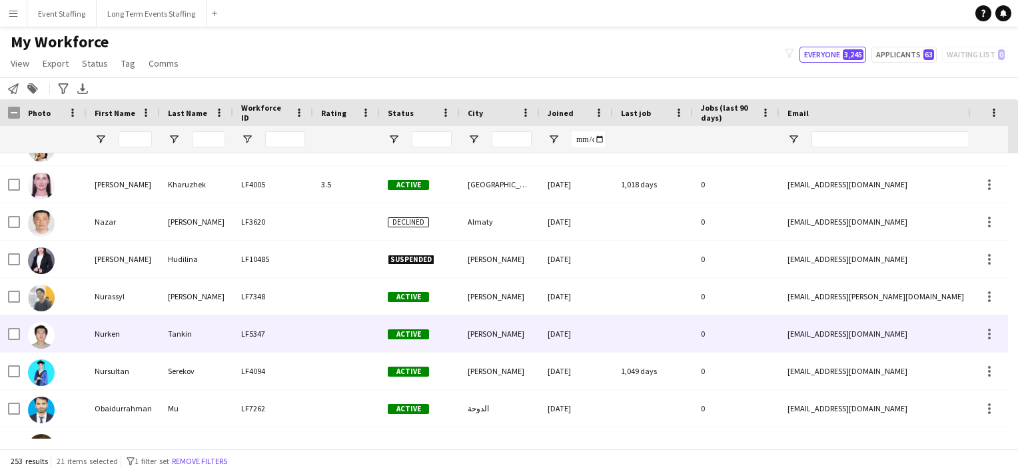
click at [261, 322] on div "LF5347" at bounding box center [273, 333] width 80 height 37
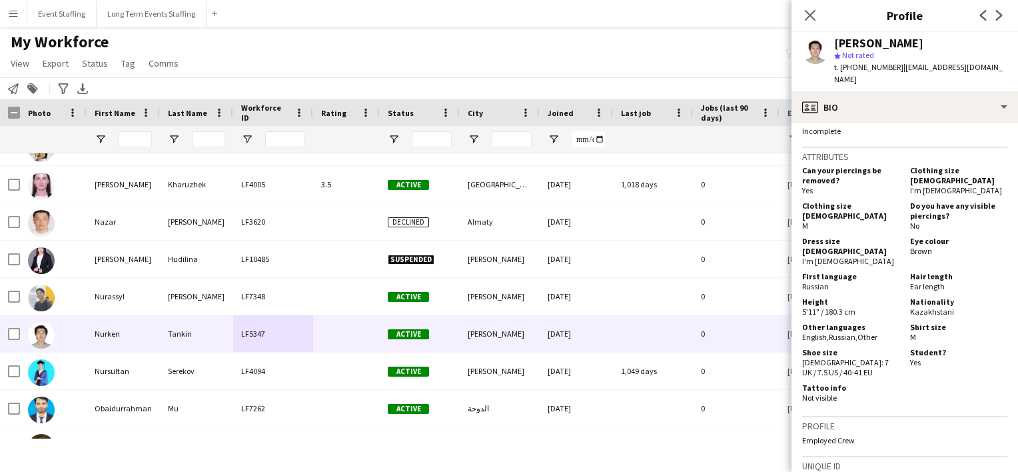
click at [526, 59] on div "My Workforce View Views Default view New view Update view Delete view Edit name…" at bounding box center [509, 54] width 1018 height 45
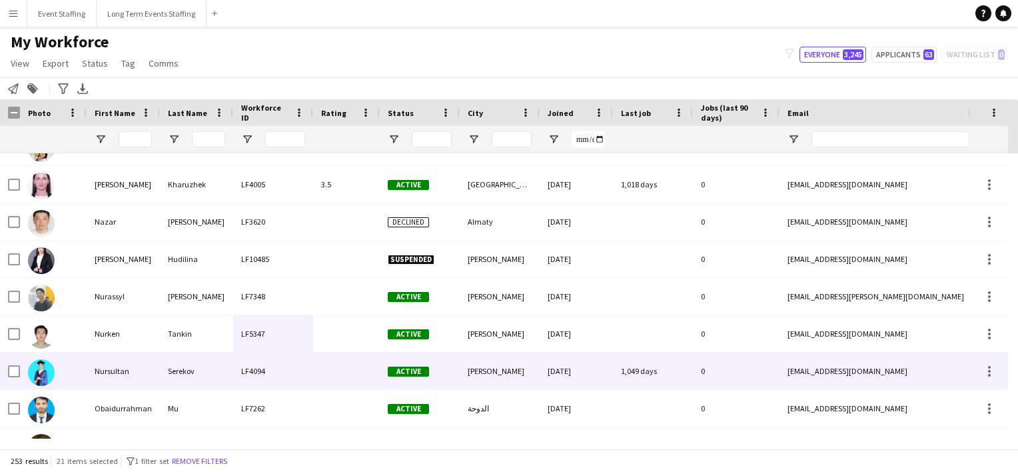
click at [123, 362] on div "Nursultan" at bounding box center [123, 370] width 73 height 37
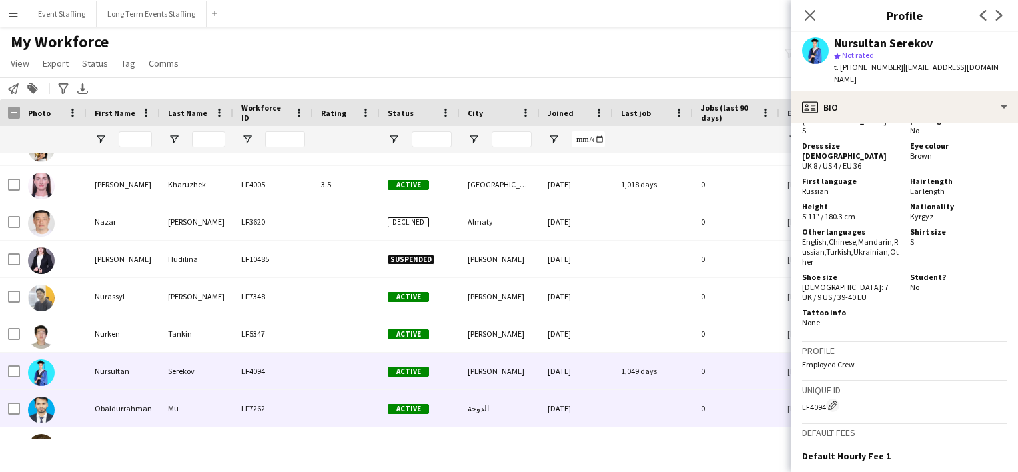
click at [188, 418] on div "Mu" at bounding box center [196, 408] width 73 height 37
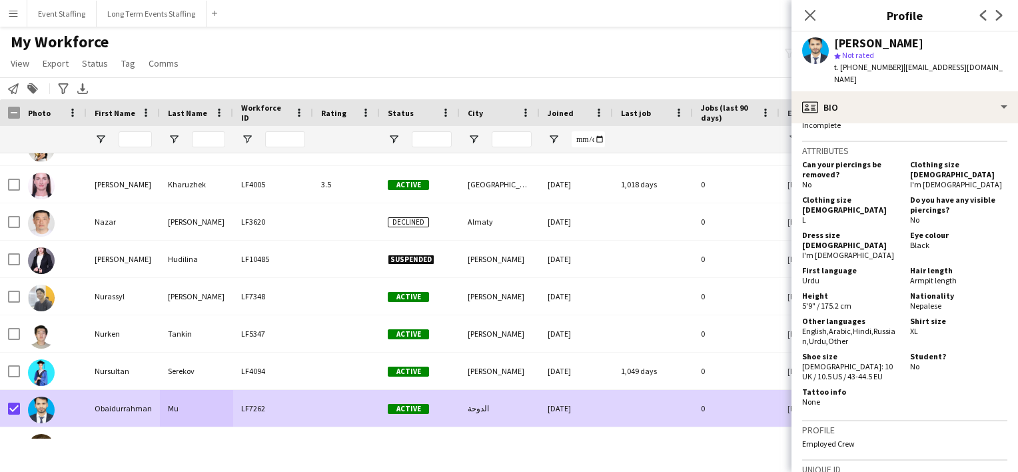
click at [268, 73] on div "My Workforce View Views Default view New view Update view Delete view Edit name…" at bounding box center [509, 54] width 1018 height 45
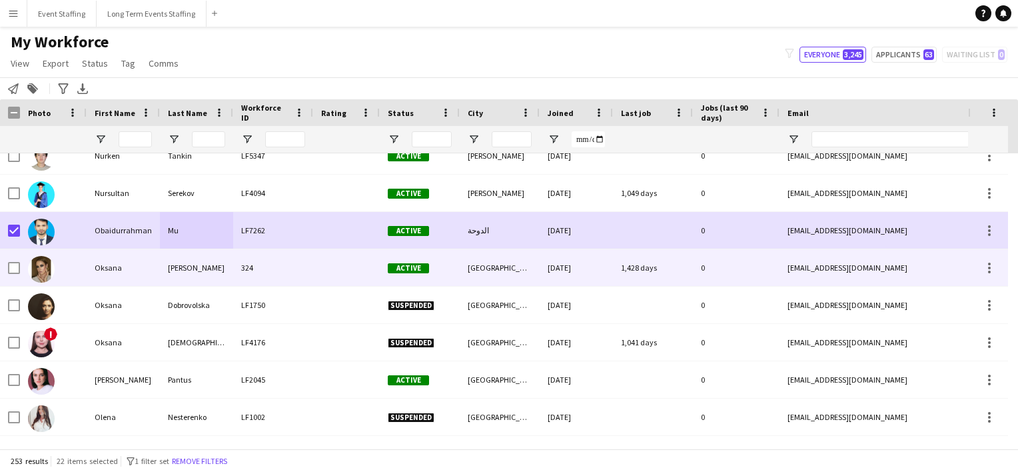
click at [242, 266] on div "324" at bounding box center [273, 267] width 80 height 37
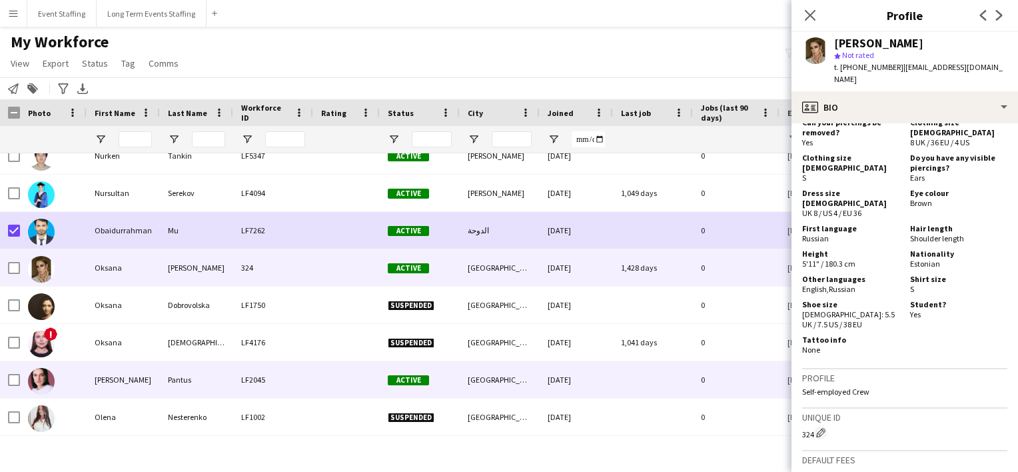
click at [109, 394] on div "[PERSON_NAME]" at bounding box center [123, 379] width 73 height 37
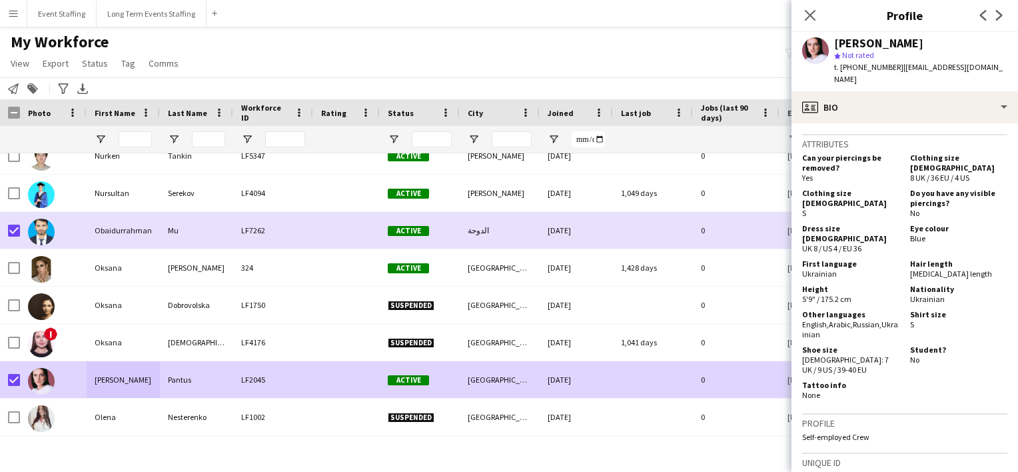
click at [477, 75] on div "My Workforce View Views Default view New view Update view Delete view Edit name…" at bounding box center [509, 54] width 1018 height 45
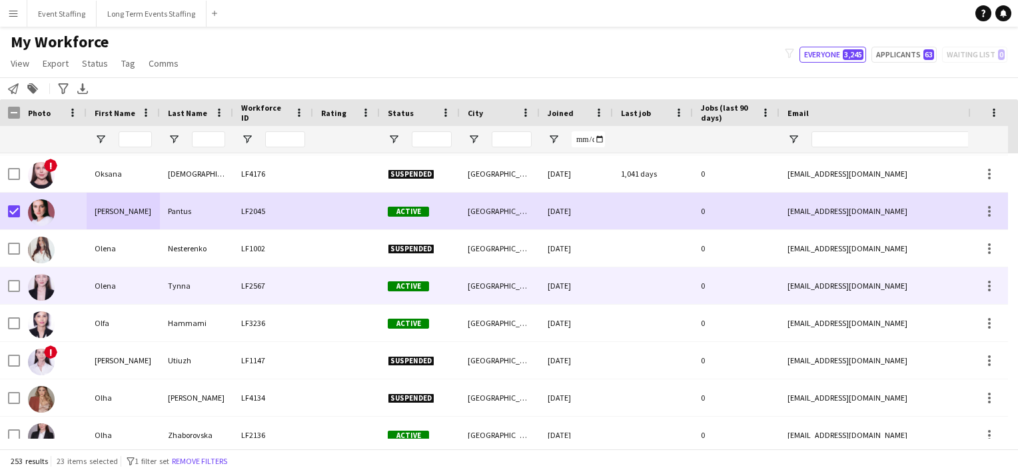
click at [184, 280] on div "Tynna" at bounding box center [196, 285] width 73 height 37
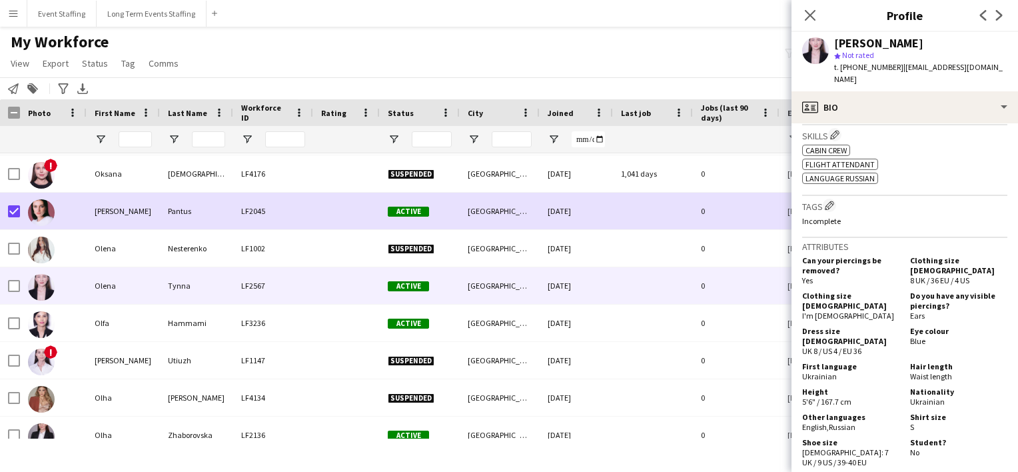
click at [417, 48] on div "My Workforce View Views Default view New view Update view Delete view Edit name…" at bounding box center [509, 54] width 1018 height 45
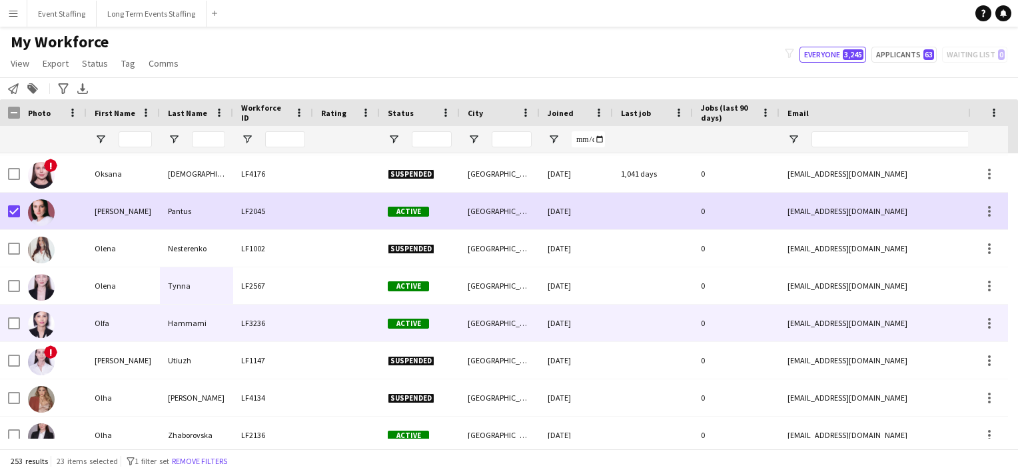
click at [136, 314] on div "Olfa" at bounding box center [123, 322] width 73 height 37
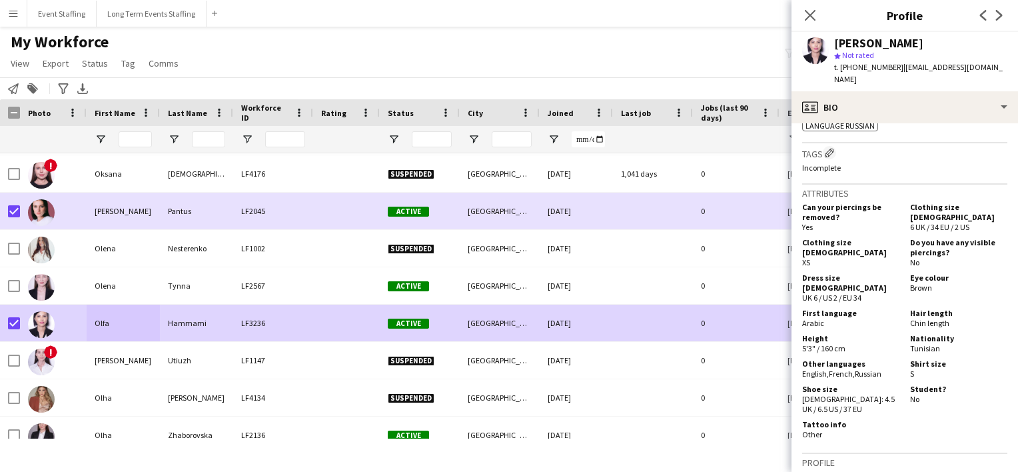
click at [238, 87] on div "Notify workforce Add to tag Search tags magnifier Add tag Advanced filters Adva…" at bounding box center [509, 88] width 1018 height 22
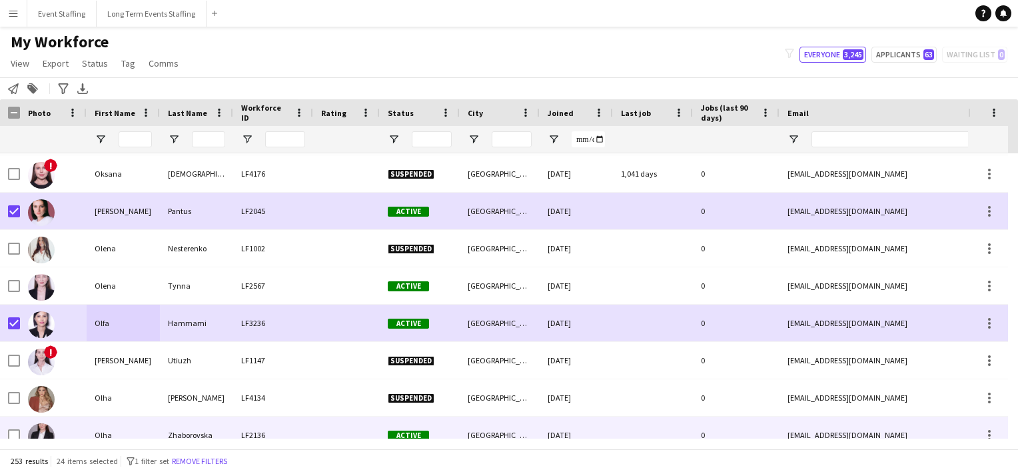
click at [221, 428] on div "Zhaborovska" at bounding box center [196, 434] width 73 height 37
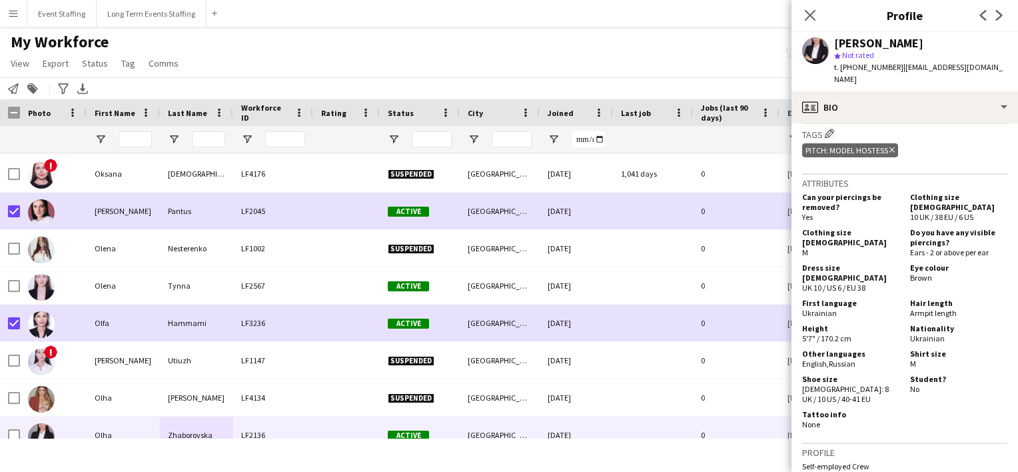
click at [585, 49] on div "My Workforce View Views Default view New view Update view Delete view Edit name…" at bounding box center [509, 54] width 1018 height 45
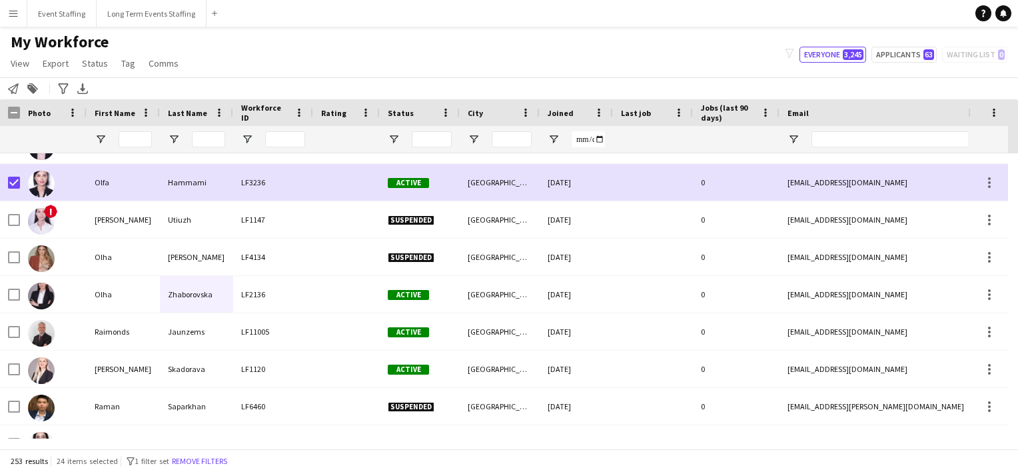
scroll to position [7031, 0]
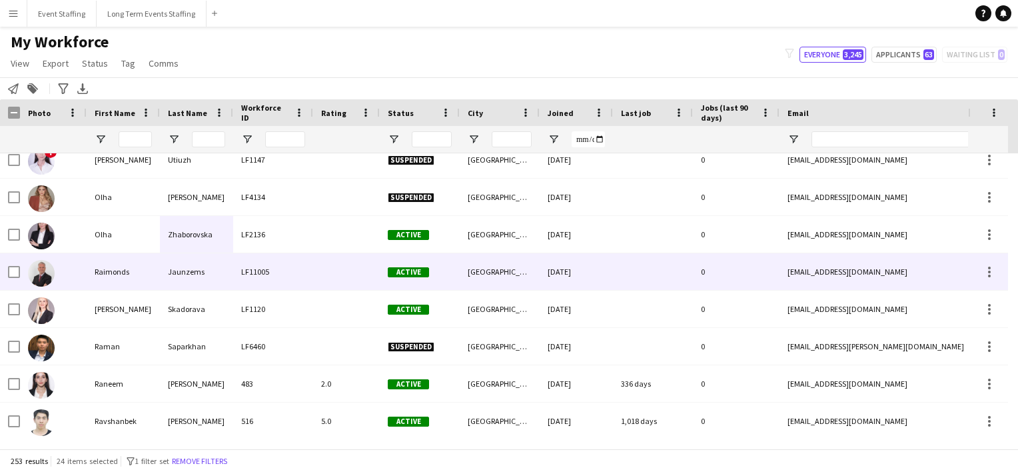
click at [134, 272] on div "Raimonds" at bounding box center [123, 271] width 73 height 37
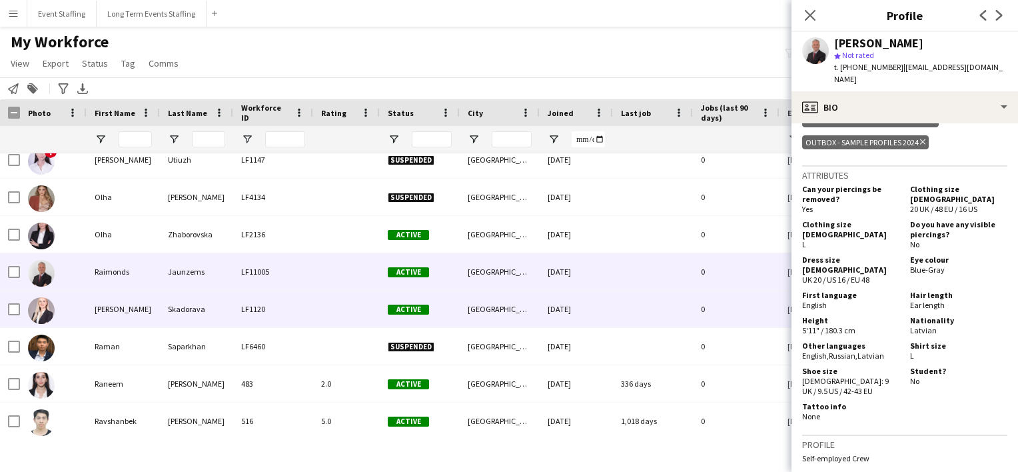
click at [99, 304] on div "[PERSON_NAME]" at bounding box center [123, 308] width 73 height 37
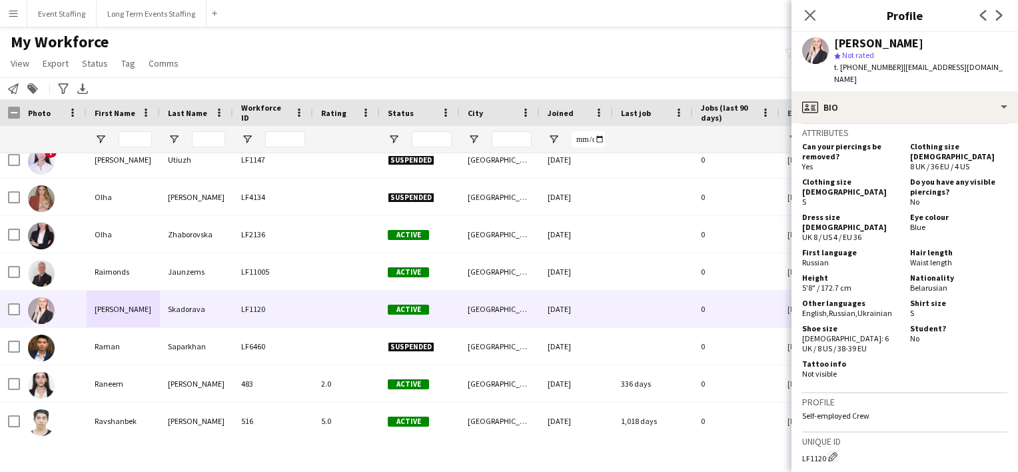
click at [368, 48] on div "My Workforce View Views Default view New view Update view Delete view Edit name…" at bounding box center [509, 54] width 1018 height 45
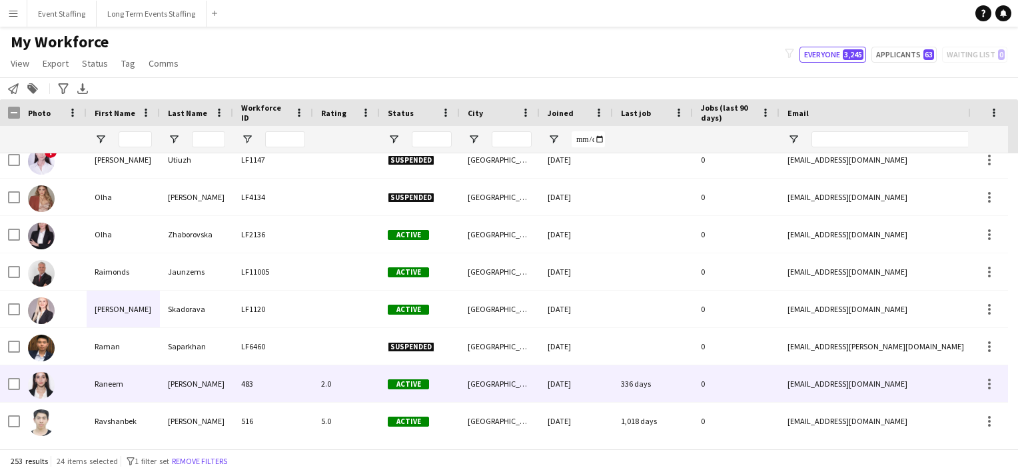
click at [107, 389] on div "Raneem" at bounding box center [123, 383] width 73 height 37
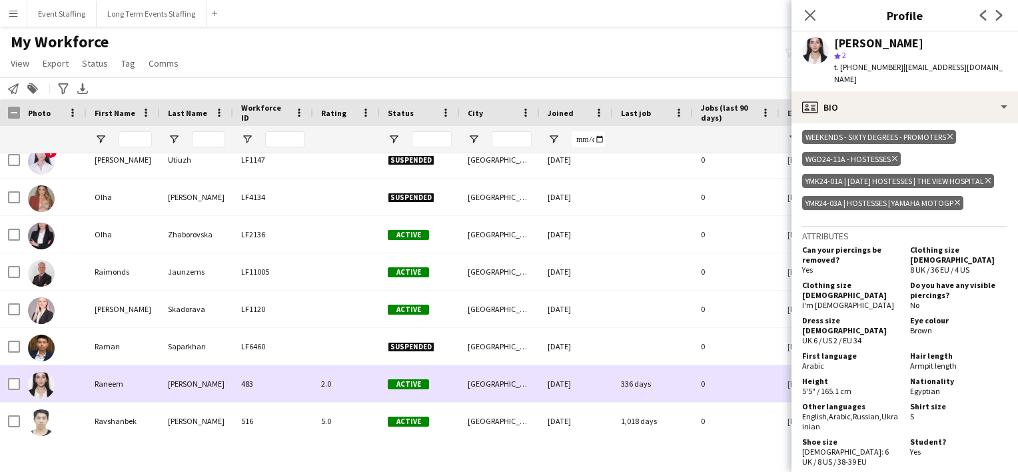
click at [4, 381] on div at bounding box center [10, 383] width 20 height 37
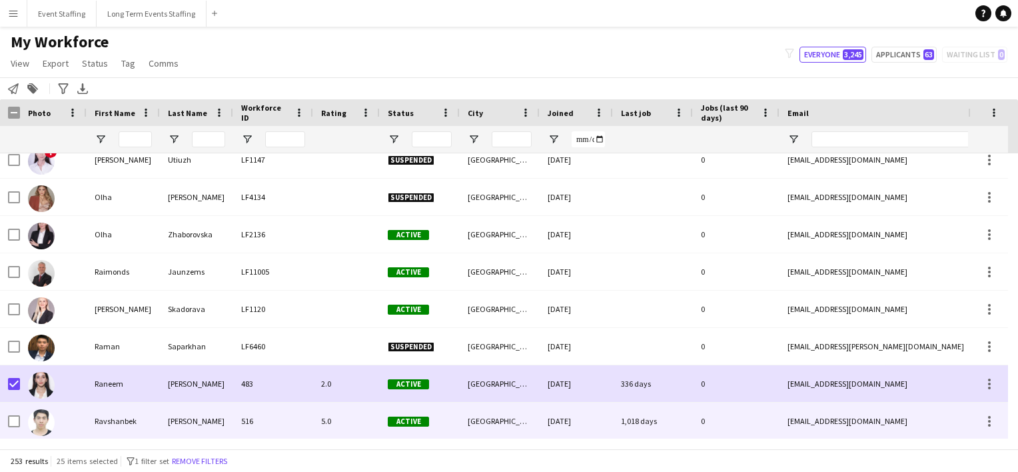
click at [131, 418] on div "Ravshanbek" at bounding box center [123, 420] width 73 height 37
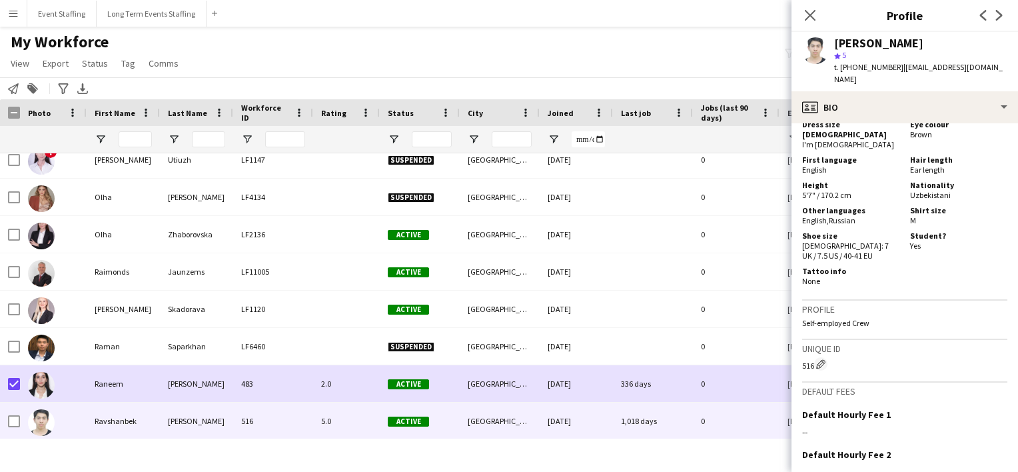
scroll to position [700, 0]
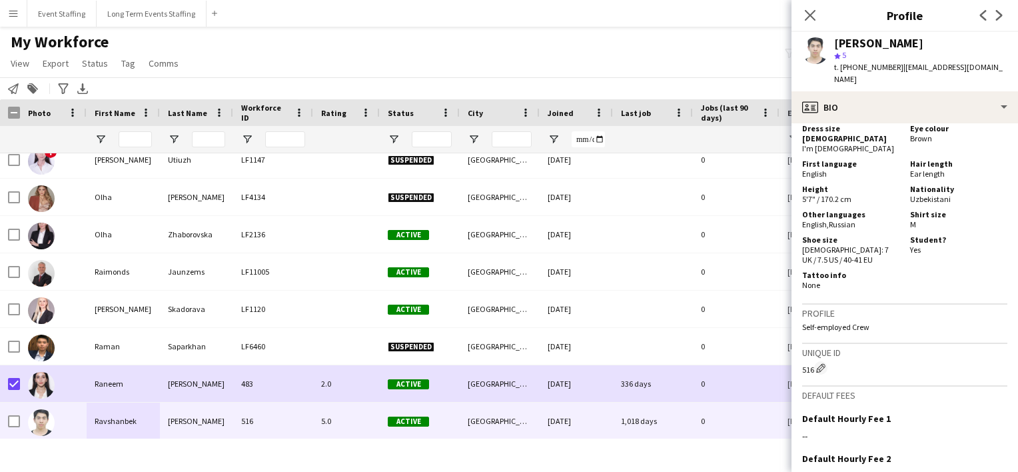
click at [514, 38] on div "My Workforce View Views Default view New view Update view Delete view Edit name…" at bounding box center [509, 54] width 1018 height 45
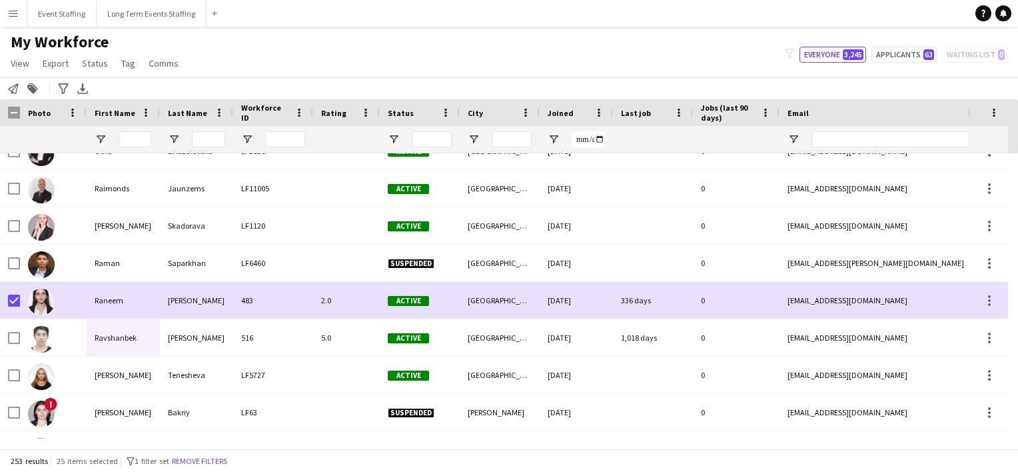
scroll to position [7063, 0]
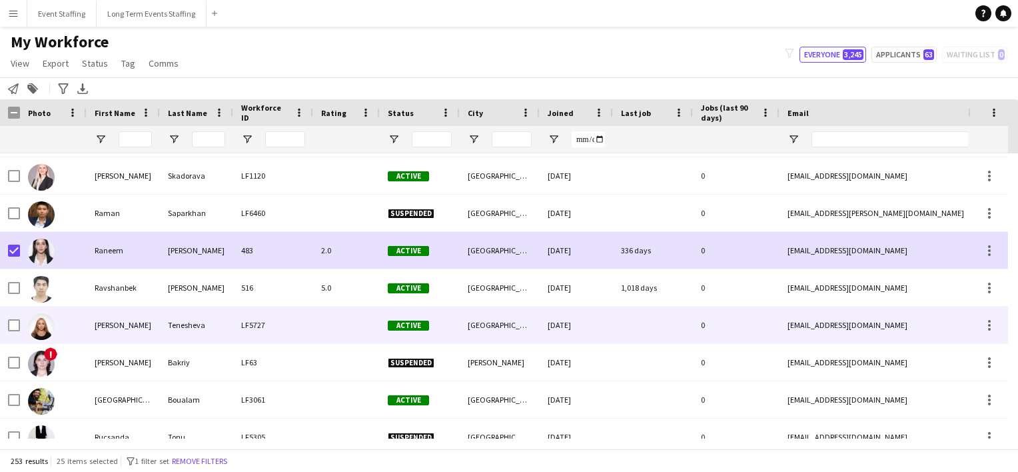
click at [236, 326] on div "LF5727" at bounding box center [273, 324] width 80 height 37
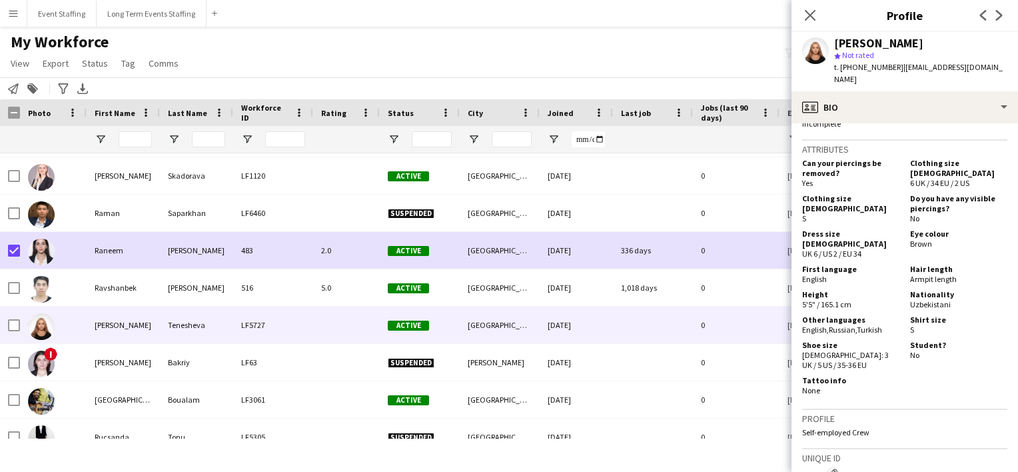
scroll to position [545, 0]
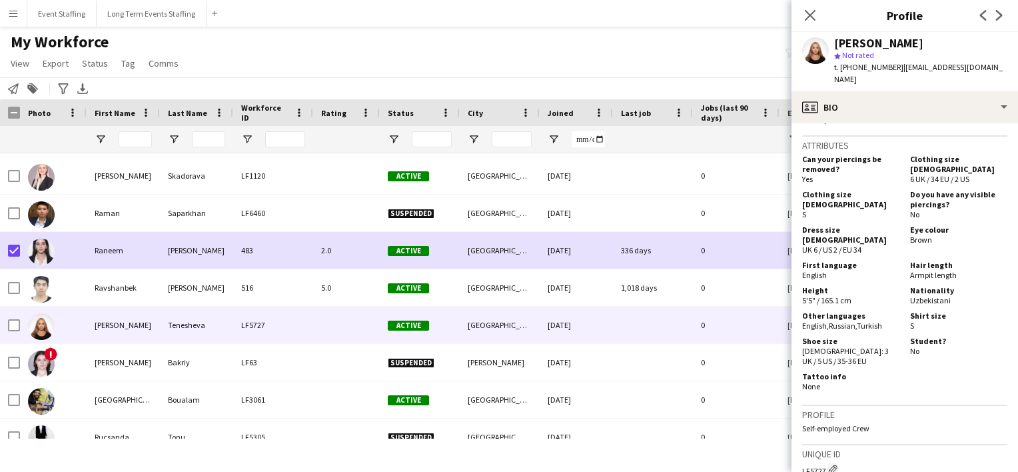
click at [471, 48] on div "My Workforce View Views Default view New view Update view Delete view Edit name…" at bounding box center [509, 54] width 1018 height 45
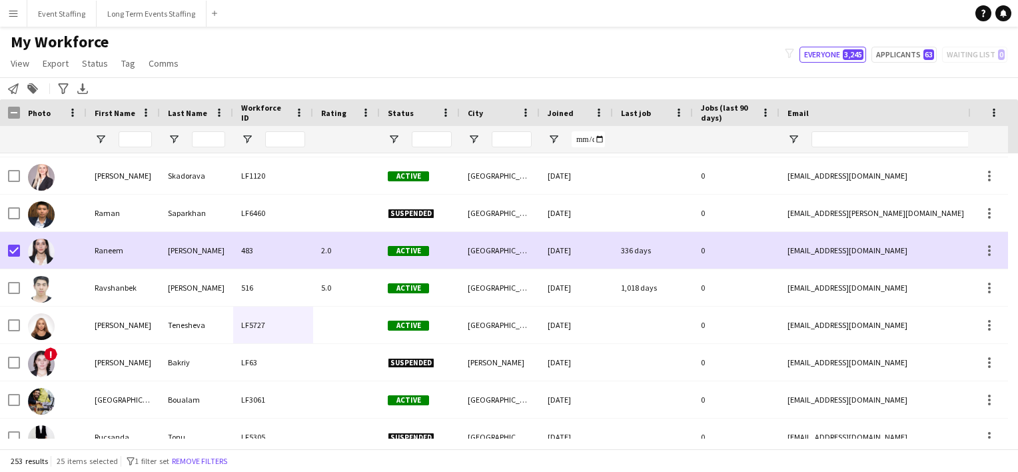
scroll to position [7102, 0]
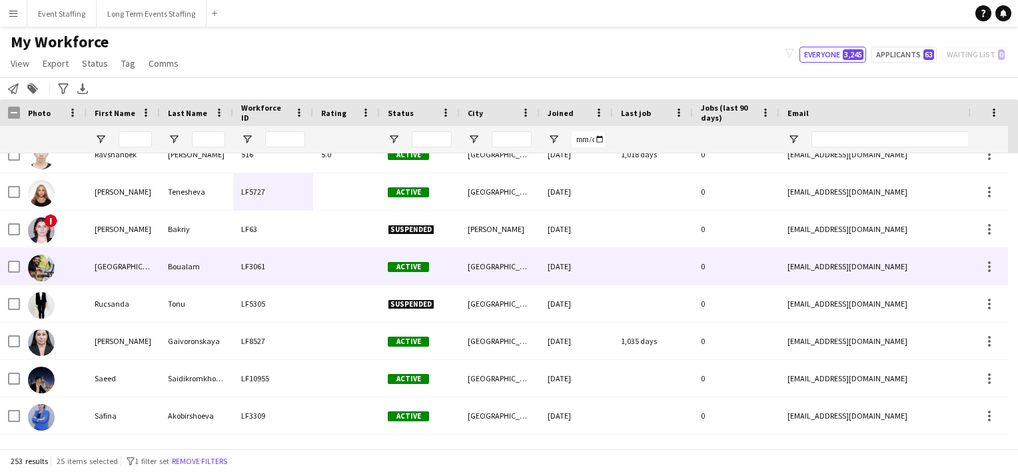
click at [268, 263] on div "LF3061" at bounding box center [273, 266] width 80 height 37
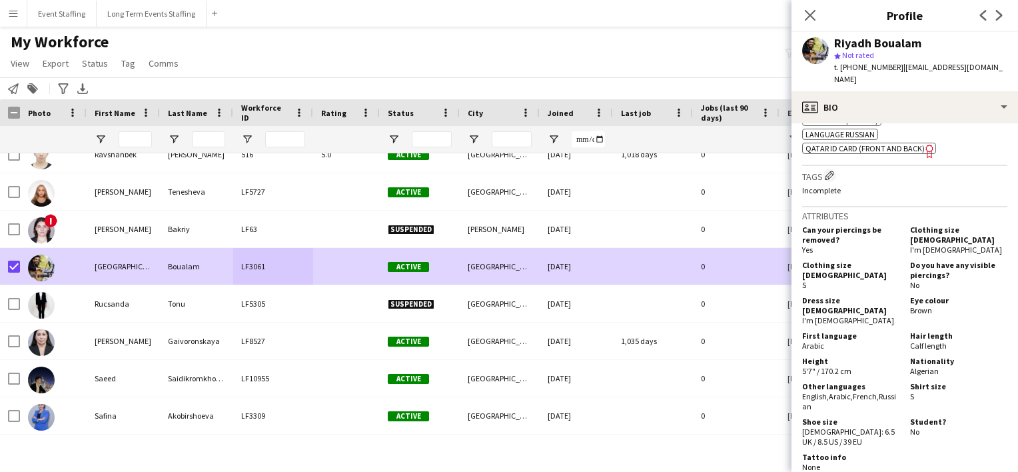
click at [264, 71] on div "My Workforce View Views Default view New view Update view Delete view Edit name…" at bounding box center [509, 54] width 1018 height 45
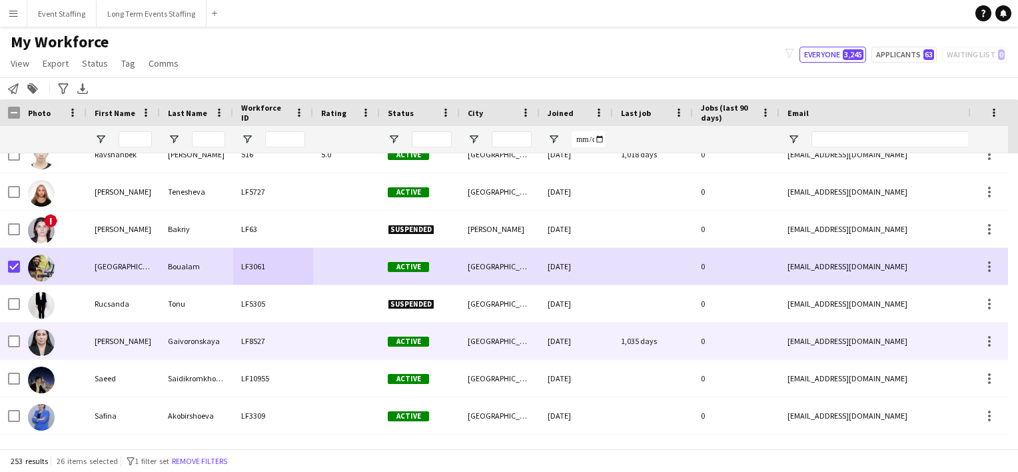
click at [257, 352] on div "LF8527" at bounding box center [273, 340] width 80 height 37
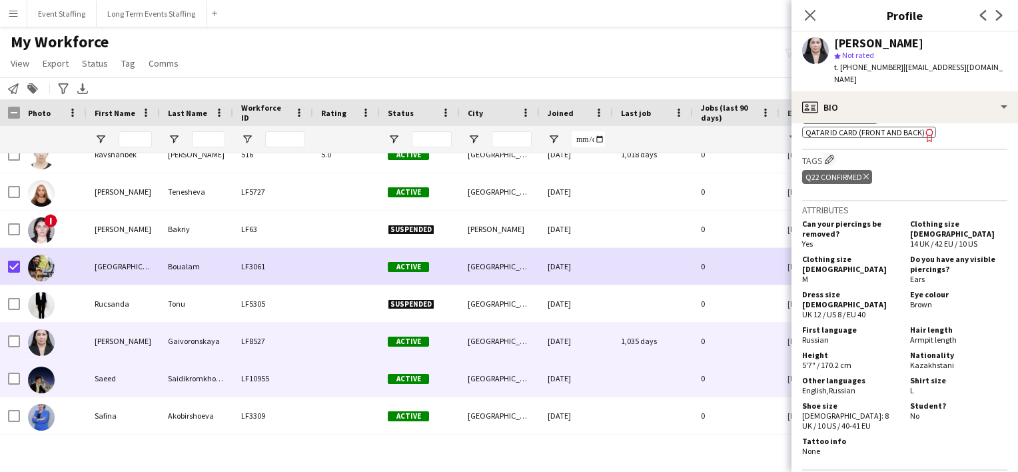
click at [253, 376] on div "LF10955" at bounding box center [273, 378] width 80 height 37
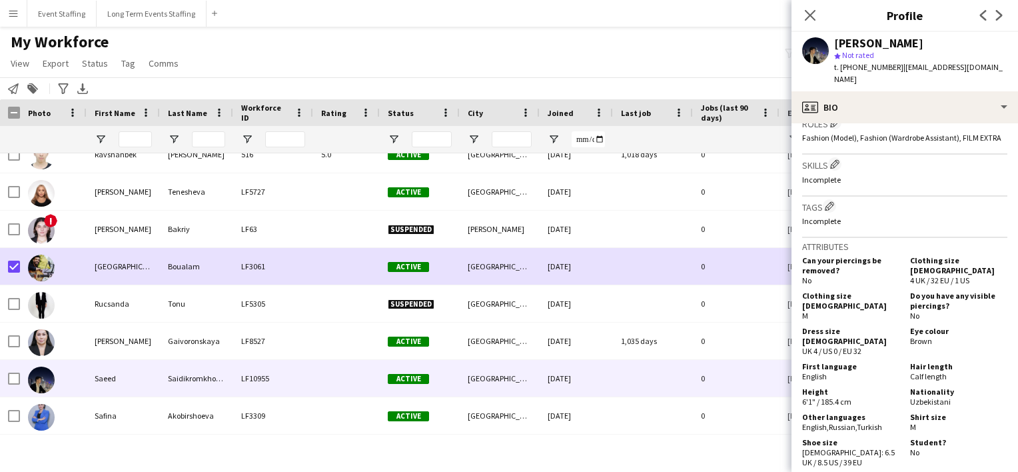
click at [514, 23] on app-navbar "Menu Boards Boards Boards All jobs Status Workforce Workforce My Workforce Recr…" at bounding box center [509, 13] width 1018 height 27
click at [412, 85] on div "Notify workforce Add to tag Search tags magnifier Add tag Advanced filters Adva…" at bounding box center [509, 88] width 1018 height 22
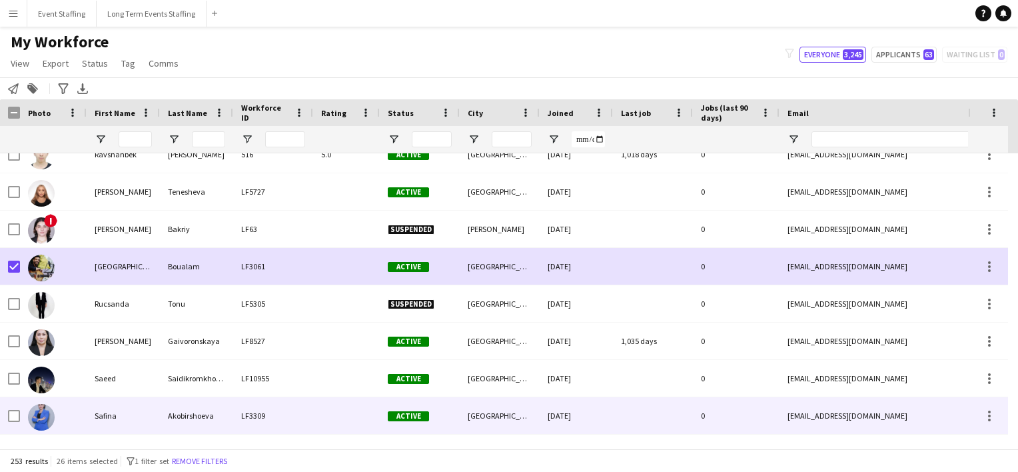
click at [181, 414] on div "Akobirshoeva" at bounding box center [196, 415] width 73 height 37
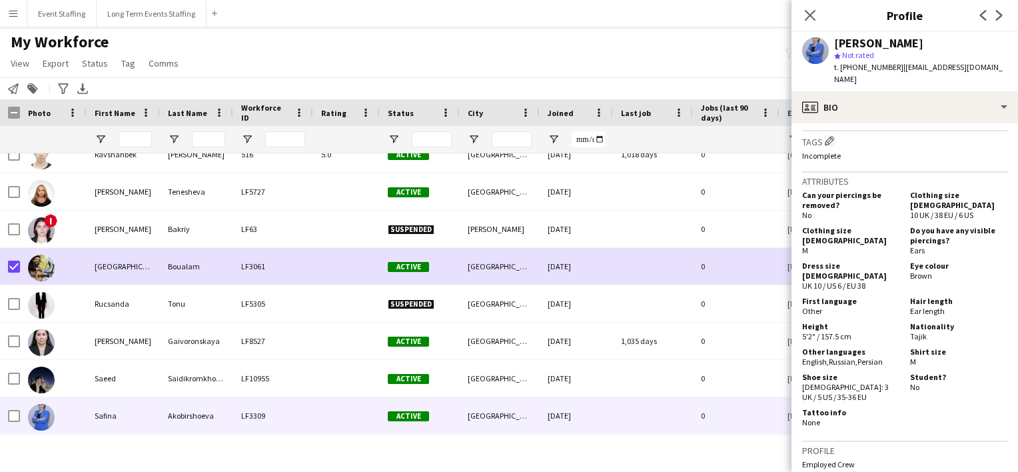
click at [591, 38] on div "My Workforce View Views Default view New view Update view Delete view Edit name…" at bounding box center [509, 54] width 1018 height 45
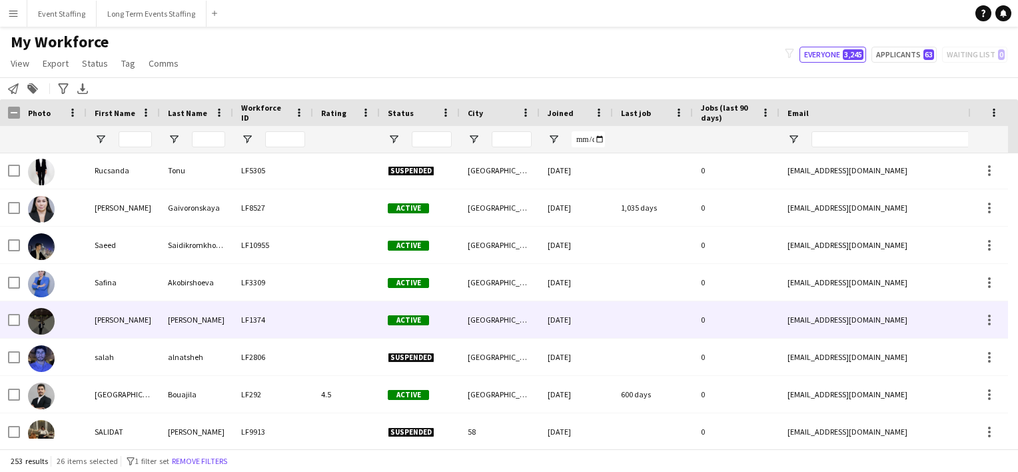
click at [188, 304] on div "[PERSON_NAME]" at bounding box center [196, 319] width 73 height 37
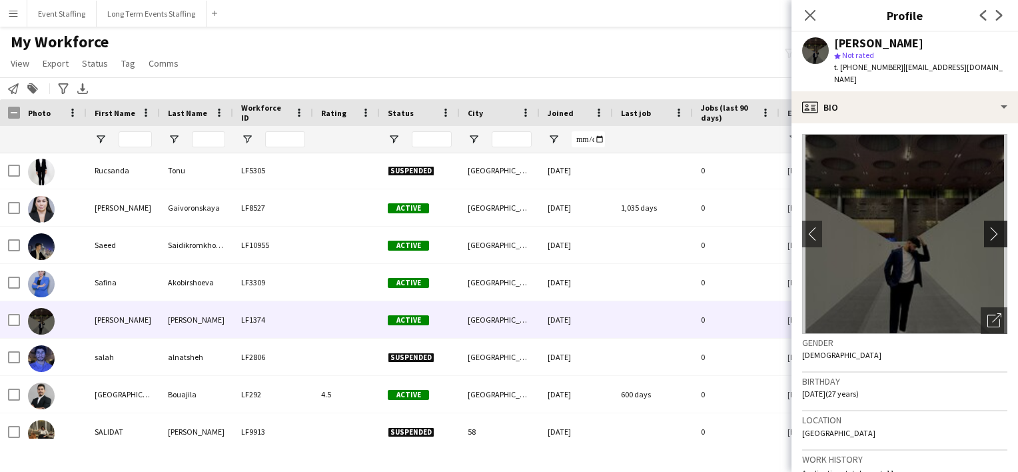
click at [987, 226] on app-icon "chevron-right" at bounding box center [997, 233] width 21 height 14
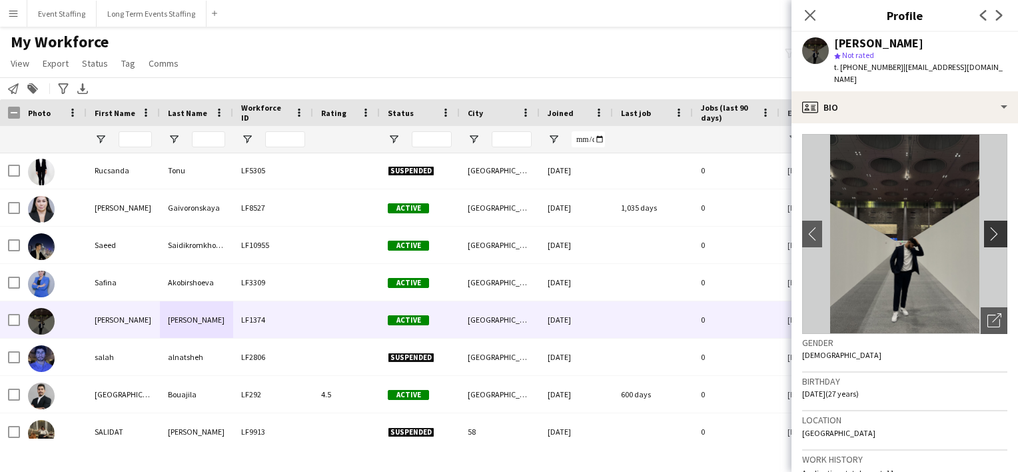
click at [987, 226] on app-icon "chevron-right" at bounding box center [997, 233] width 21 height 14
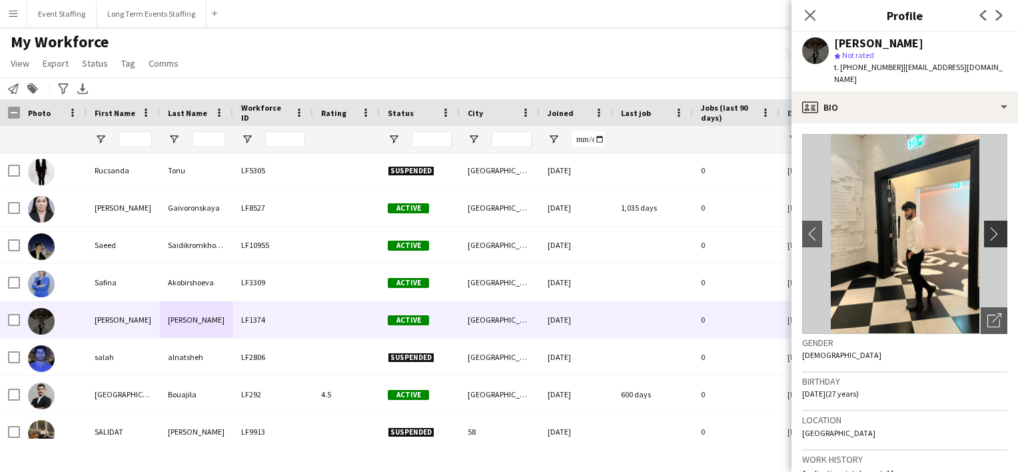
click at [987, 226] on app-icon "chevron-right" at bounding box center [997, 233] width 21 height 14
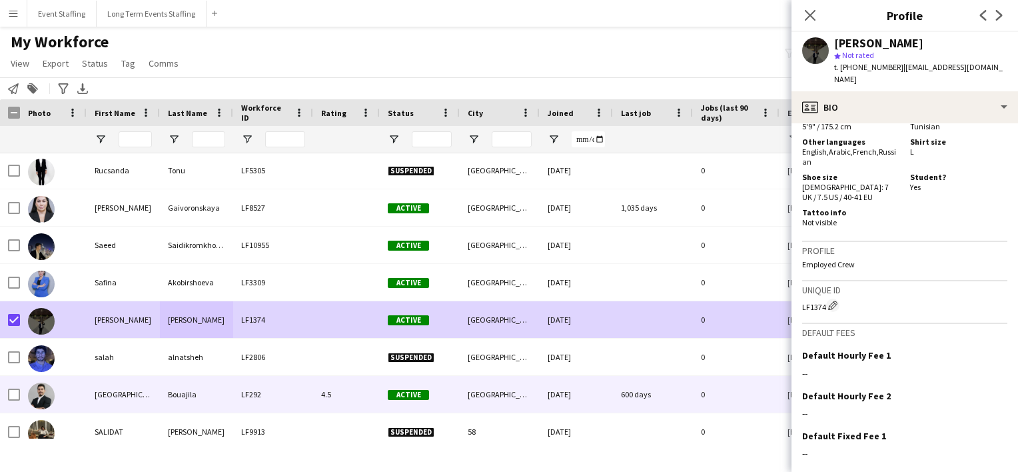
click at [99, 392] on div "[GEOGRAPHIC_DATA]" at bounding box center [123, 394] width 73 height 37
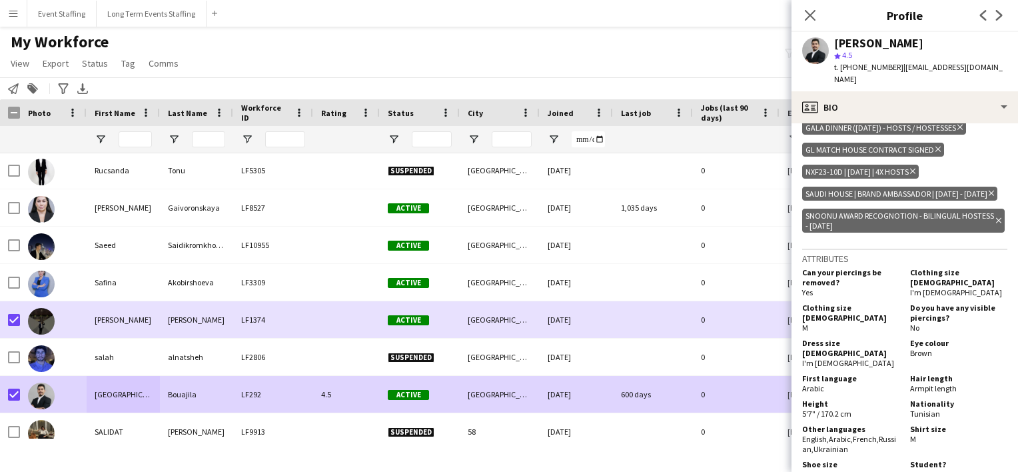
click at [361, 69] on div "My Workforce View Views Default view New view Update view Delete view Edit name…" at bounding box center [509, 54] width 1018 height 45
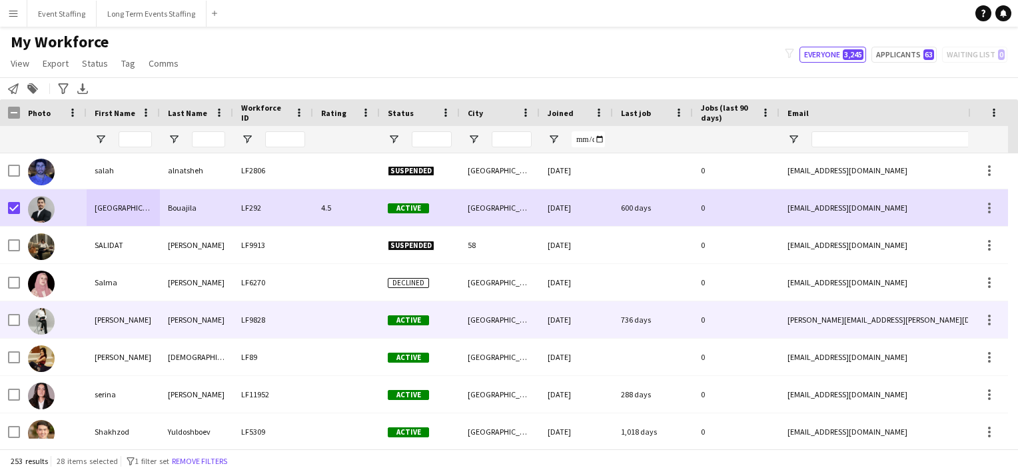
click at [181, 314] on div "[PERSON_NAME]" at bounding box center [196, 319] width 73 height 37
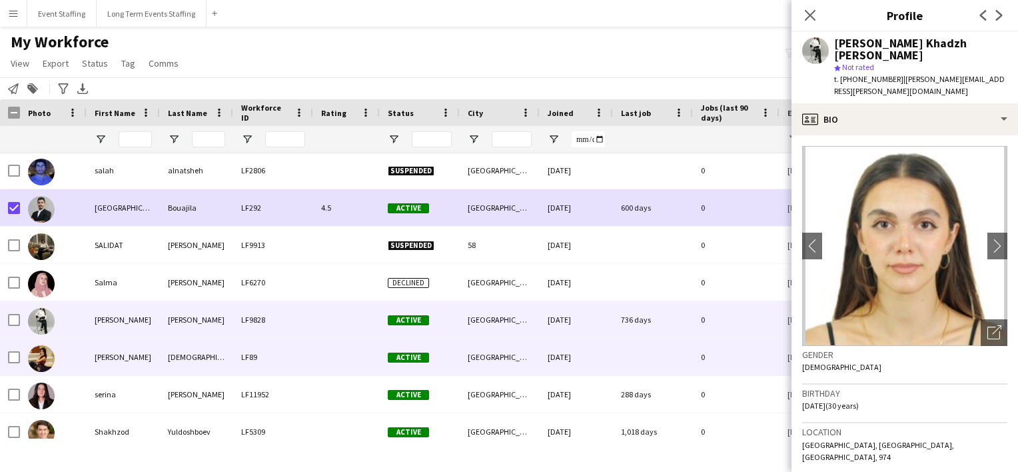
click at [168, 359] on div "[DEMOGRAPHIC_DATA]" at bounding box center [196, 356] width 73 height 37
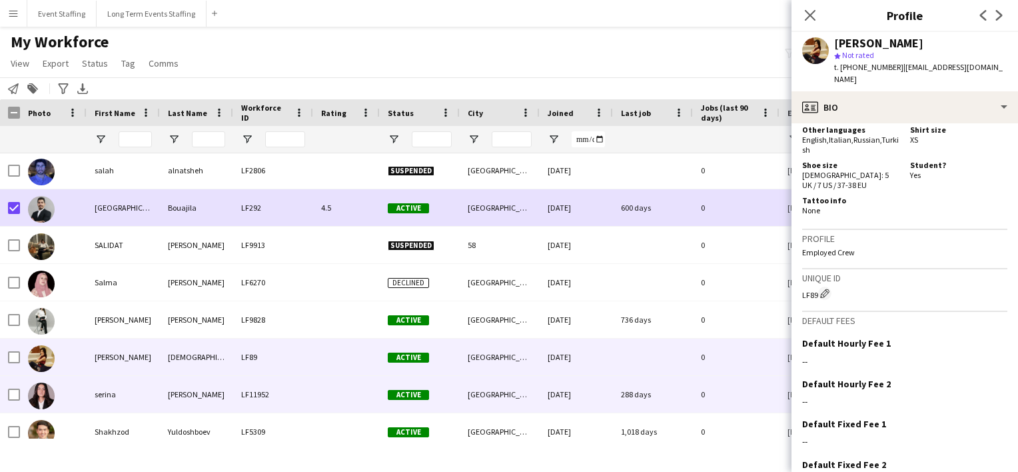
click at [188, 377] on div "[PERSON_NAME]" at bounding box center [196, 394] width 73 height 37
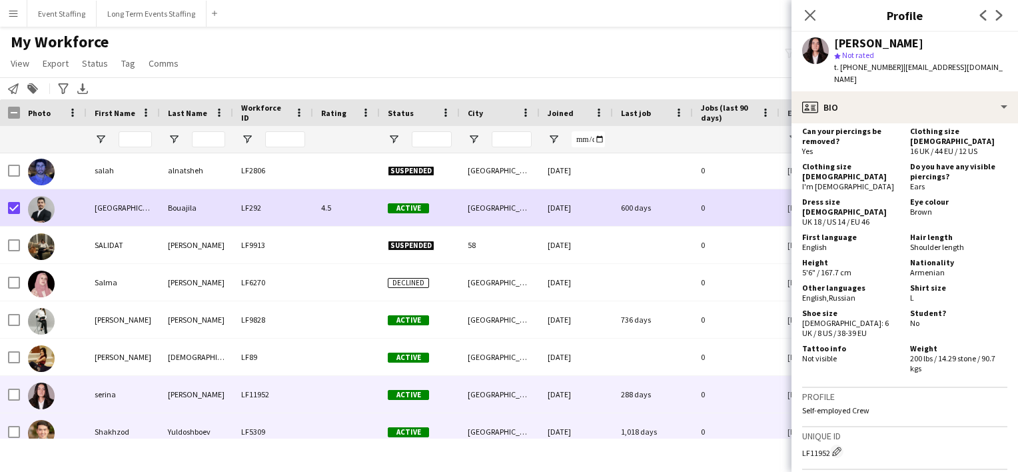
click at [333, 426] on div at bounding box center [346, 431] width 67 height 37
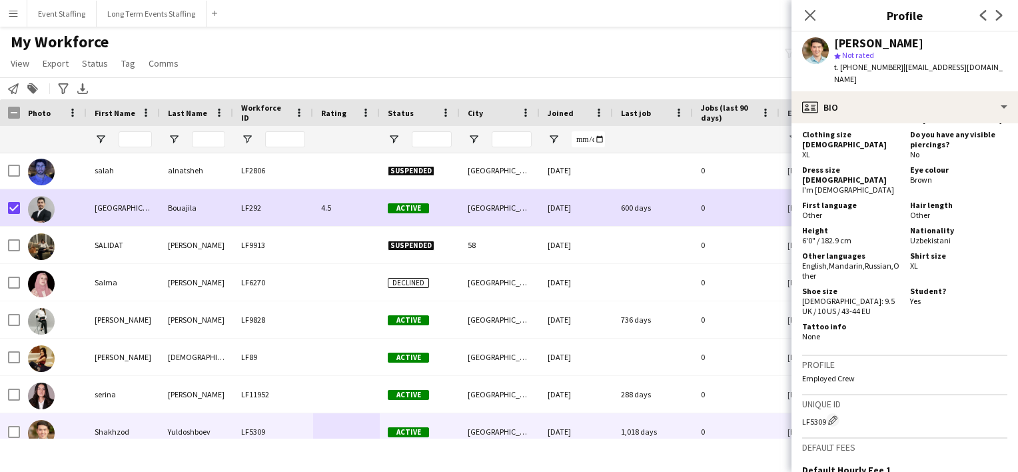
click at [588, 19] on app-navbar "Menu Boards Boards Boards All jobs Status Workforce Workforce My Workforce Recr…" at bounding box center [509, 13] width 1018 height 27
click at [644, 51] on div "My Workforce View Views Default view New view Update view Delete view Edit name…" at bounding box center [509, 54] width 1018 height 45
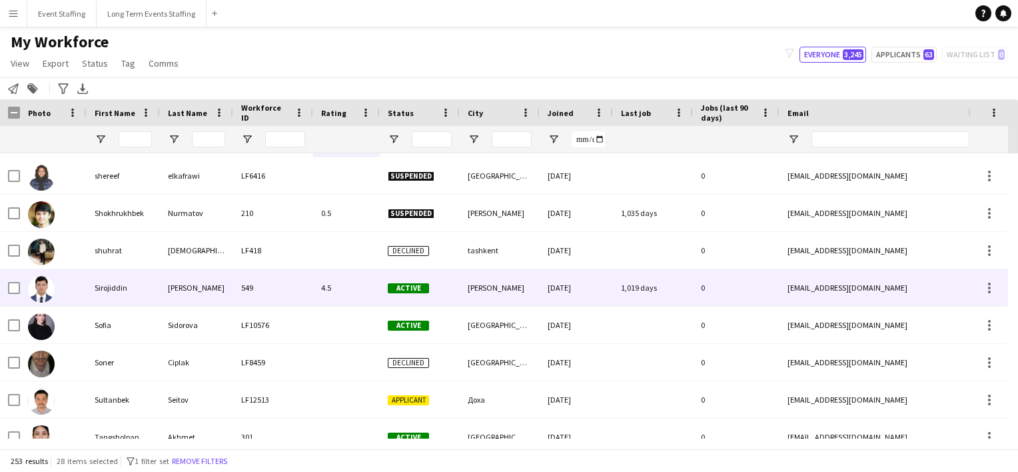
click at [225, 269] on div "[PERSON_NAME]" at bounding box center [196, 287] width 73 height 37
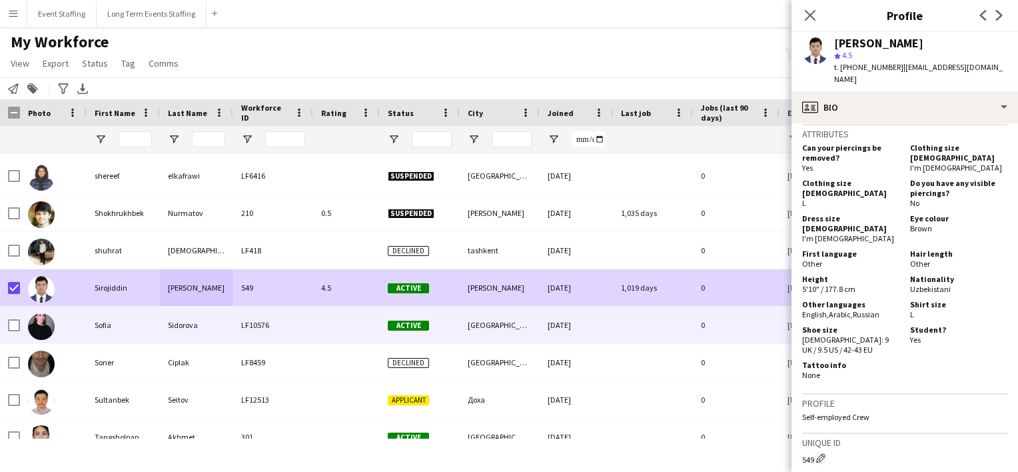
click at [110, 324] on div "Sofia" at bounding box center [123, 324] width 73 height 37
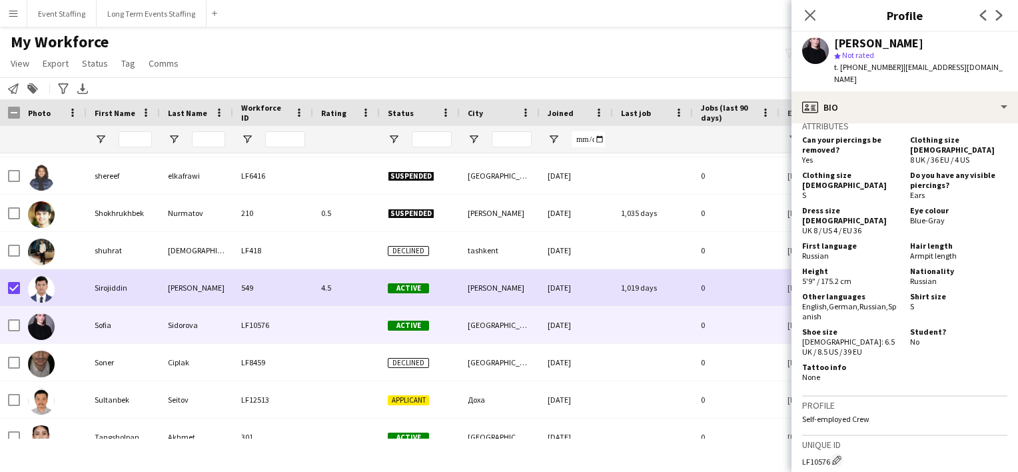
click at [395, 56] on div "My Workforce View Views Default view New view Update view Delete view Edit name…" at bounding box center [509, 54] width 1018 height 45
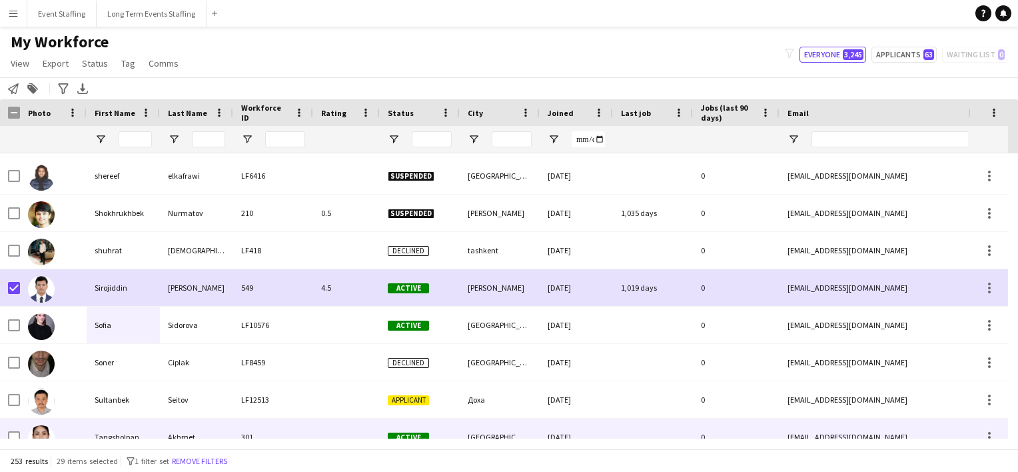
click at [404, 423] on div "Active" at bounding box center [420, 436] width 80 height 37
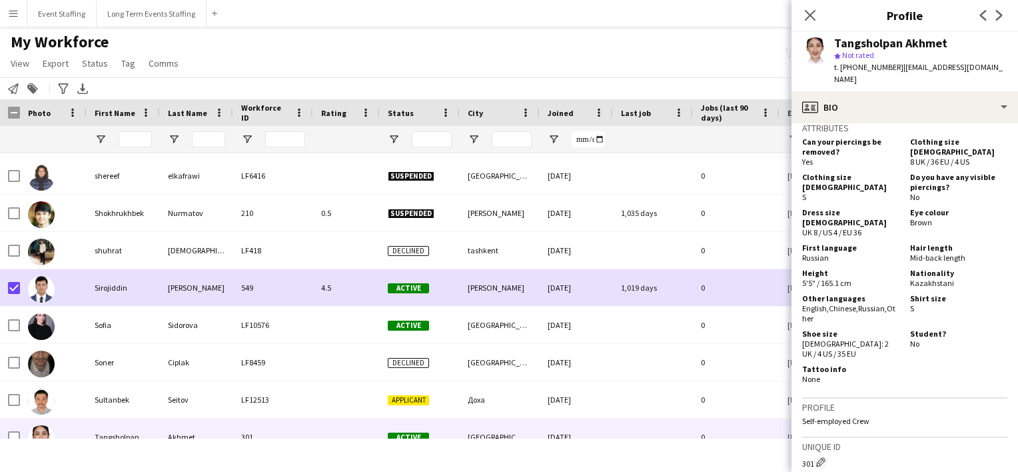
click at [522, 39] on div "My Workforce View Views Default view New view Update view Delete view Edit name…" at bounding box center [509, 54] width 1018 height 45
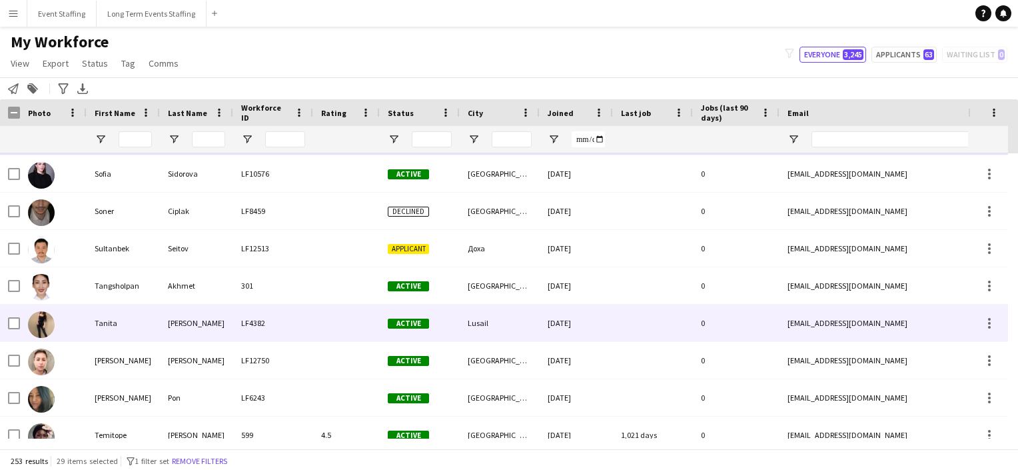
click at [298, 330] on div "LF4382" at bounding box center [273, 322] width 80 height 37
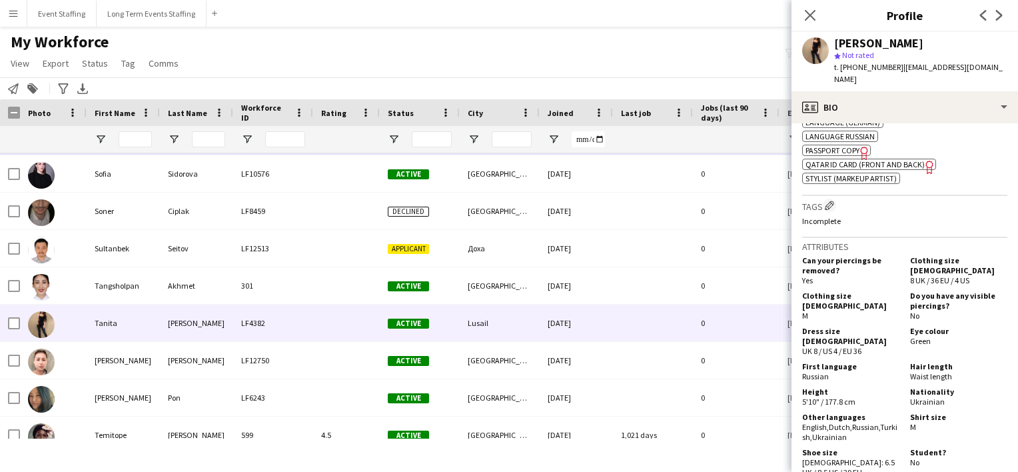
scroll to position [562, 0]
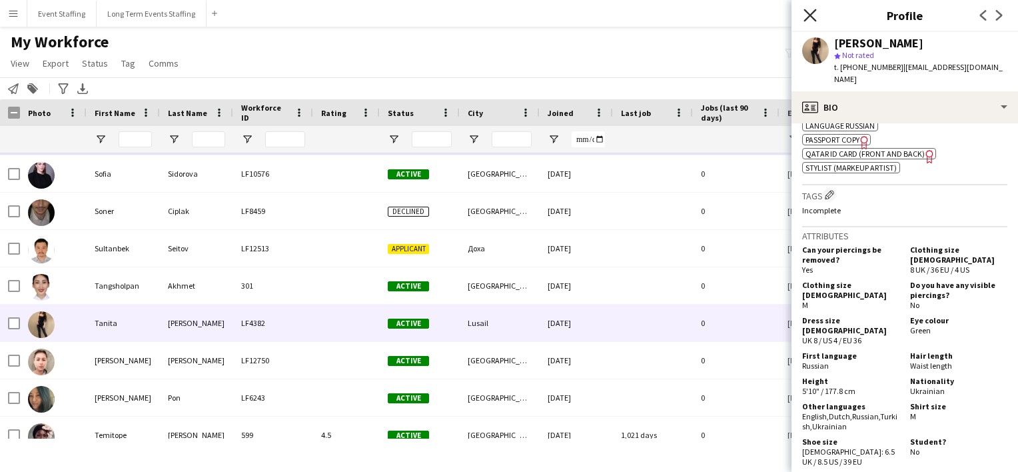
click at [813, 18] on icon at bounding box center [809, 15] width 13 height 13
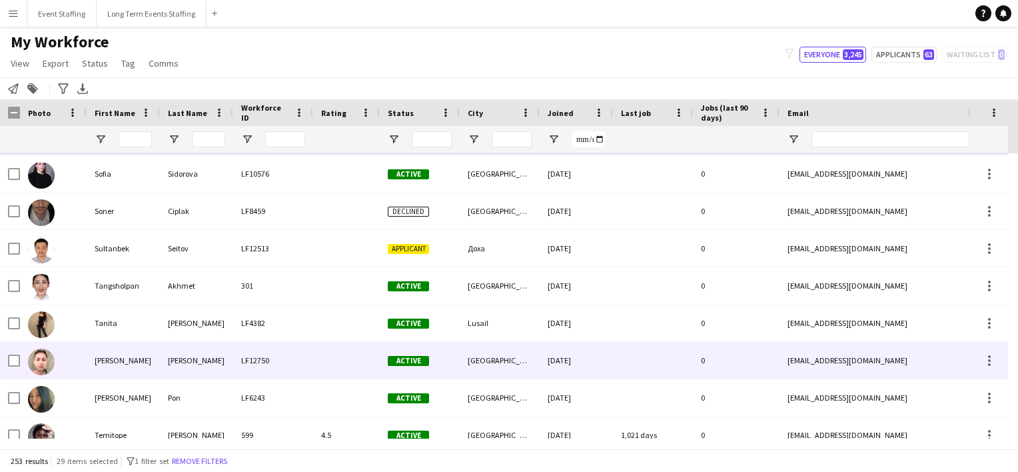
click at [304, 367] on div "LF12750" at bounding box center [273, 360] width 80 height 37
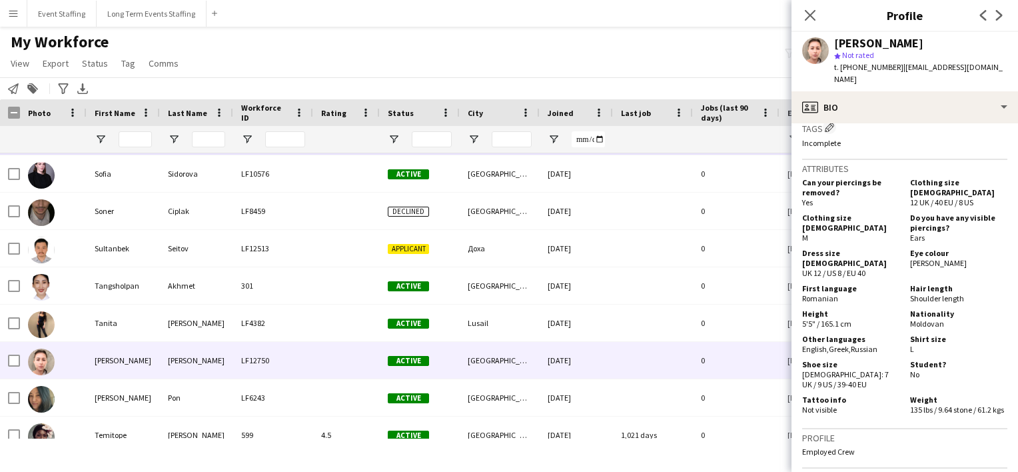
scroll to position [500, 0]
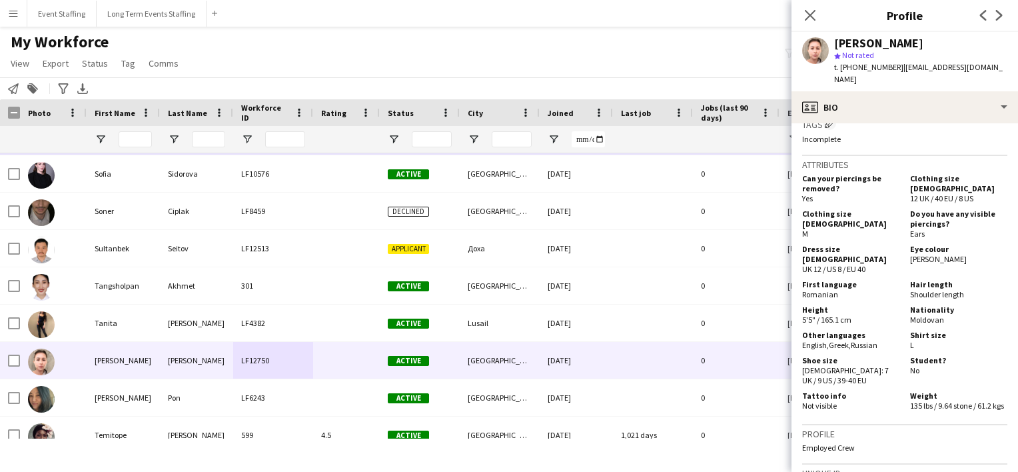
click at [516, 71] on div "My Workforce View Views Default view New view Update view Delete view Edit name…" at bounding box center [509, 54] width 1018 height 45
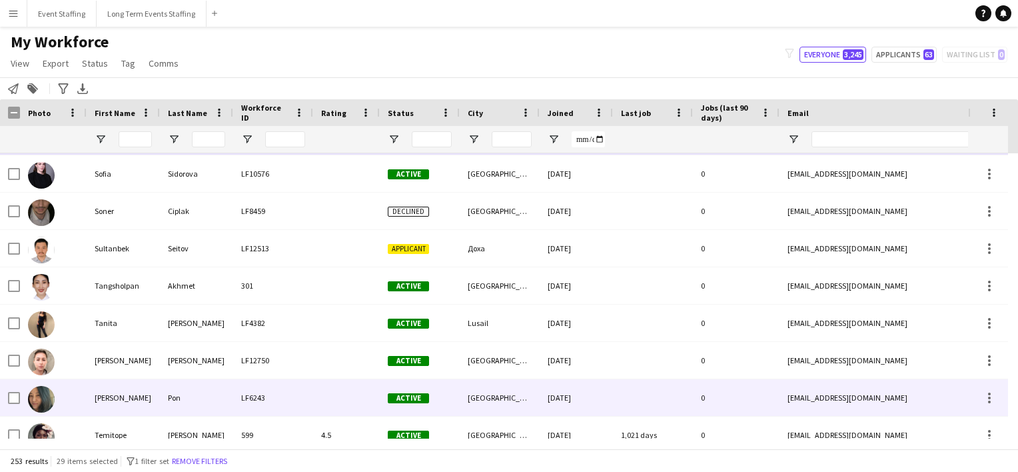
click at [315, 400] on div at bounding box center [346, 397] width 67 height 37
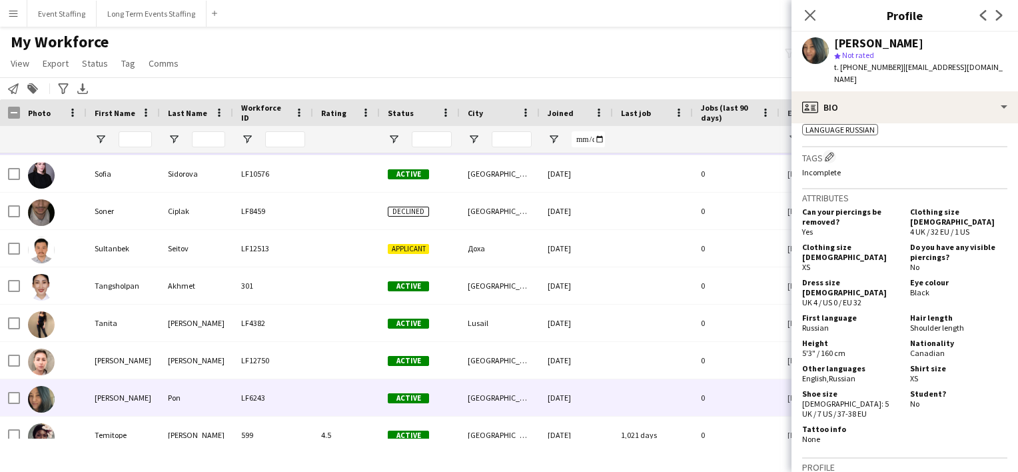
scroll to position [472, 0]
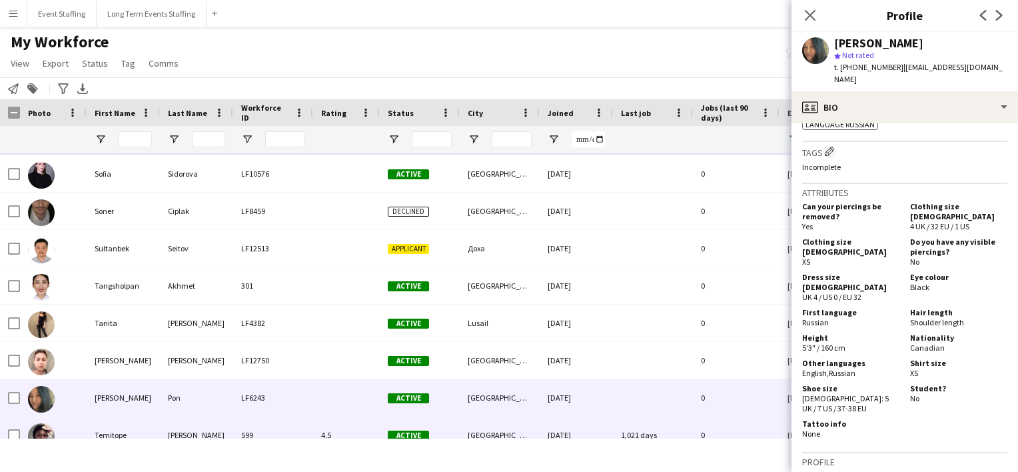
click at [590, 424] on div "[DATE]" at bounding box center [576, 434] width 73 height 37
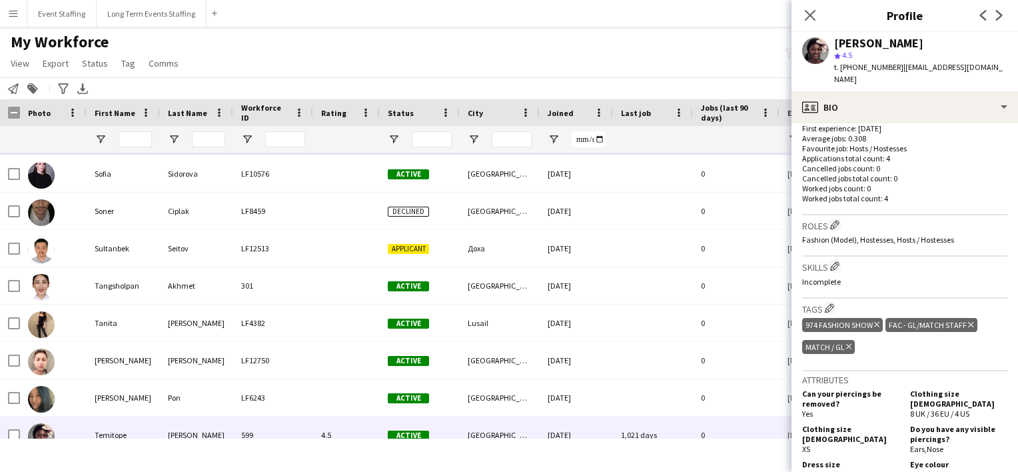
scroll to position [398, 0]
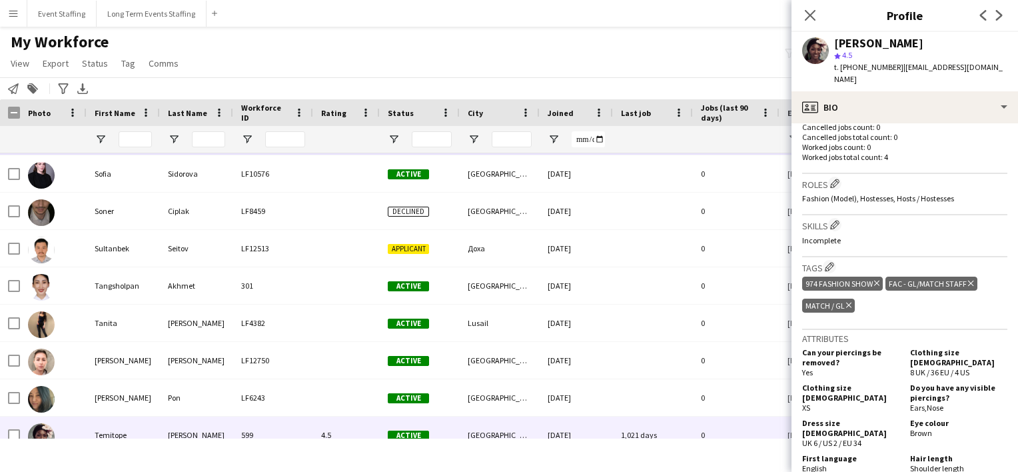
click at [527, 60] on div "My Workforce View Views Default view New view Update view Delete view Edit name…" at bounding box center [509, 54] width 1018 height 45
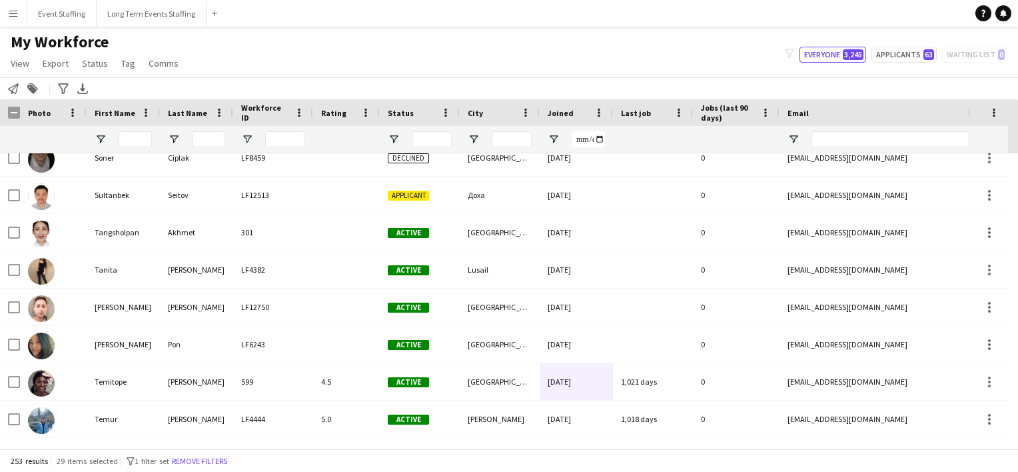
scroll to position [8049, 0]
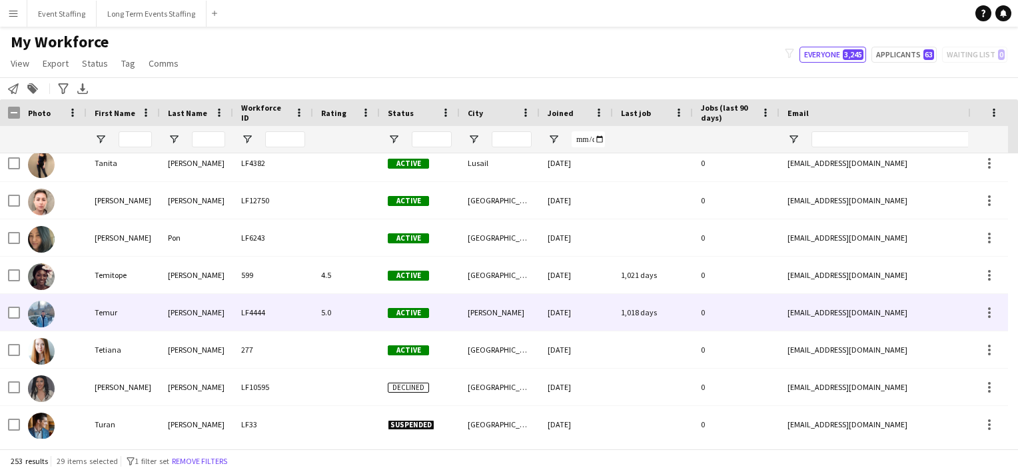
click at [426, 317] on div "Active" at bounding box center [420, 312] width 80 height 37
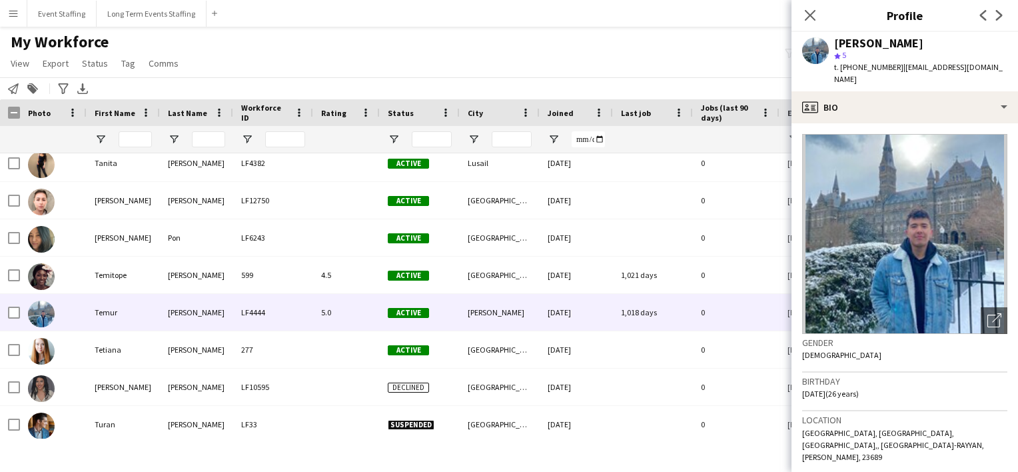
click at [667, 75] on div "My Workforce View Views Default view New view Update view Delete view Edit name…" at bounding box center [509, 54] width 1018 height 45
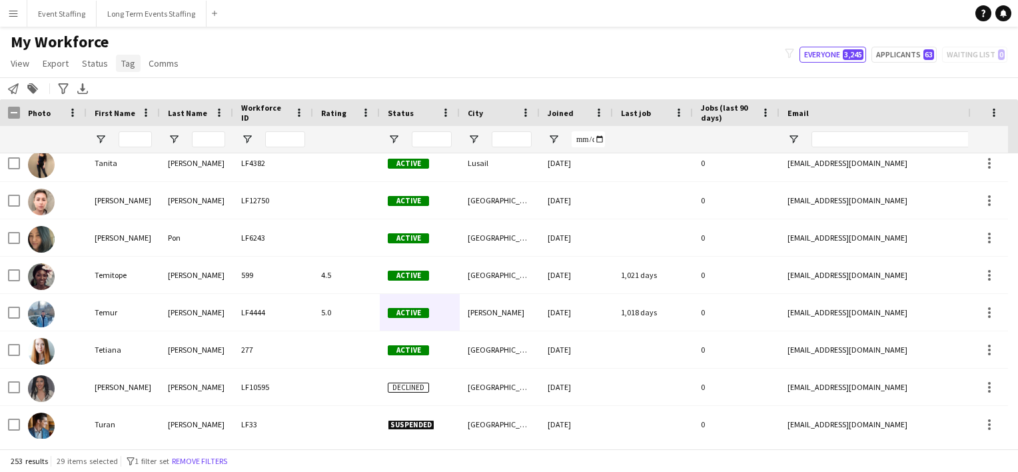
click at [129, 67] on span "Tag" at bounding box center [128, 63] width 14 height 12
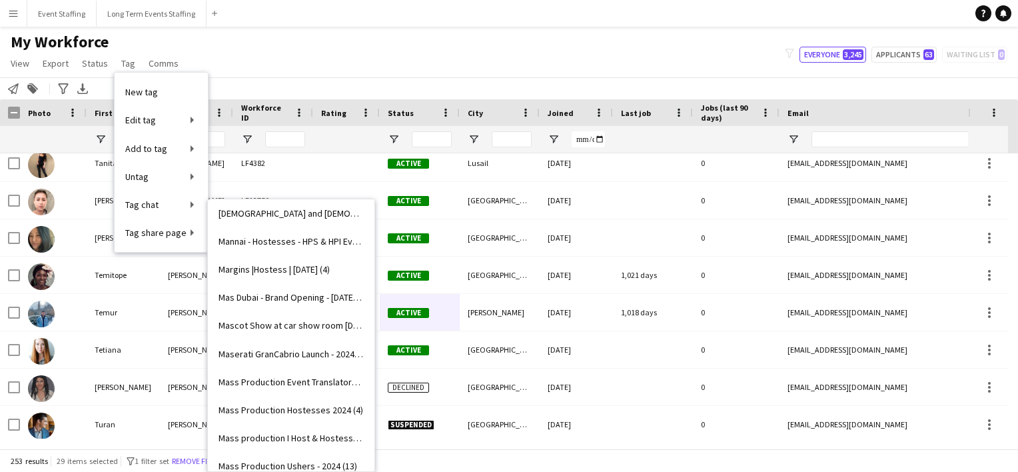
scroll to position [9618, 0]
click at [299, 408] on span "Mass production I Host & Hostesses Russian Speaking Sample profiles (0)" at bounding box center [290, 411] width 145 height 12
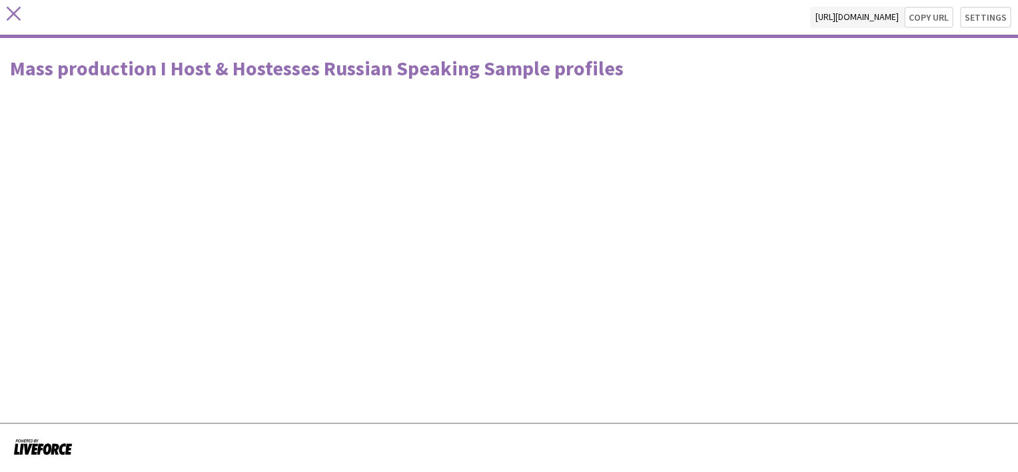
click at [13, 11] on icon "close" at bounding box center [14, 14] width 14 height 14
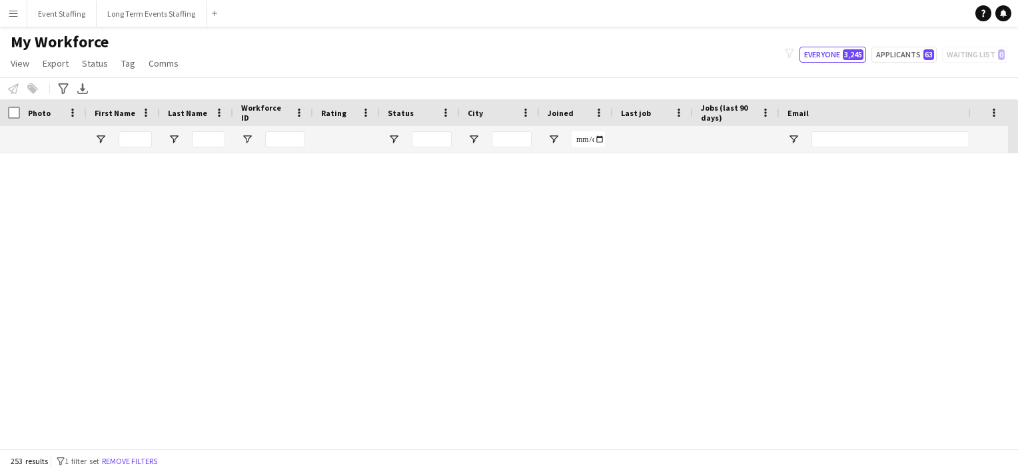
scroll to position [9152, 0]
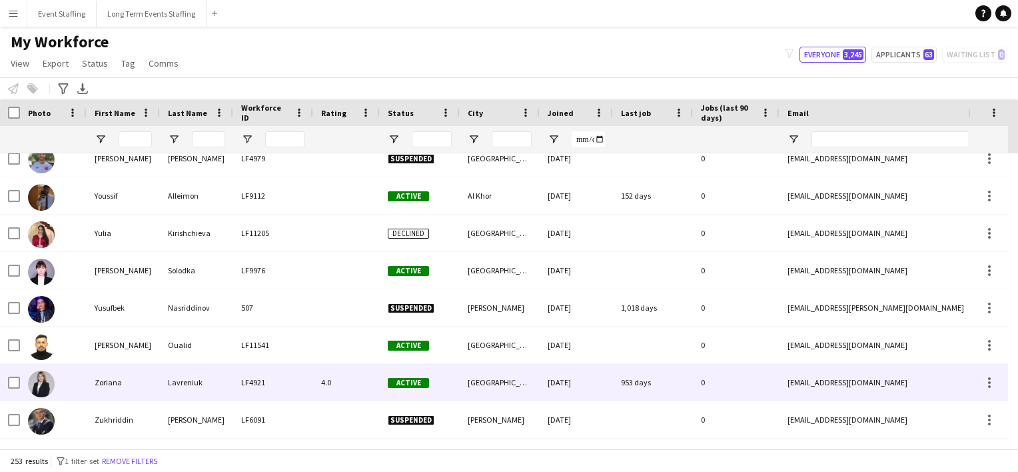
click at [142, 376] on div "Zoriana" at bounding box center [123, 382] width 73 height 37
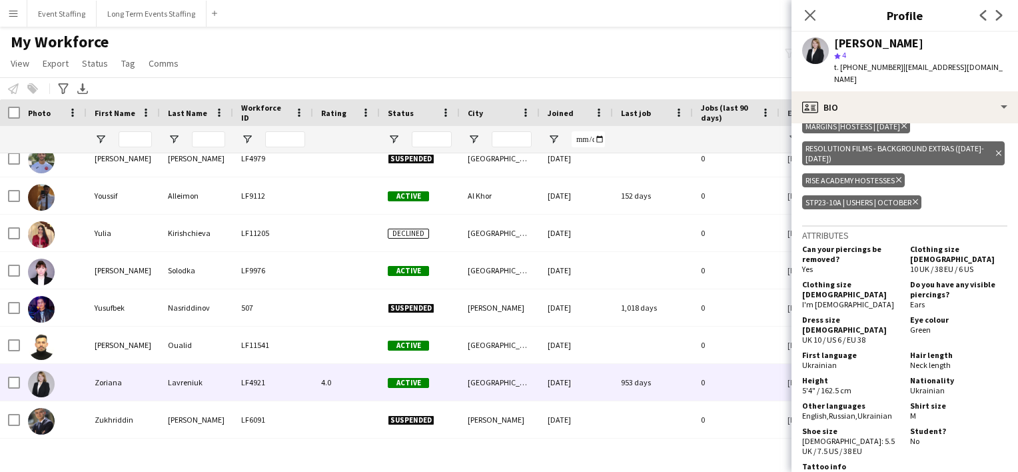
scroll to position [874, 0]
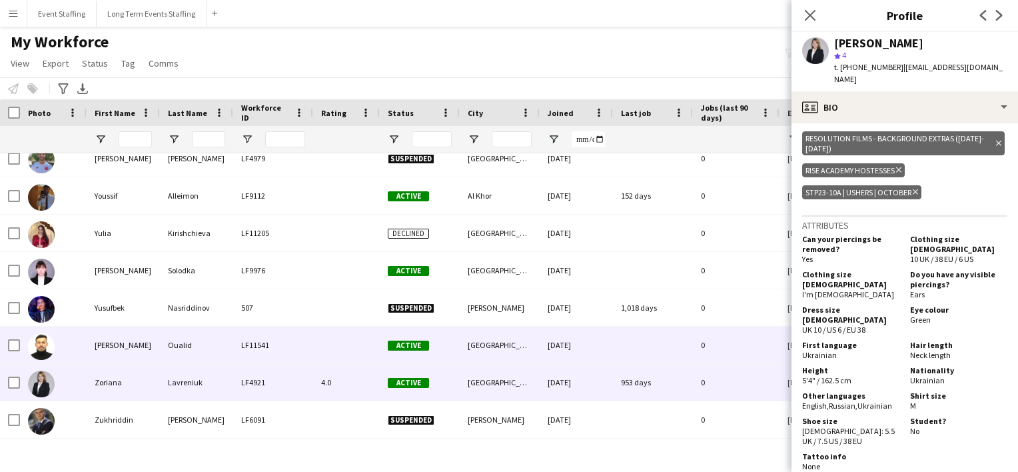
click at [91, 340] on div "[PERSON_NAME]" at bounding box center [123, 344] width 73 height 37
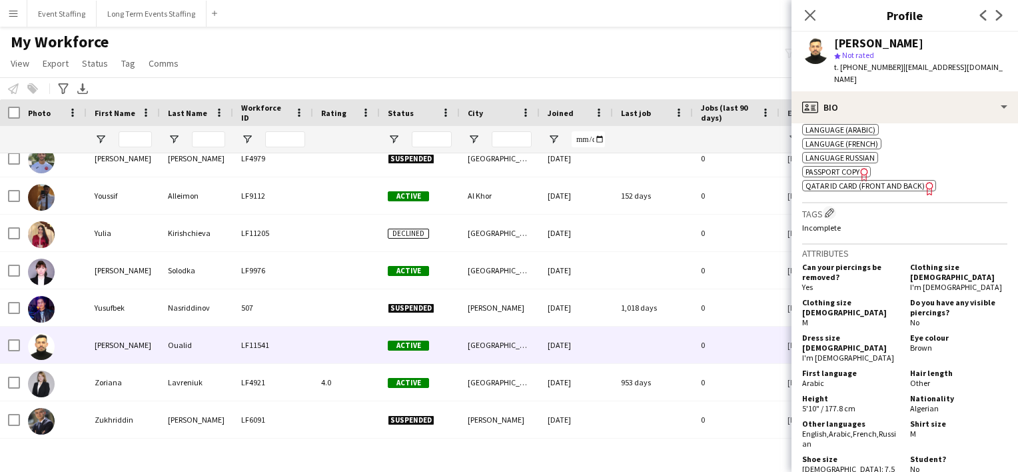
scroll to position [547, 0]
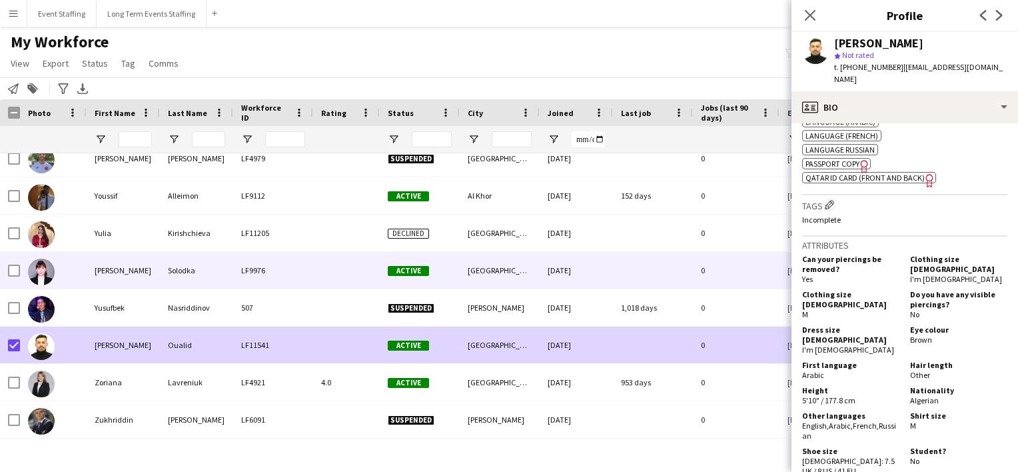
click at [93, 275] on div "[PERSON_NAME]" at bounding box center [123, 270] width 73 height 37
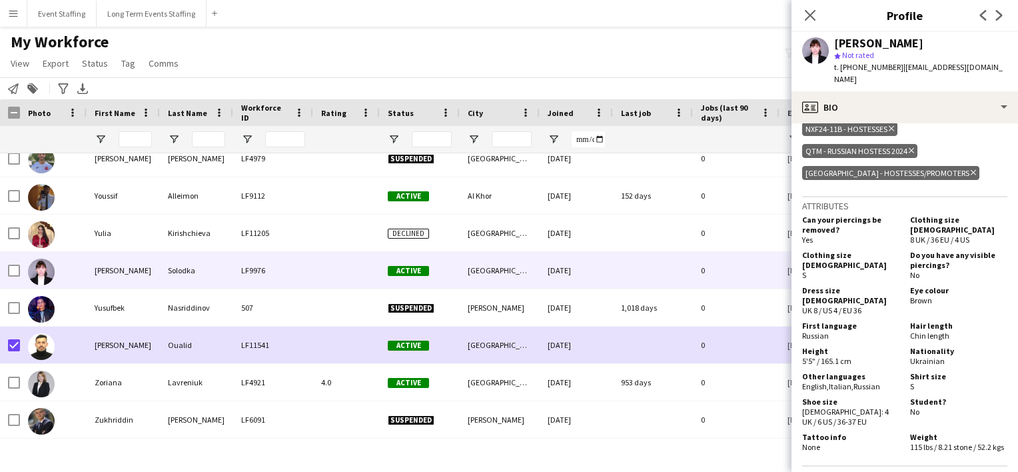
scroll to position [725, 0]
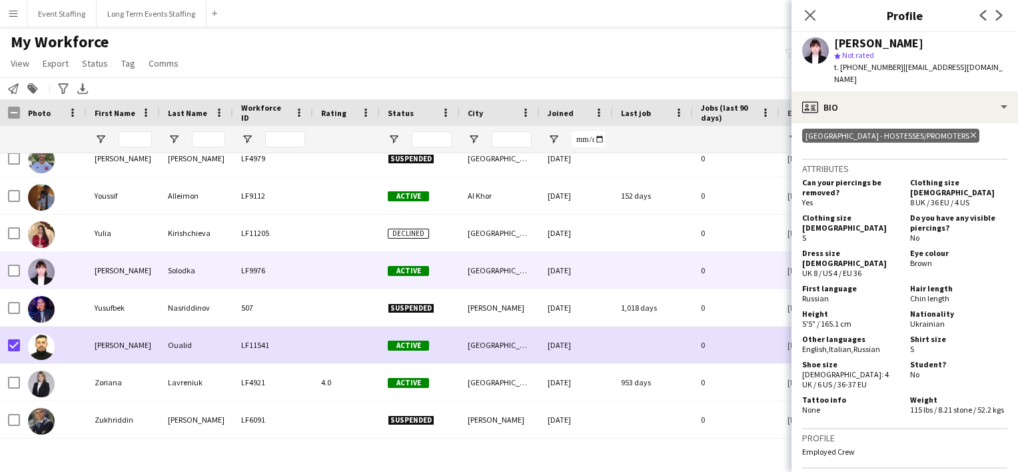
click at [362, 75] on div "My Workforce View Views Default view New view Update view Delete view Edit name…" at bounding box center [509, 54] width 1018 height 45
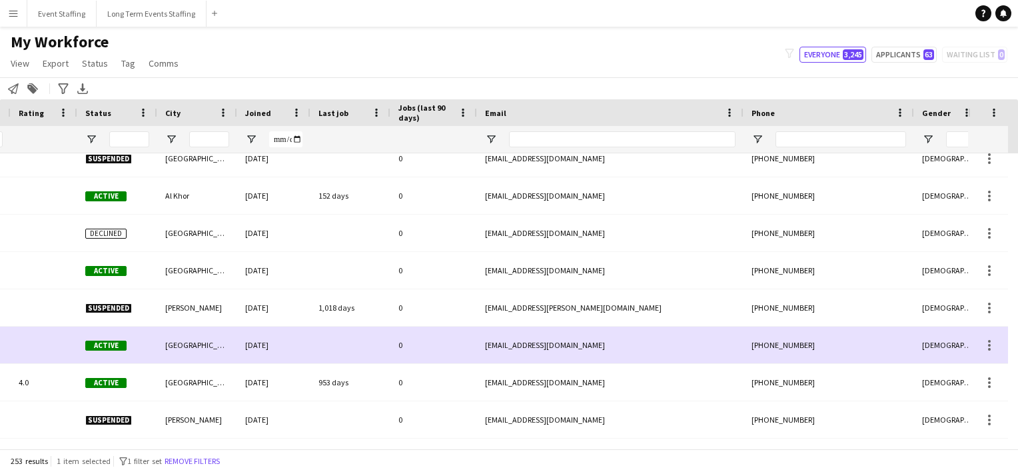
scroll to position [0, 334]
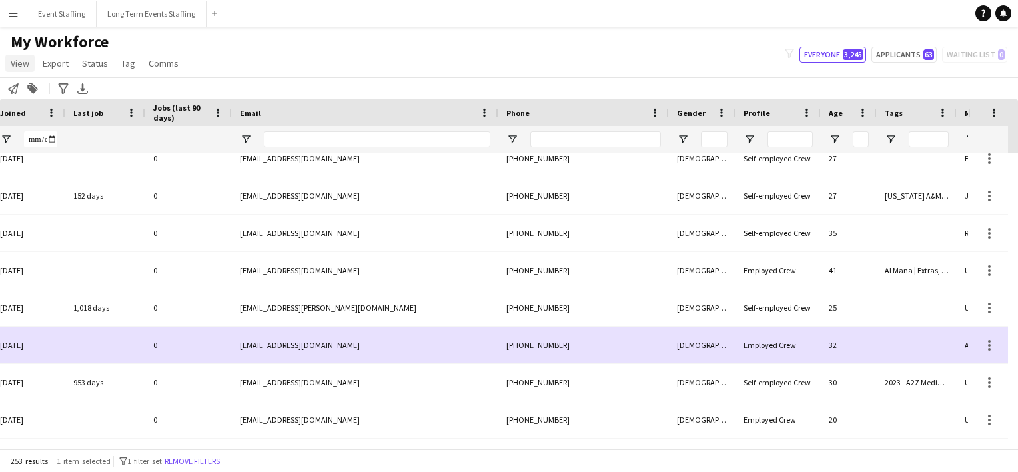
click at [16, 63] on span "View" at bounding box center [20, 63] width 19 height 12
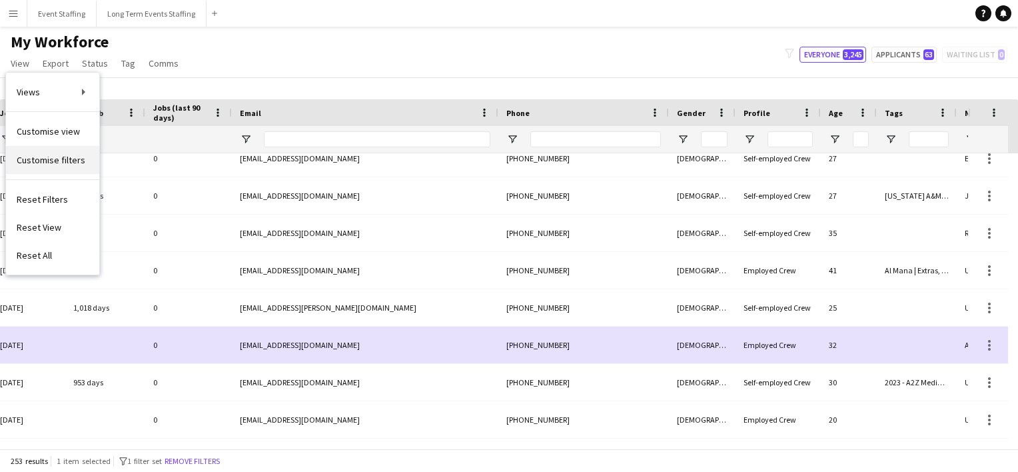
click at [56, 152] on link "Customise filters" at bounding box center [52, 160] width 93 height 28
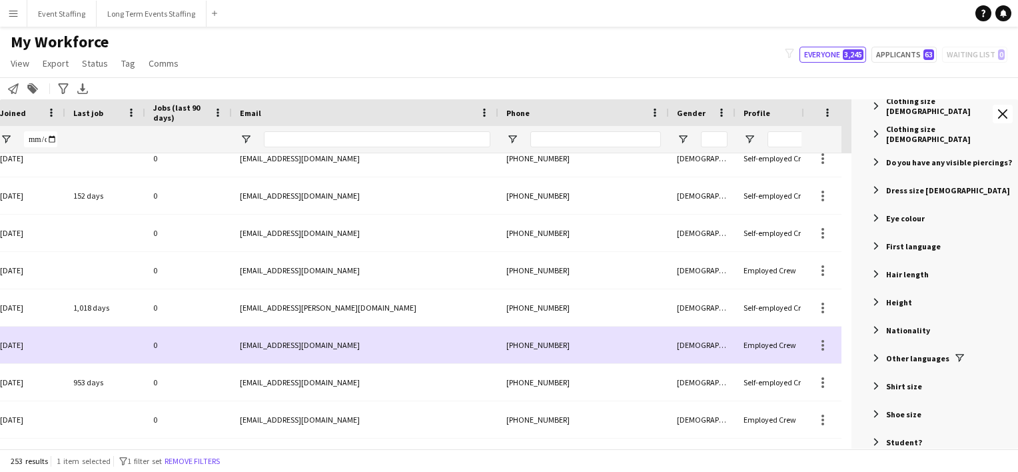
click at [873, 328] on span "Filter List 67 Filters" at bounding box center [876, 330] width 12 height 12
click at [869, 354] on span "Filter List 67 Filters" at bounding box center [871, 360] width 12 height 12
click at [875, 327] on span "Filter List 67 Filters" at bounding box center [876, 330] width 12 height 12
click at [879, 358] on span "Filter List 67 Filters" at bounding box center [876, 358] width 12 height 12
click at [890, 408] on div "Loading... No matches. (Select All) (Blanks) Afrikaans American Sign Language A…" at bounding box center [939, 466] width 157 height 128
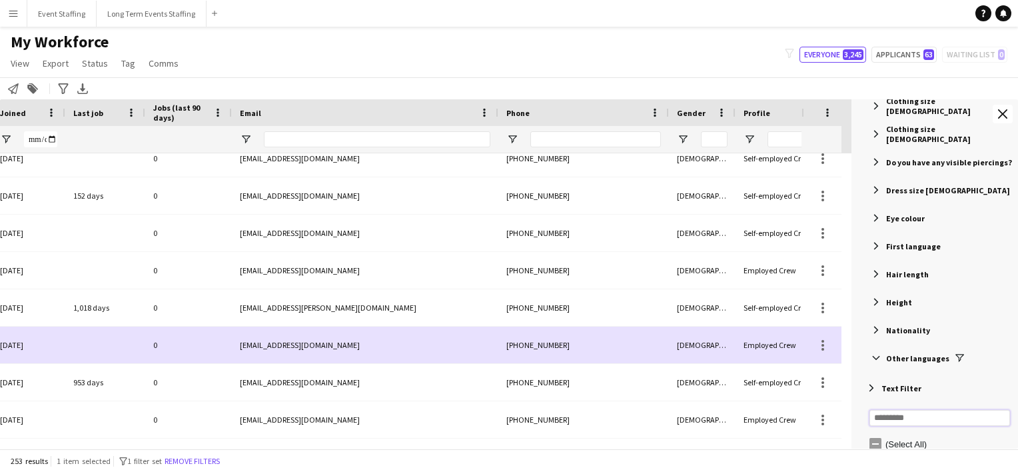
click at [885, 419] on input "Search filter values" at bounding box center [939, 418] width 141 height 16
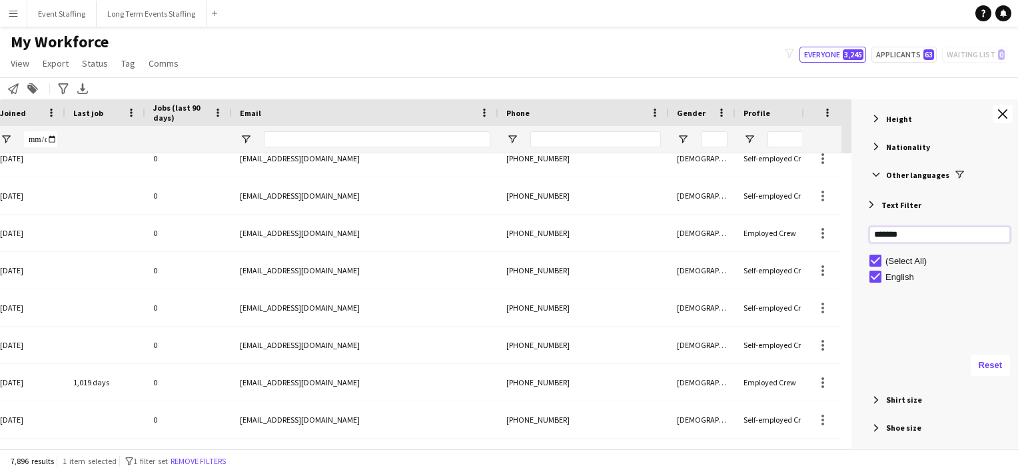
drag, startPoint x: 913, startPoint y: 239, endPoint x: 823, endPoint y: 219, distance: 92.8
click at [823, 219] on div "Workforce Details City Joined Last job" at bounding box center [509, 273] width 1018 height 349
type input "******"
drag, startPoint x: 911, startPoint y: 240, endPoint x: 813, endPoint y: 202, distance: 104.8
click at [813, 202] on div "Workforce Details City Joined Last job" at bounding box center [509, 273] width 1018 height 349
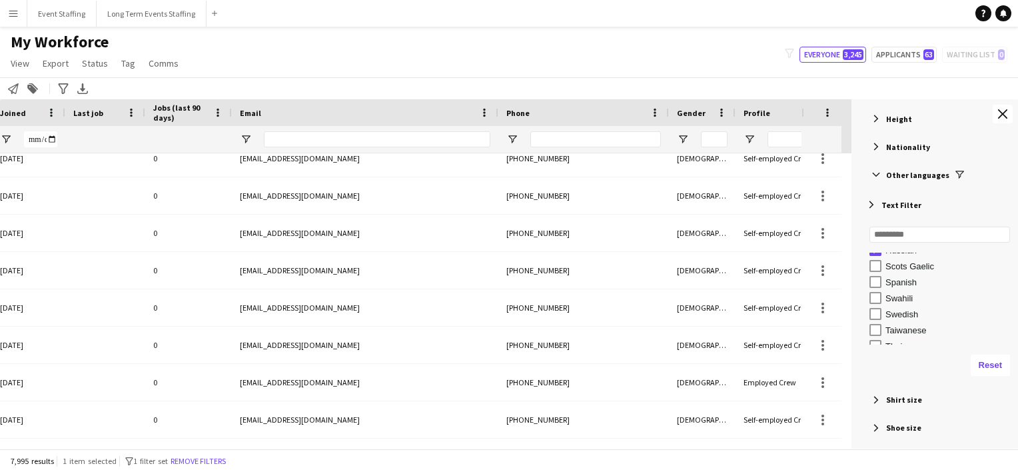
click at [601, 55] on div "My Workforce View Views Default view New view Update view Delete view Edit name…" at bounding box center [509, 54] width 1018 height 45
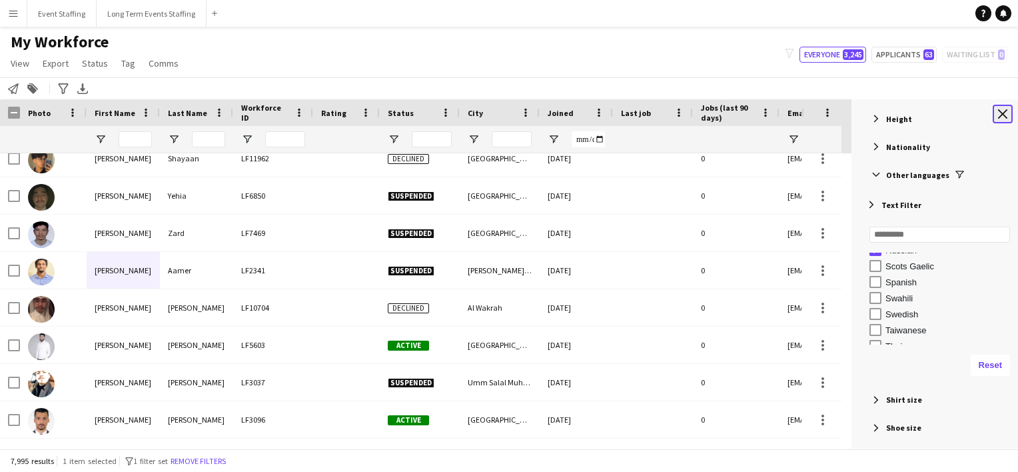
click at [1002, 109] on app-icon "Close tool panel" at bounding box center [1002, 113] width 9 height 9
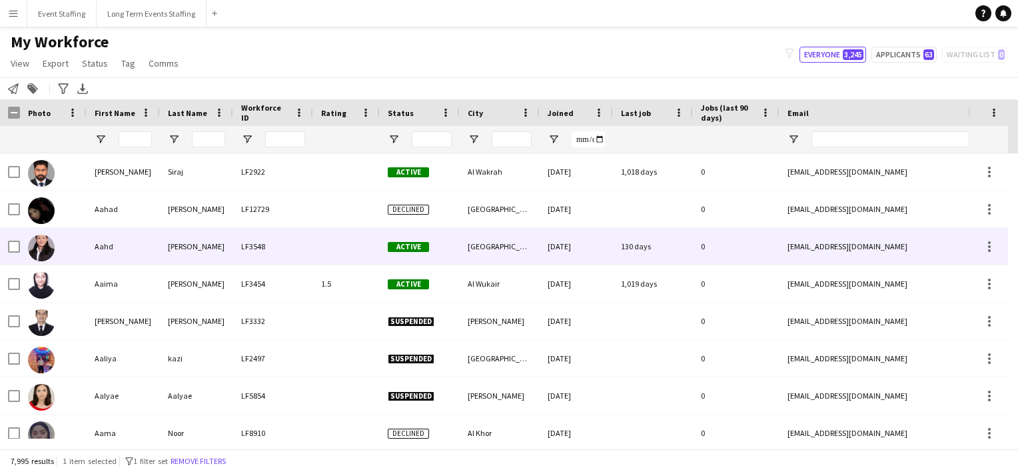
click at [56, 237] on div at bounding box center [53, 246] width 67 height 37
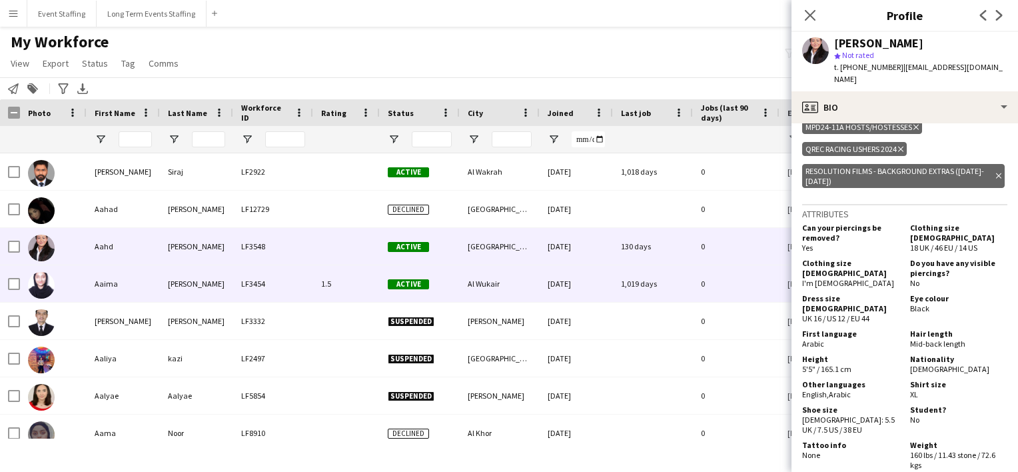
click at [104, 284] on div "Aaima" at bounding box center [123, 283] width 73 height 37
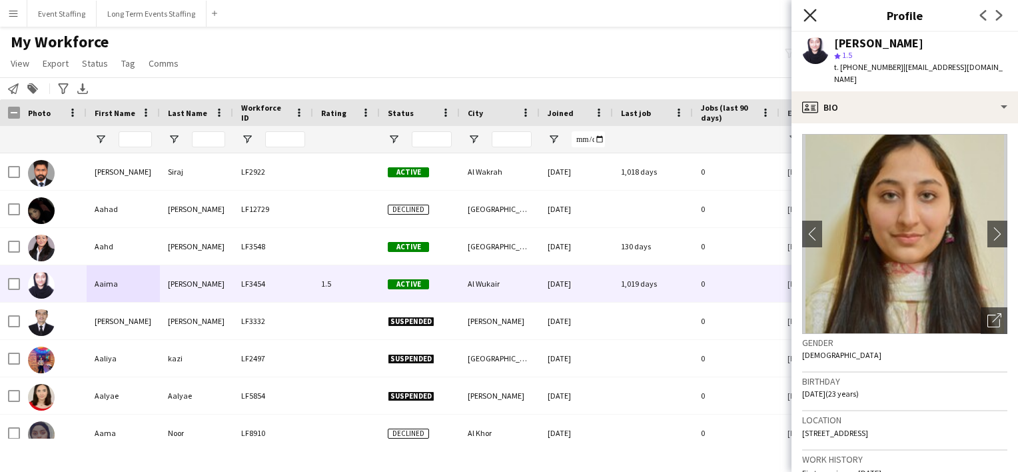
click at [811, 15] on icon at bounding box center [809, 15] width 13 height 13
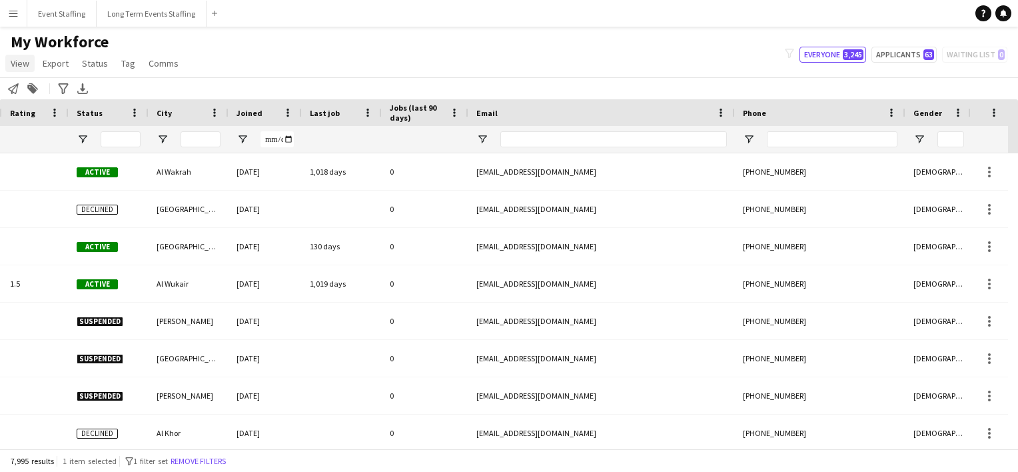
click at [11, 64] on span "View" at bounding box center [20, 63] width 19 height 12
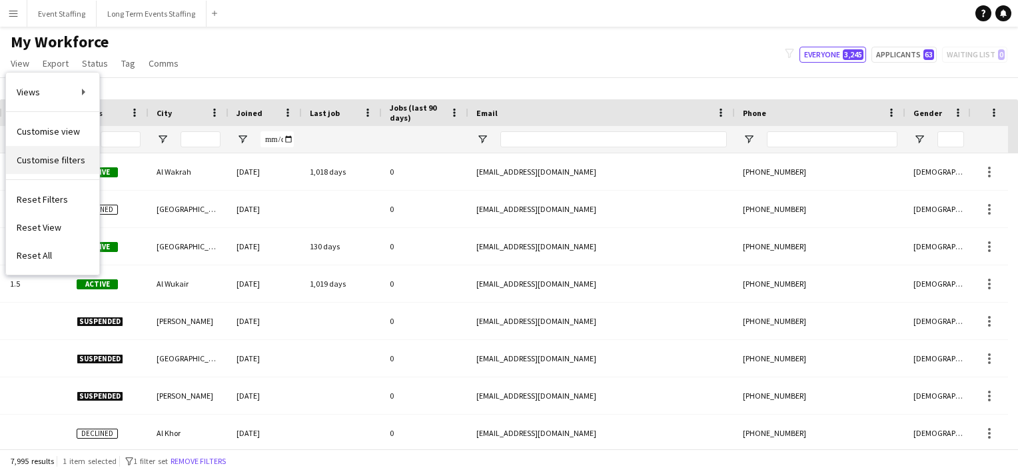
click at [80, 155] on span "Customise filters" at bounding box center [51, 160] width 69 height 12
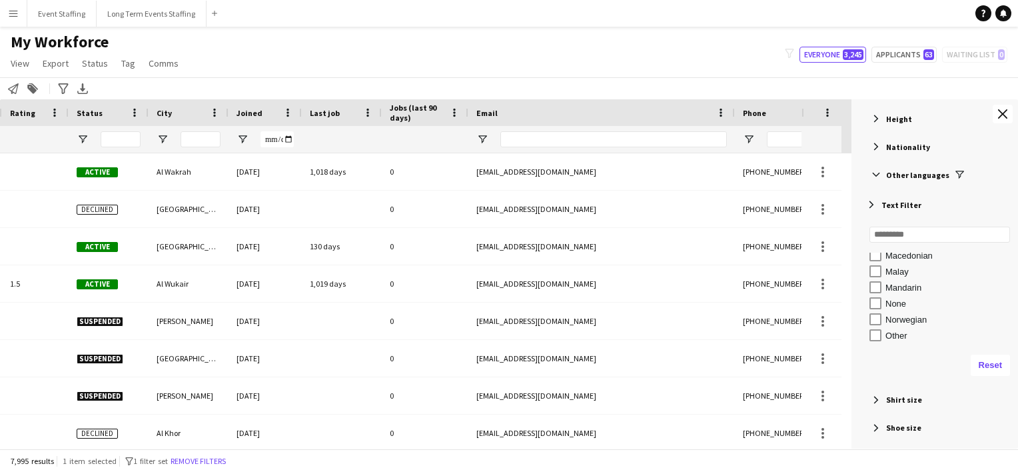
scroll to position [560, 0]
click at [907, 232] on input "Search filter values" at bounding box center [939, 234] width 141 height 16
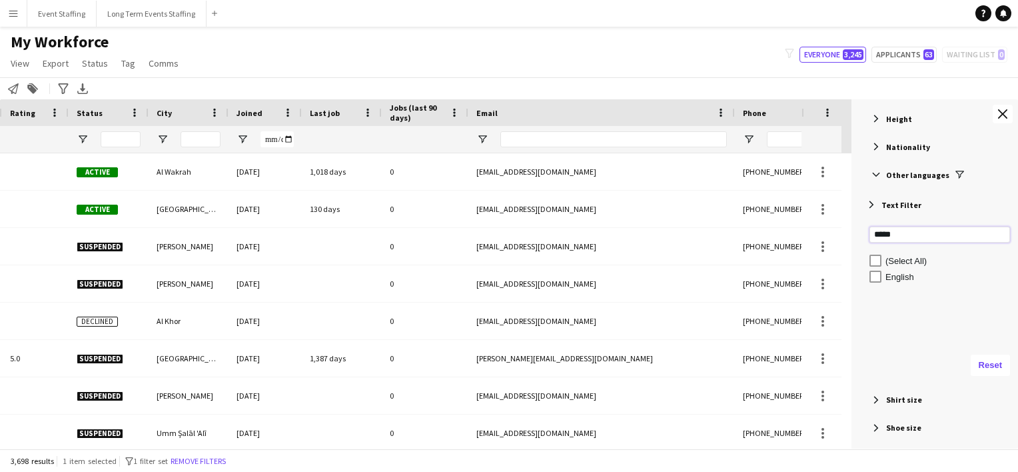
drag, startPoint x: 898, startPoint y: 238, endPoint x: 847, endPoint y: 220, distance: 53.5
click at [847, 220] on div "Workforce Details City Joined Last job" at bounding box center [509, 273] width 1018 height 349
type input "****"
click at [889, 283] on div "Arabic" at bounding box center [943, 276] width 149 height 16
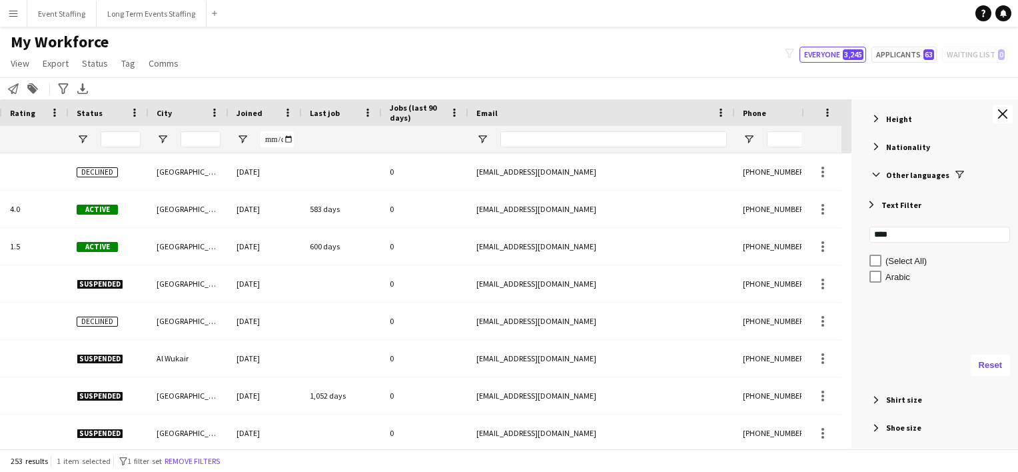
click at [625, 59] on div "My Workforce View Views Default view New view Update view Delete view Edit name…" at bounding box center [509, 54] width 1018 height 45
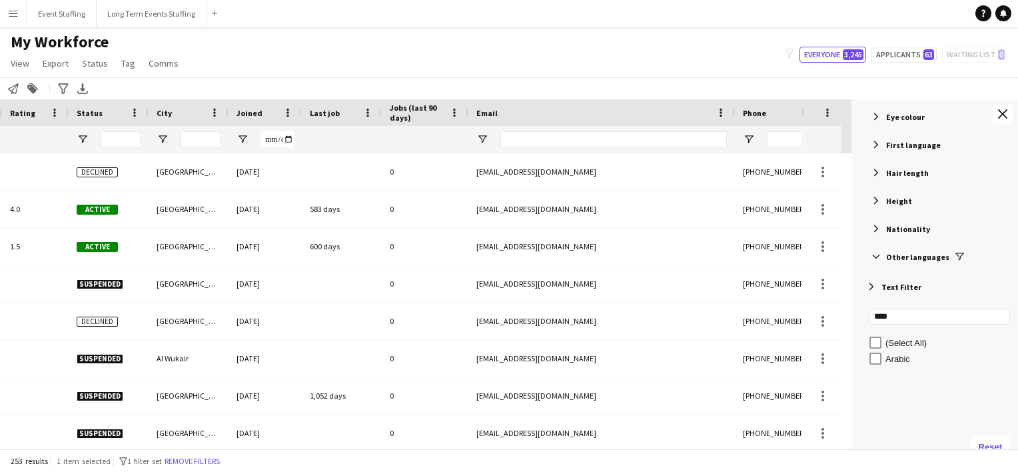
scroll to position [928, 0]
click at [874, 149] on span "Filter List 67 Filters" at bounding box center [876, 149] width 12 height 12
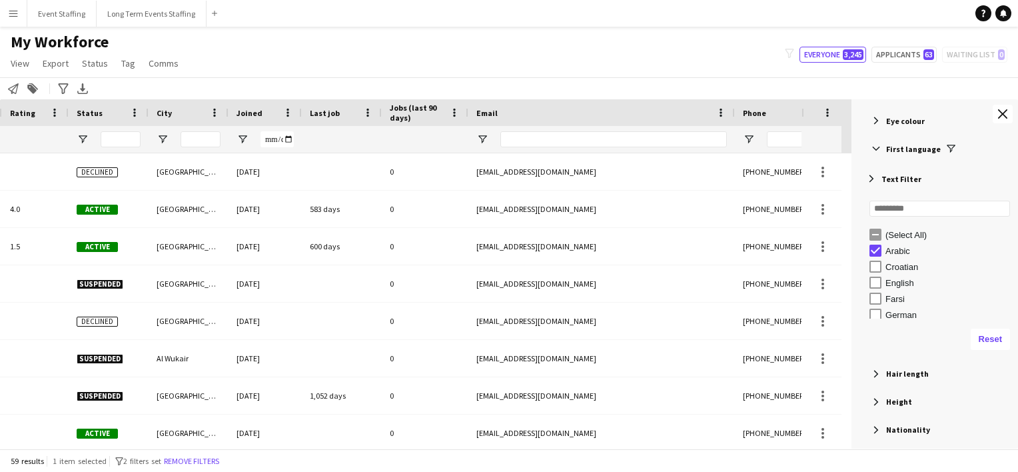
scroll to position [0, 0]
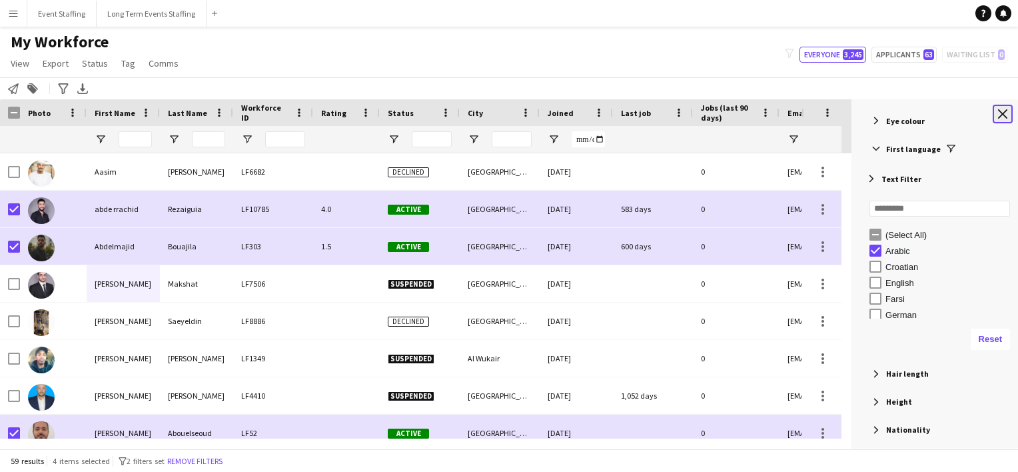
click at [1002, 113] on app-icon "Close tool panel" at bounding box center [1002, 113] width 9 height 9
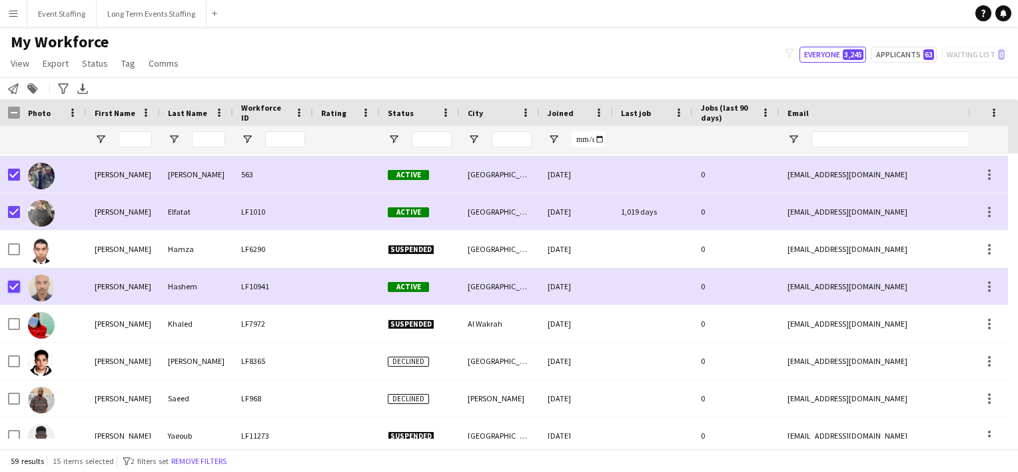
scroll to position [1102, 0]
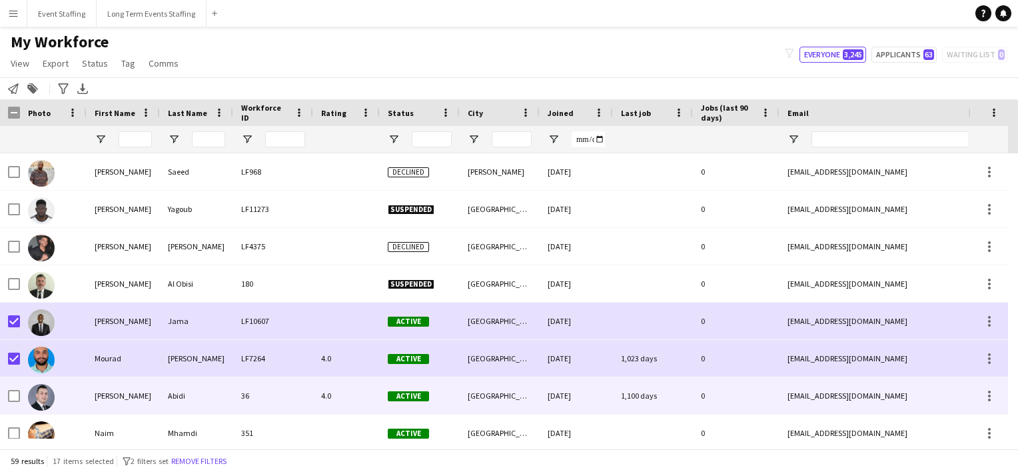
click at [17, 388] on div at bounding box center [14, 395] width 12 height 37
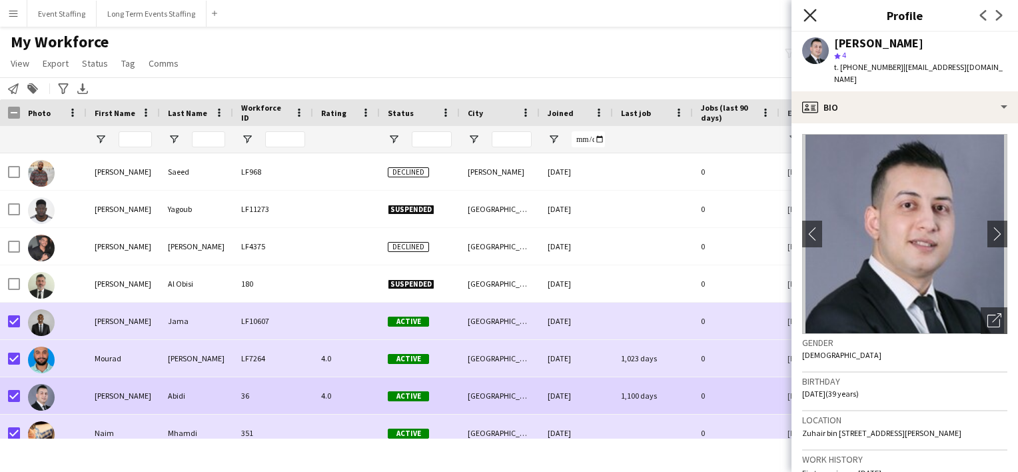
click at [813, 13] on icon at bounding box center [809, 15] width 13 height 13
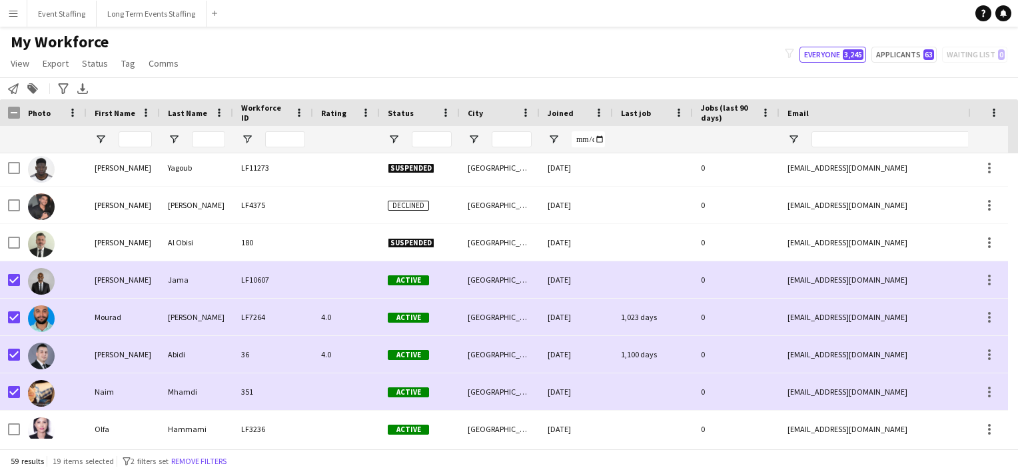
scroll to position [1379, 0]
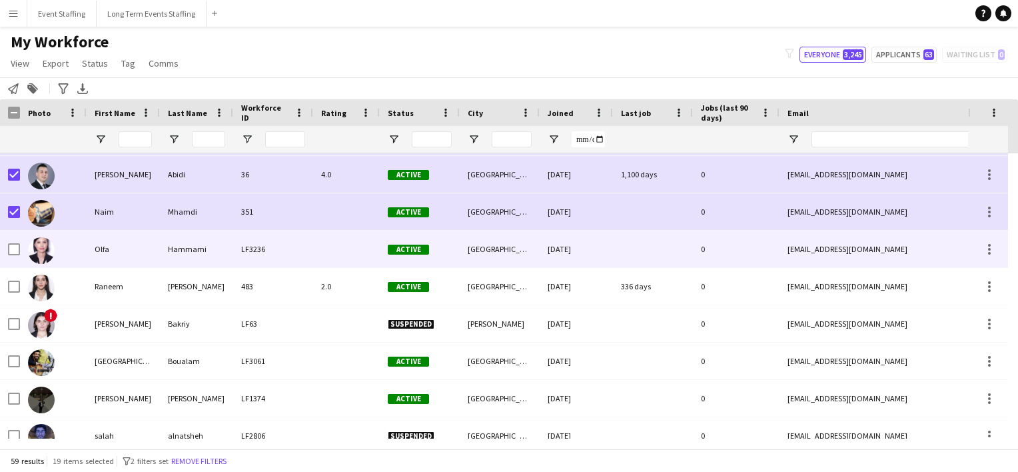
click at [80, 250] on div at bounding box center [53, 248] width 67 height 37
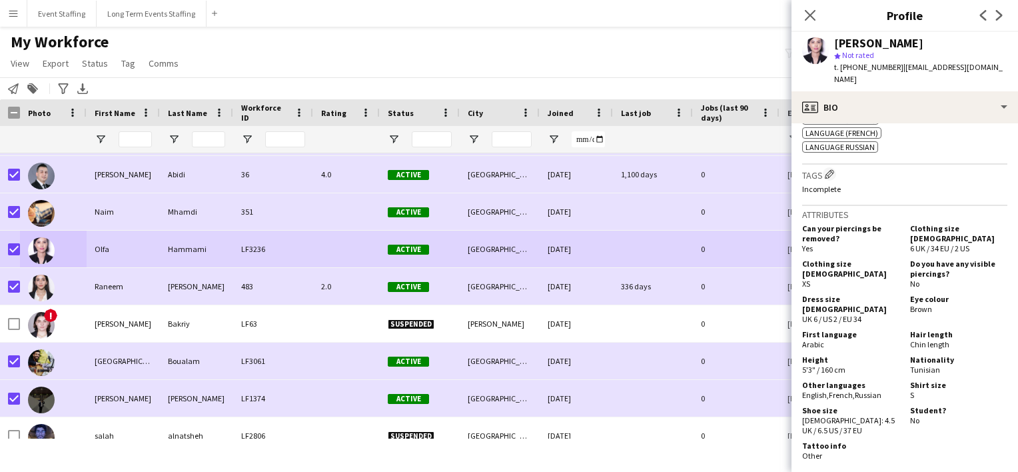
click at [322, 35] on div "My Workforce View Views Default view New view Update view Delete view Edit name…" at bounding box center [509, 54] width 1018 height 45
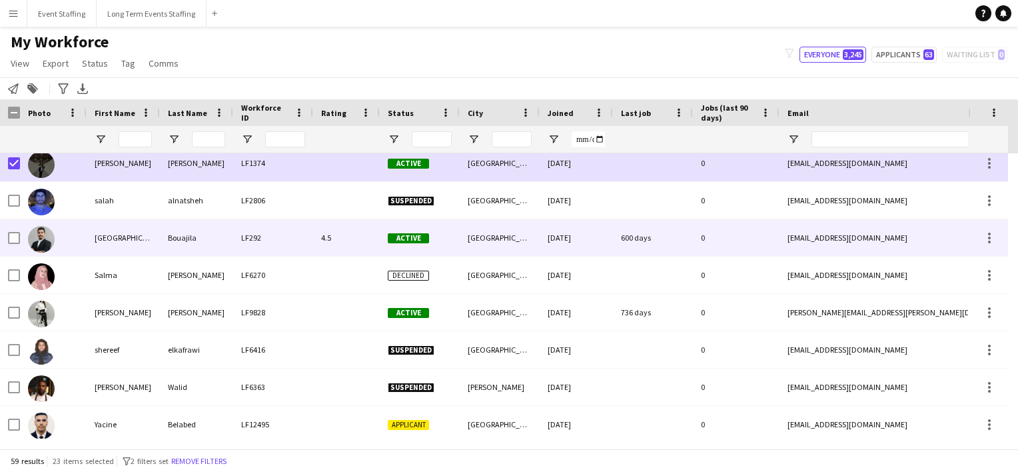
click at [5, 232] on div at bounding box center [10, 237] width 20 height 37
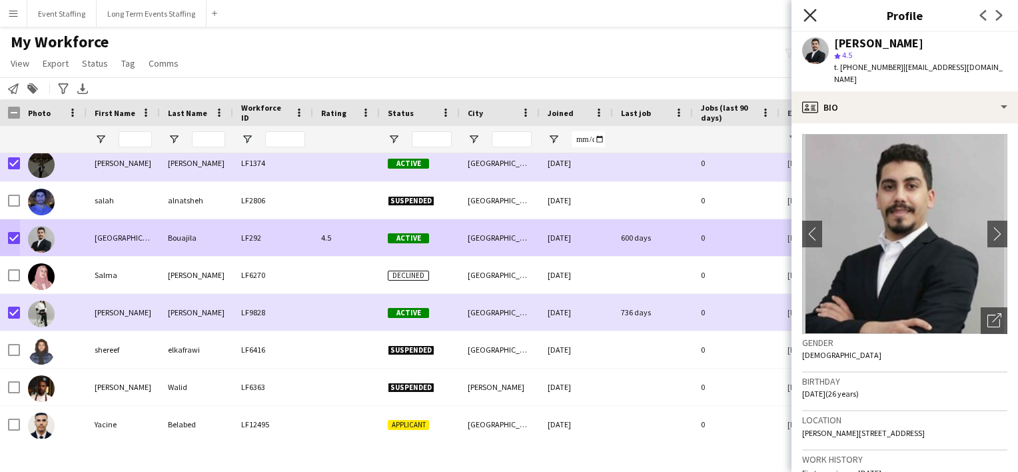
click at [810, 18] on icon "Close pop-in" at bounding box center [809, 15] width 13 height 13
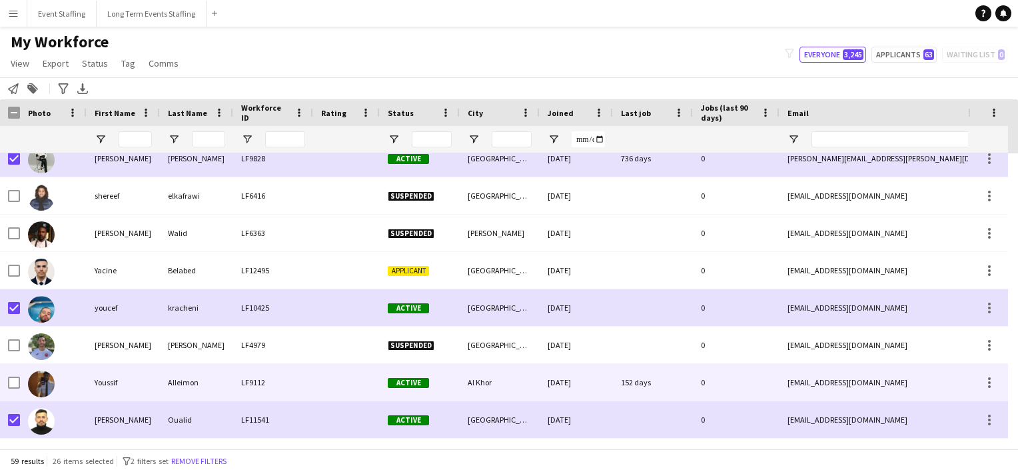
click at [21, 382] on div at bounding box center [53, 382] width 67 height 37
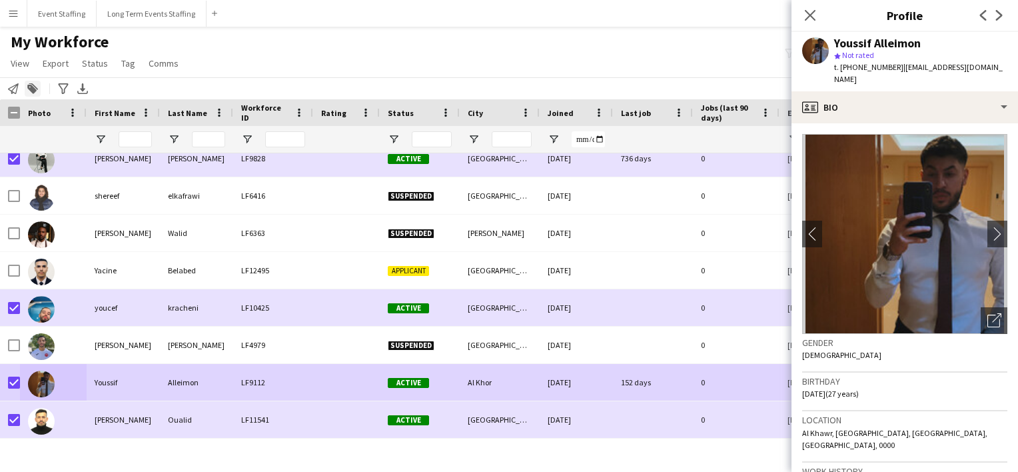
click at [37, 87] on icon "Add to tag" at bounding box center [32, 88] width 11 height 11
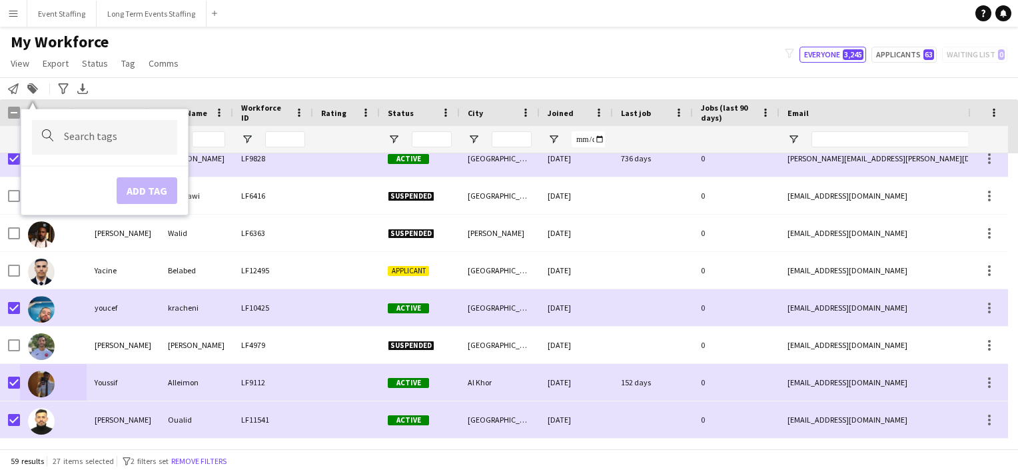
click at [105, 143] on input "Type to search..." at bounding box center [115, 137] width 103 height 12
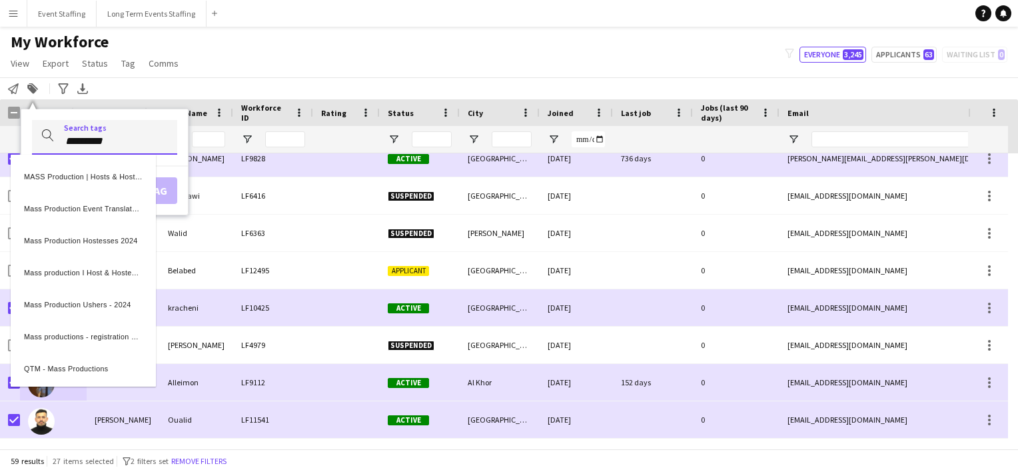
type input "*********"
click at [107, 171] on div "MASS Production | Hosts & Hostesses ([DATE]-[DATE])" at bounding box center [83, 175] width 145 height 32
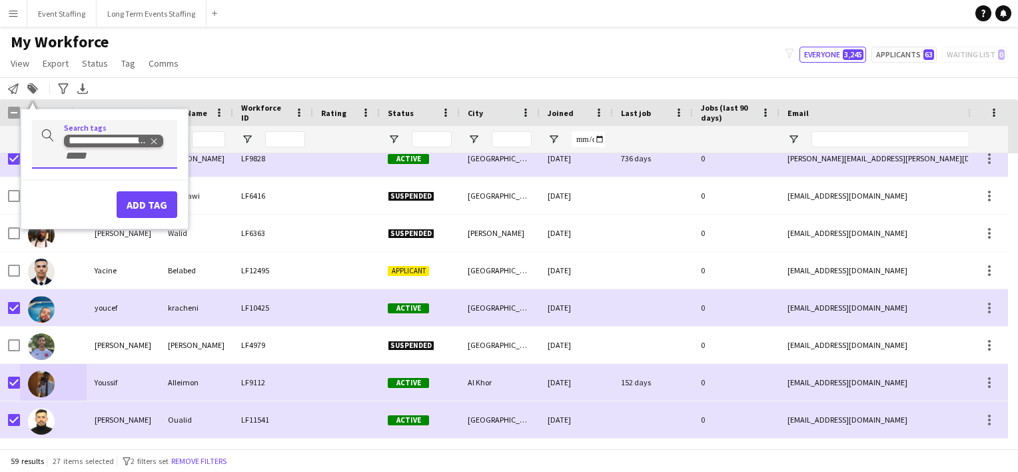
click at [153, 141] on icon "Remove tag" at bounding box center [154, 142] width 6 height 6
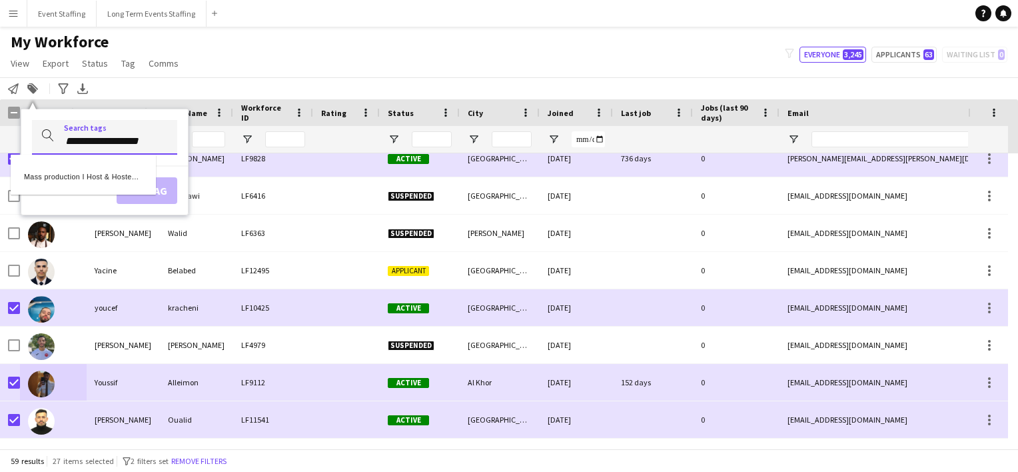
type input "**********"
click at [79, 175] on div "Mass production I Host & Hostesses Russian Speaking Sample profiles" at bounding box center [83, 175] width 145 height 32
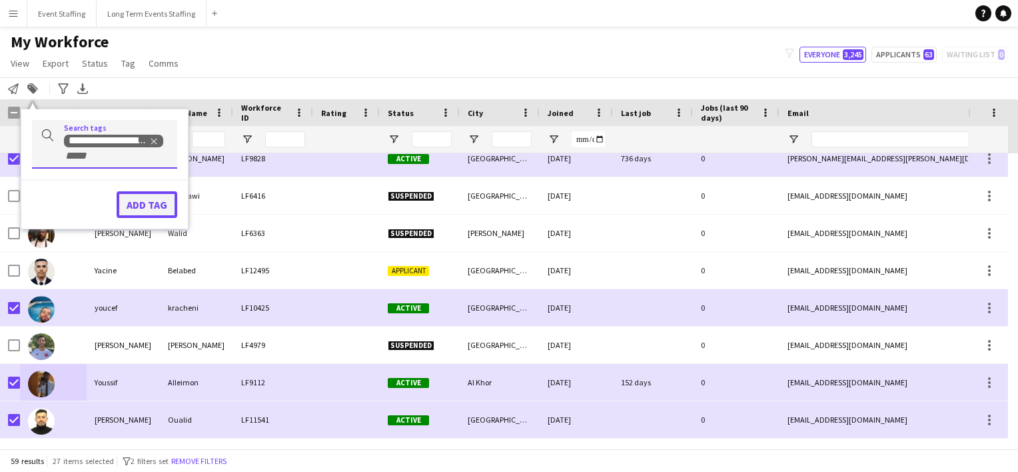
click at [141, 197] on button "Add tag" at bounding box center [147, 204] width 61 height 27
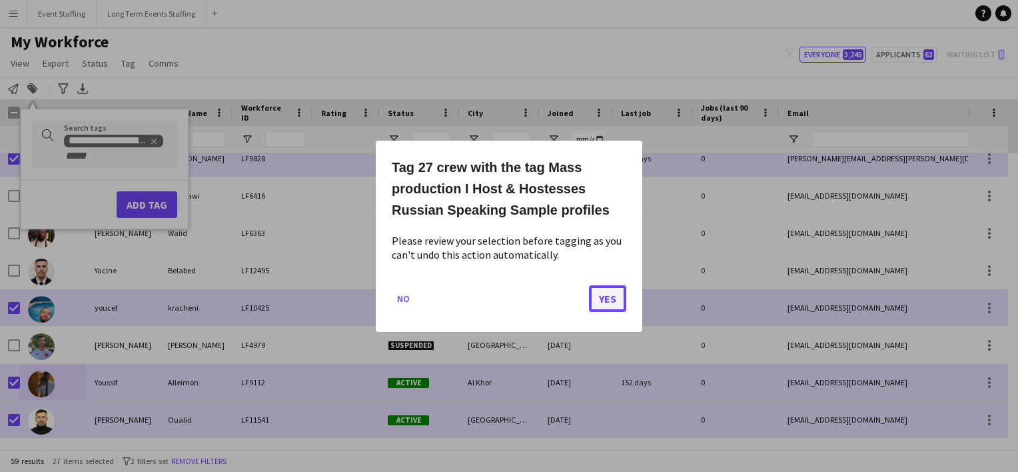
click at [604, 298] on button "Yes" at bounding box center [607, 297] width 37 height 27
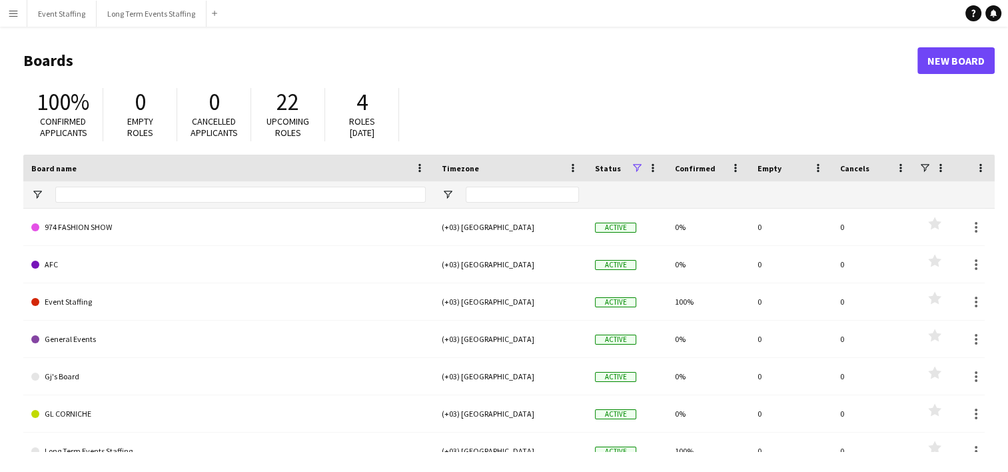
click at [15, 15] on app-icon "Menu" at bounding box center [13, 13] width 11 height 11
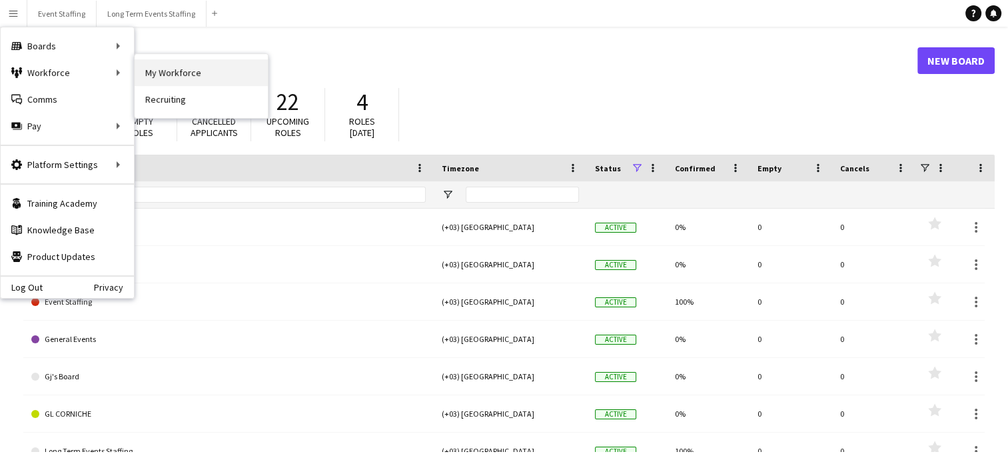
click at [192, 69] on link "My Workforce" at bounding box center [201, 72] width 133 height 27
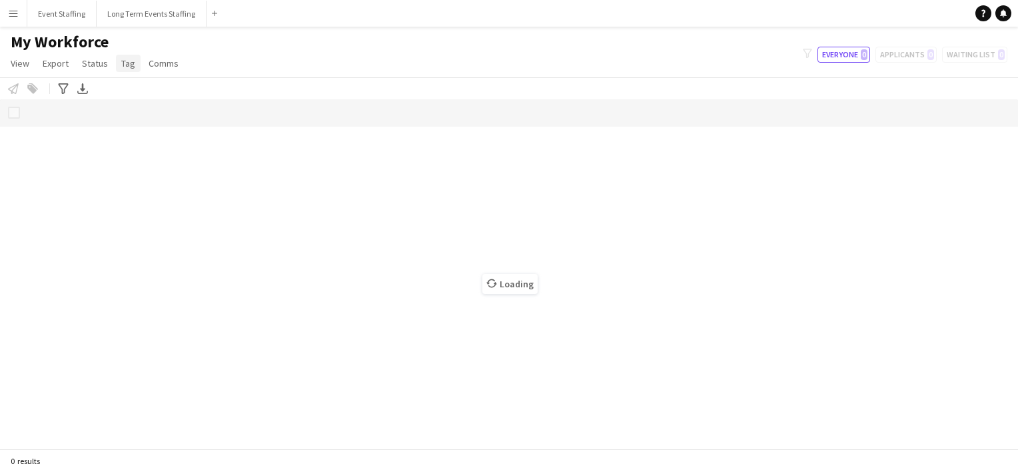
click at [126, 61] on span "Tag" at bounding box center [128, 63] width 14 height 12
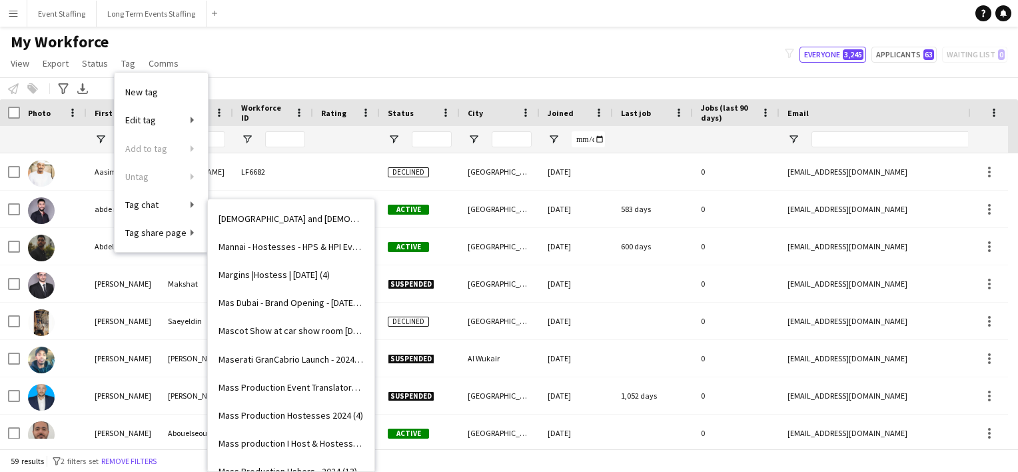
scroll to position [9592, 0]
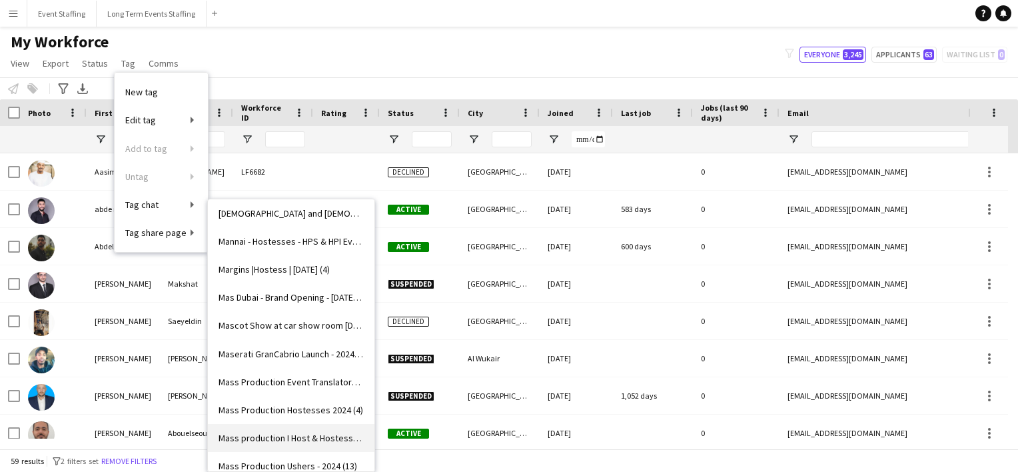
click at [290, 435] on span "Mass production I Host & Hostesses Russian Speaking Sample profiles (0)" at bounding box center [290, 438] width 145 height 12
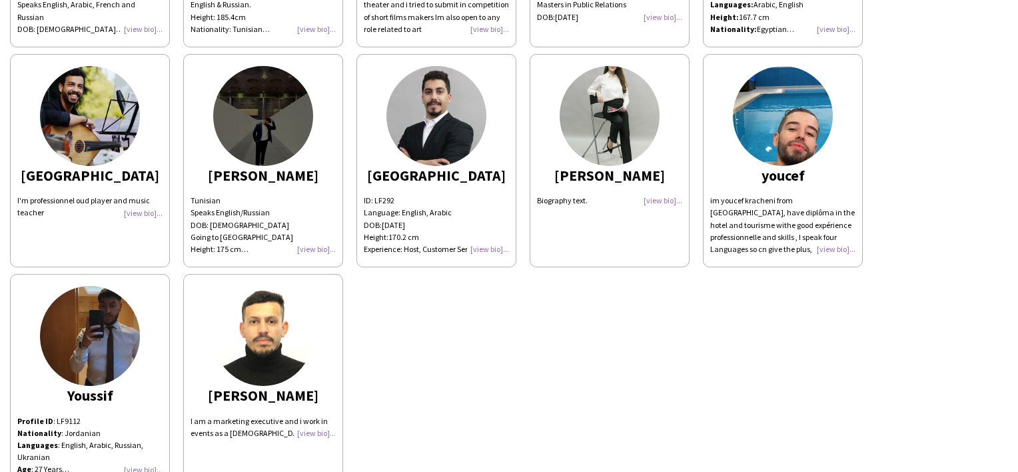
scroll to position [913, 0]
